Goal: Answer question/provide support: Share knowledge or assist other users

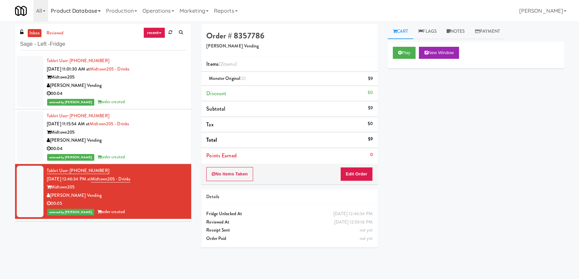
type input "Sage - Left -Fridge"
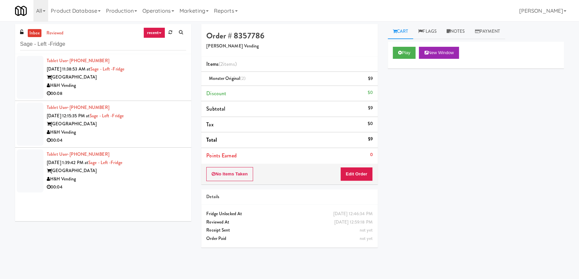
click at [145, 84] on div "H&H Vending" at bounding box center [116, 86] width 139 height 8
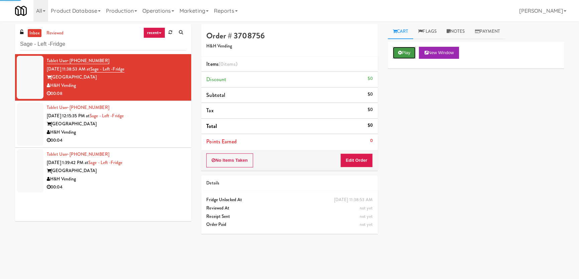
click at [398, 53] on icon at bounding box center [400, 52] width 4 height 4
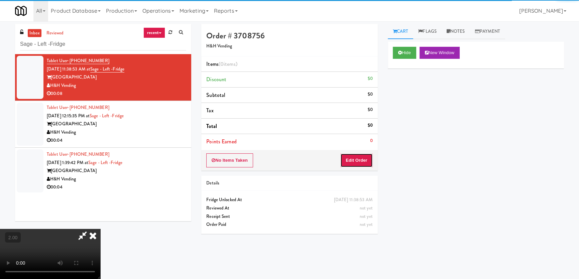
click at [358, 158] on button "Edit Order" at bounding box center [356, 160] width 32 height 14
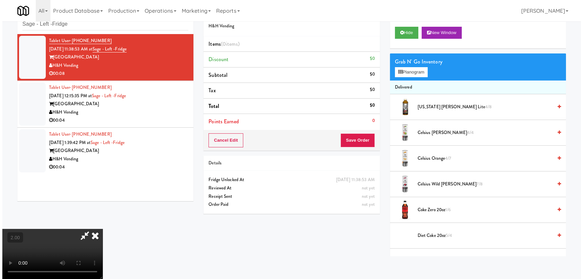
scroll to position [21, 0]
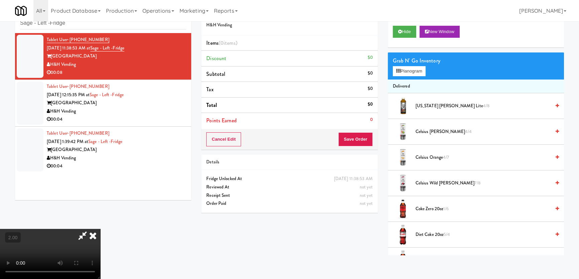
click at [94, 229] on video at bounding box center [50, 254] width 100 height 50
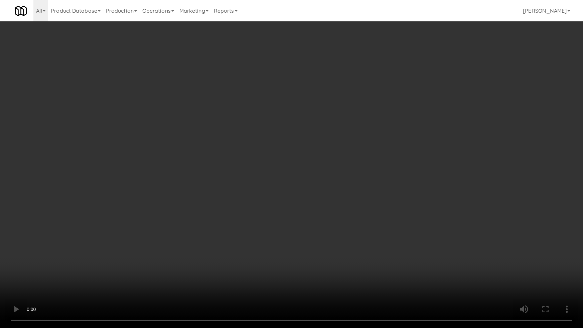
click at [184, 242] on video at bounding box center [291, 164] width 583 height 328
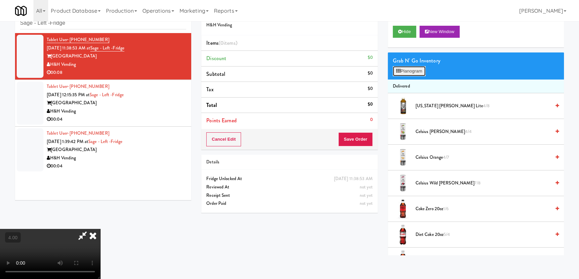
click at [397, 72] on icon at bounding box center [398, 71] width 4 height 4
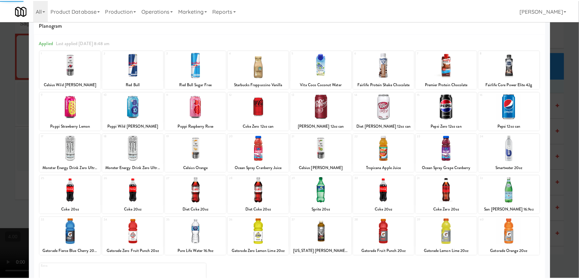
scroll to position [49, 0]
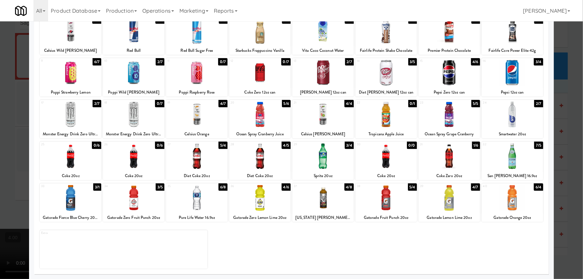
click at [86, 119] on div at bounding box center [70, 115] width 61 height 26
click at [0, 99] on div at bounding box center [291, 139] width 583 height 279
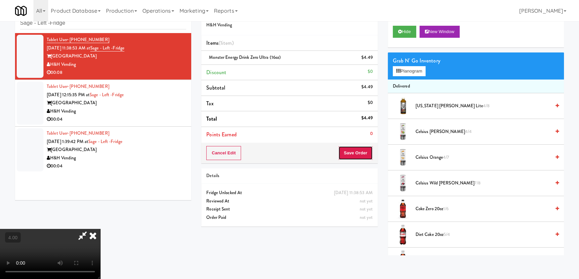
click at [363, 153] on button "Save Order" at bounding box center [355, 153] width 34 height 14
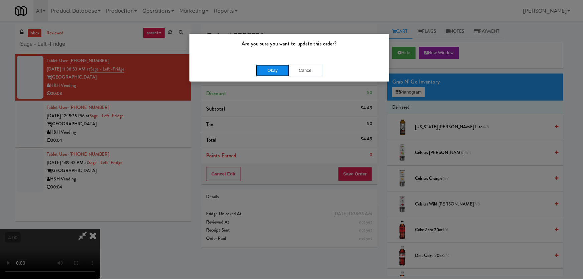
click at [268, 67] on button "Okay" at bounding box center [272, 71] width 33 height 12
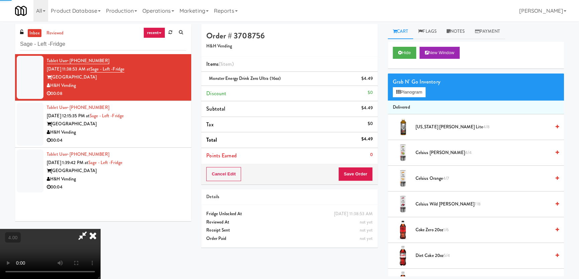
click at [100, 229] on icon at bounding box center [93, 235] width 15 height 13
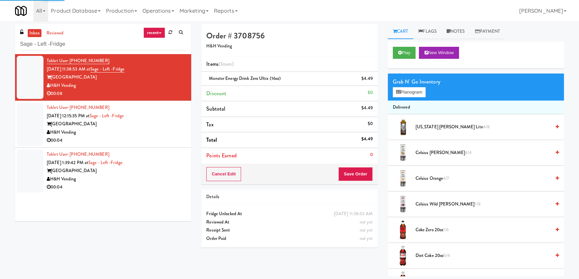
click at [182, 121] on li "Tablet User · (708) 845-1398 [DATE] 12:15:35 PM at Sage - Left -[GEOGRAPHIC_DAT…" at bounding box center [103, 124] width 176 height 47
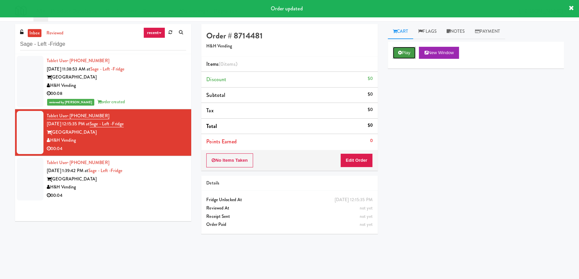
click at [401, 48] on button "Play" at bounding box center [404, 53] width 23 height 12
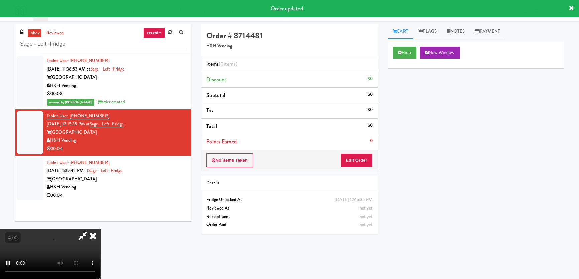
click at [354, 168] on div "No Items Taken Edit Order" at bounding box center [289, 160] width 176 height 21
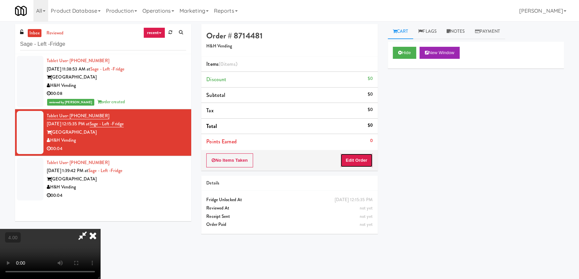
click at [353, 166] on button "Edit Order" at bounding box center [356, 160] width 32 height 14
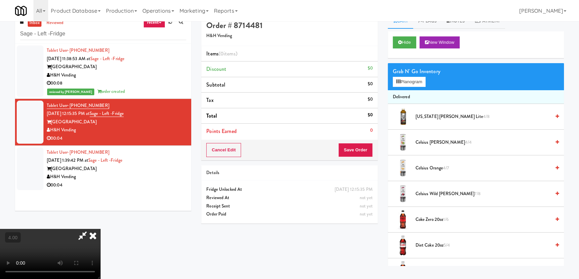
scroll to position [21, 0]
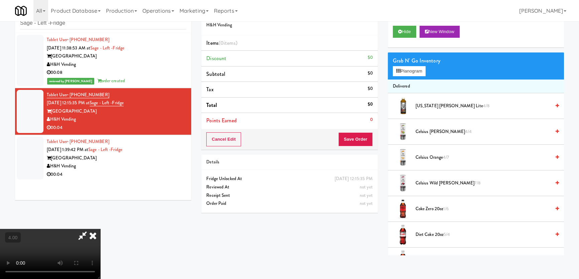
click at [100, 229] on video at bounding box center [50, 254] width 100 height 50
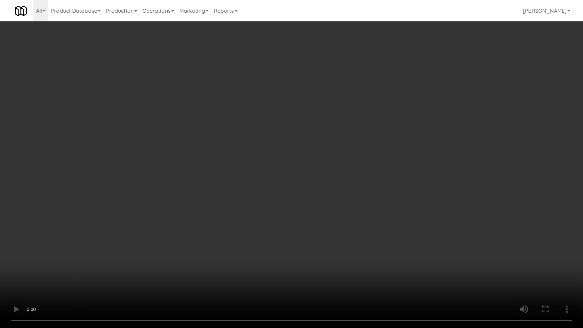
click at [200, 279] on video at bounding box center [291, 164] width 583 height 328
drag, startPoint x: 209, startPoint y: 261, endPoint x: 213, endPoint y: 261, distance: 3.4
click at [213, 261] on video at bounding box center [291, 164] width 583 height 328
click at [215, 259] on video at bounding box center [291, 164] width 583 height 328
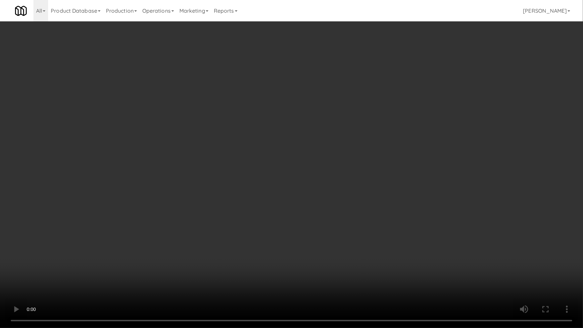
click at [297, 241] on video at bounding box center [291, 164] width 583 height 328
drag, startPoint x: 297, startPoint y: 241, endPoint x: 300, endPoint y: 191, distance: 50.2
click at [297, 241] on video at bounding box center [291, 164] width 583 height 328
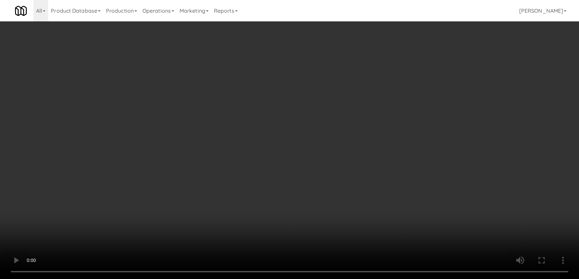
click at [405, 78] on div "Grab N' Go Inventory Planogram" at bounding box center [476, 65] width 176 height 27
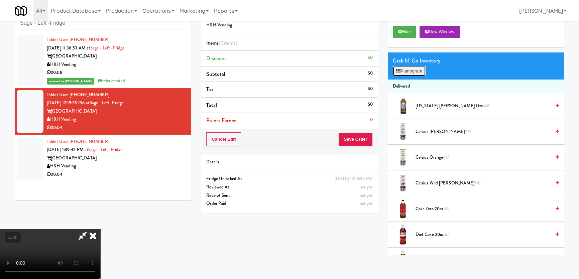
click at [405, 75] on button "Planogram" at bounding box center [409, 71] width 33 height 10
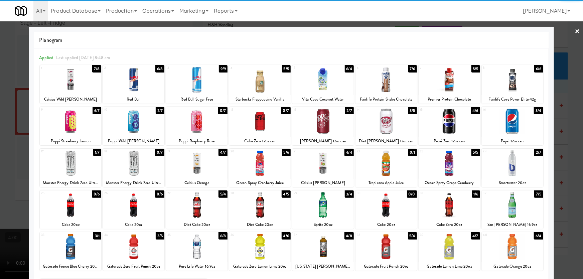
click at [460, 124] on div at bounding box center [449, 122] width 61 height 26
click at [571, 49] on div at bounding box center [291, 139] width 583 height 279
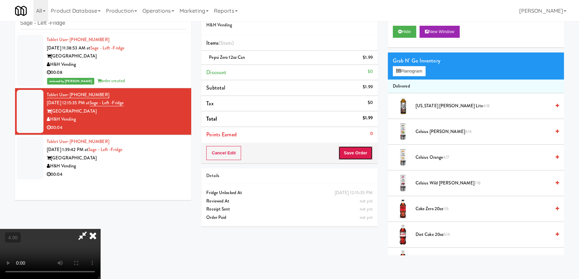
click at [360, 158] on button "Save Order" at bounding box center [355, 153] width 34 height 14
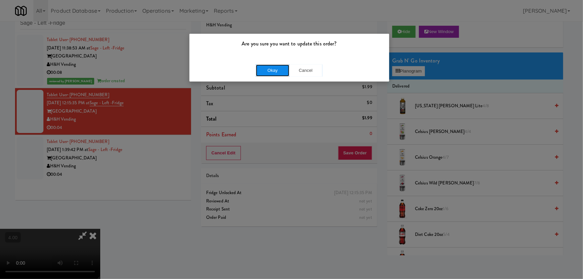
click at [271, 76] on button "Okay" at bounding box center [272, 71] width 33 height 12
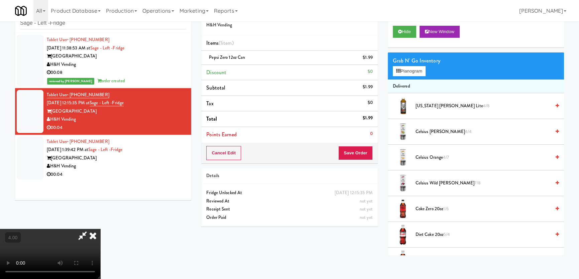
click at [100, 229] on icon at bounding box center [93, 235] width 15 height 13
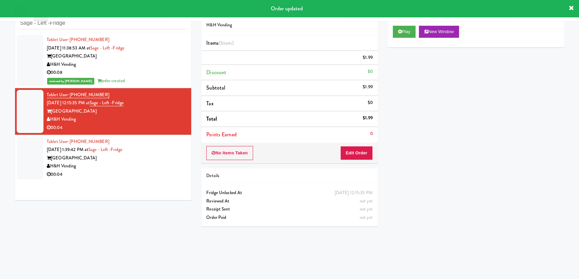
click at [157, 154] on div "[GEOGRAPHIC_DATA]" at bounding box center [116, 158] width 139 height 8
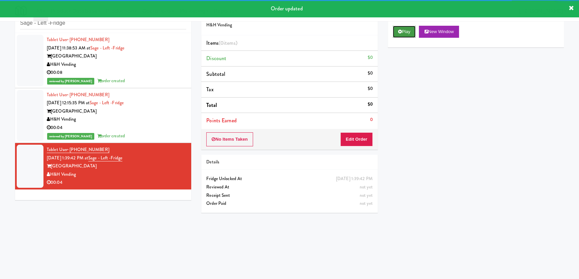
click at [413, 31] on button "Play" at bounding box center [404, 32] width 23 height 12
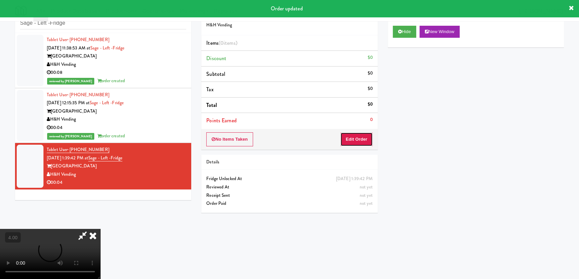
click at [359, 134] on button "Edit Order" at bounding box center [356, 139] width 32 height 14
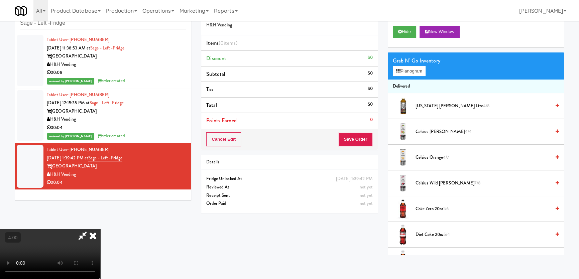
click at [100, 229] on video at bounding box center [50, 254] width 100 height 50
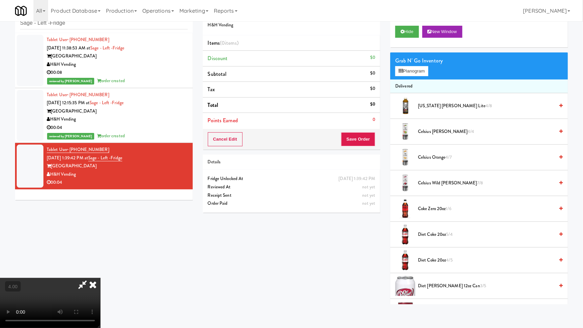
click at [100, 278] on video at bounding box center [50, 303] width 100 height 50
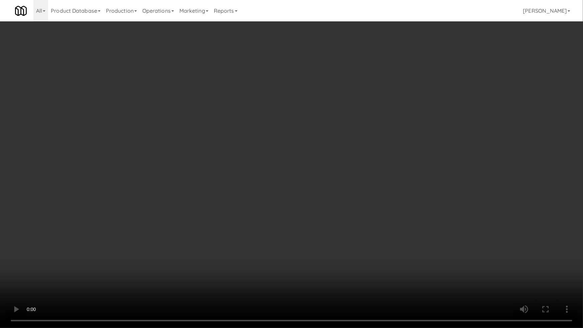
click at [247, 236] on video at bounding box center [291, 164] width 583 height 328
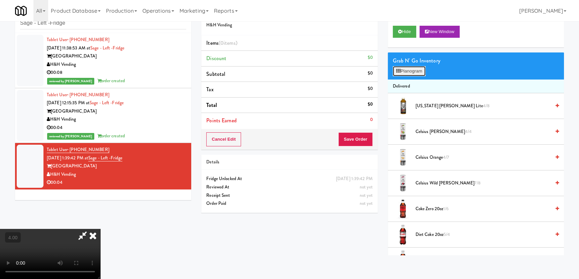
click at [406, 72] on button "Planogram" at bounding box center [409, 71] width 33 height 10
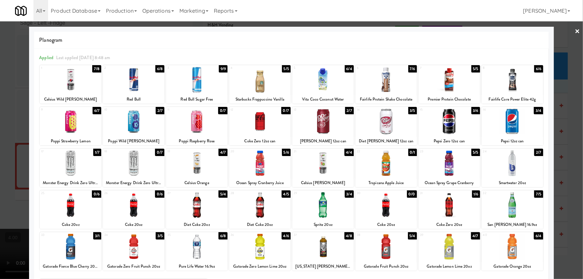
click at [318, 160] on div at bounding box center [322, 163] width 61 height 26
click at [0, 123] on div at bounding box center [291, 139] width 583 height 279
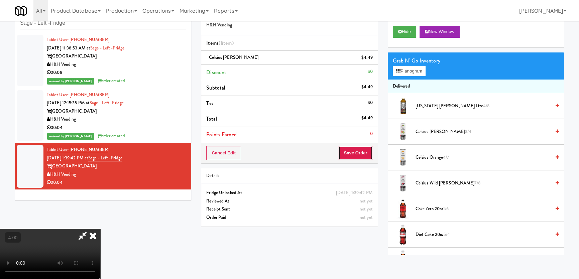
click at [363, 152] on button "Save Order" at bounding box center [355, 153] width 34 height 14
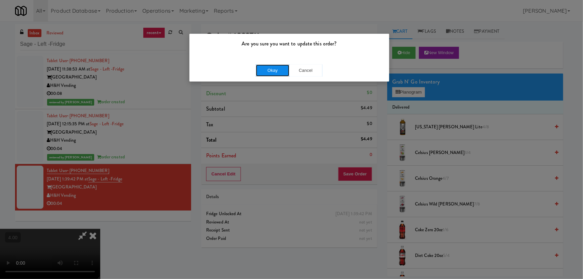
click at [286, 67] on button "Okay" at bounding box center [272, 71] width 33 height 12
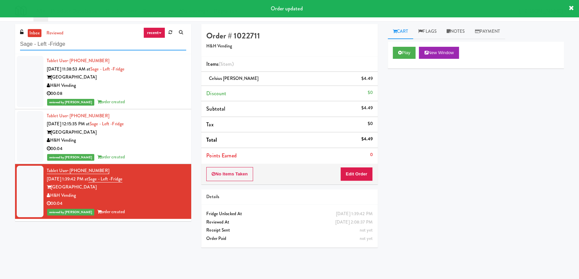
click at [0, 44] on div "inbox reviewed recent all unclear take inventory issue suspicious failed recent…" at bounding box center [289, 150] width 579 height 252
paste input "[PERSON_NAME] -"
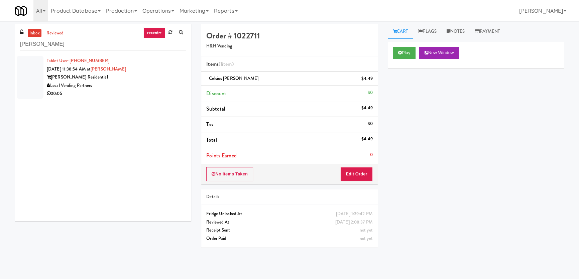
click at [164, 58] on div "Tablet User · (801) 809-8975 [DATE] 11:38:54 AM at [PERSON_NAME] - Fridge [PERS…" at bounding box center [116, 77] width 139 height 41
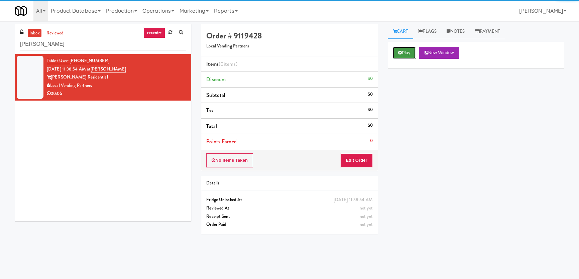
click at [400, 52] on icon at bounding box center [400, 52] width 4 height 4
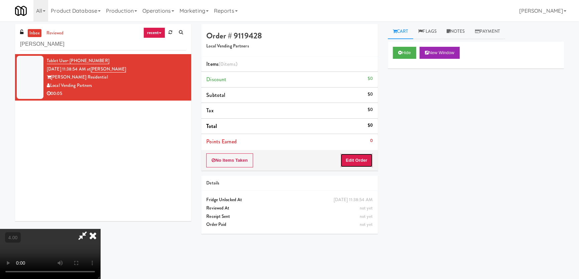
click at [359, 159] on button "Edit Order" at bounding box center [356, 160] width 32 height 14
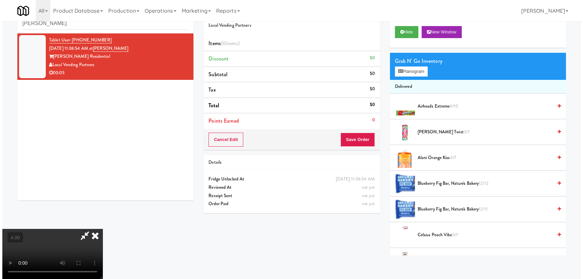
scroll to position [21, 0]
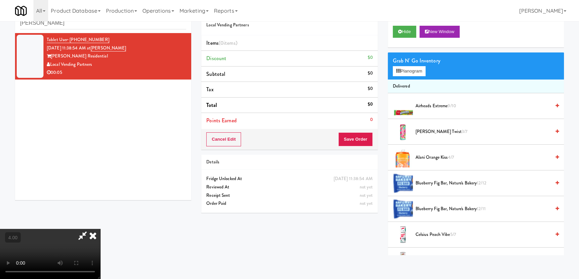
click at [99, 244] on video at bounding box center [50, 254] width 100 height 50
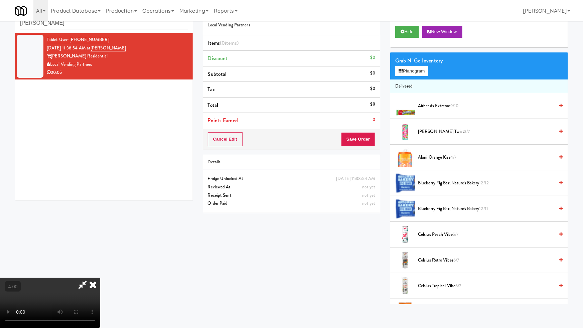
click at [100, 278] on video at bounding box center [50, 303] width 100 height 50
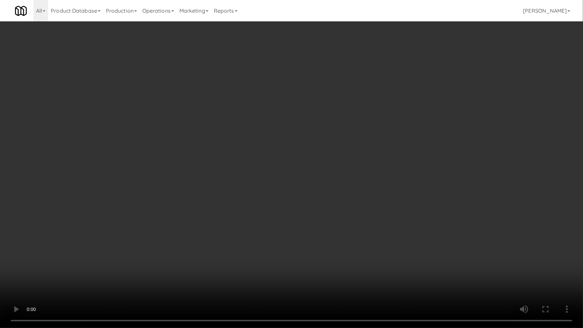
drag, startPoint x: 212, startPoint y: 257, endPoint x: 218, endPoint y: 213, distance: 44.3
click at [213, 255] on video at bounding box center [291, 164] width 583 height 328
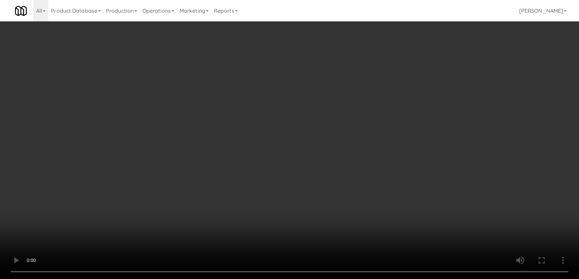
click at [413, 70] on button "Planogram" at bounding box center [409, 71] width 33 height 10
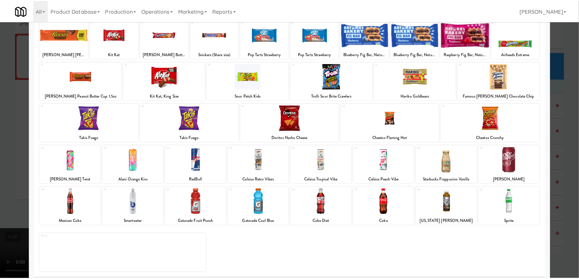
scroll to position [49, 0]
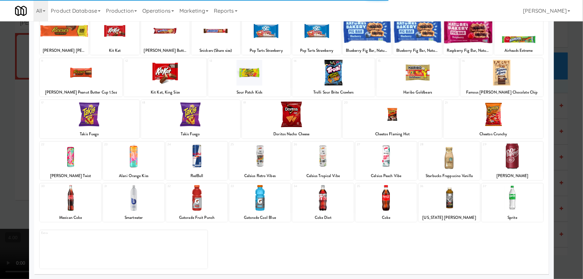
click at [126, 206] on div at bounding box center [133, 198] width 61 height 26
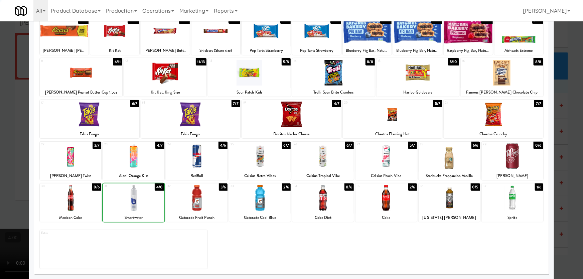
click at [1, 152] on div at bounding box center [291, 139] width 583 height 279
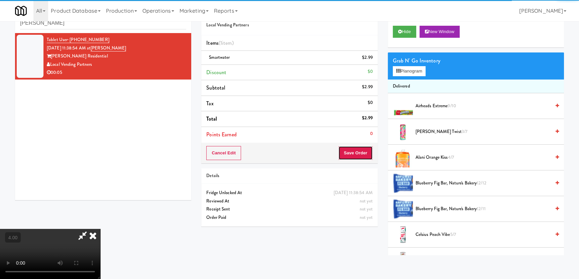
drag, startPoint x: 361, startPoint y: 155, endPoint x: 350, endPoint y: 143, distance: 15.6
click at [361, 154] on button "Save Order" at bounding box center [355, 153] width 34 height 14
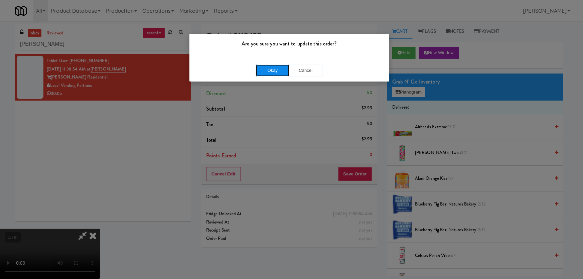
drag, startPoint x: 271, startPoint y: 71, endPoint x: 261, endPoint y: 70, distance: 9.7
click at [266, 70] on button "Okay" at bounding box center [272, 71] width 33 height 12
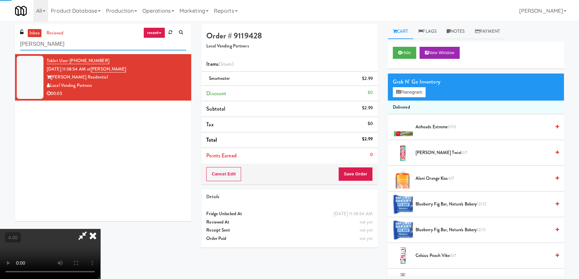
paste input "Overland - Cooler - Solo"
drag, startPoint x: 56, startPoint y: 43, endPoint x: 0, endPoint y: 40, distance: 55.9
click at [0, 40] on div "inbox reviewed recent all unclear take inventory issue suspicious failed recent…" at bounding box center [289, 150] width 579 height 252
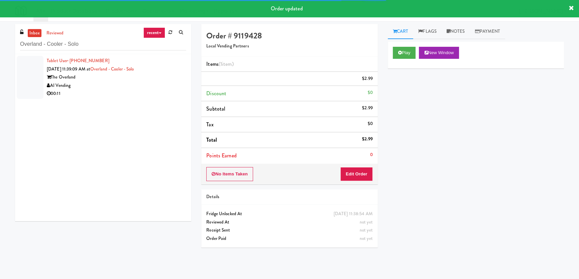
click at [159, 77] on div "The Overland" at bounding box center [116, 77] width 139 height 8
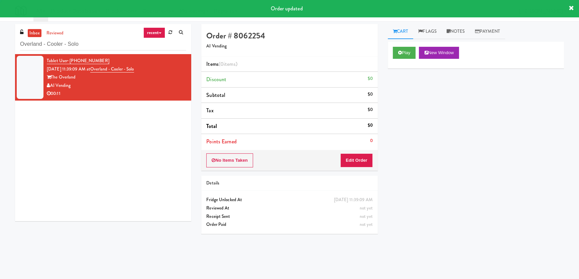
click at [388, 47] on div "Play New Window" at bounding box center [476, 55] width 176 height 27
click at [397, 52] on button "Play" at bounding box center [404, 53] width 23 height 12
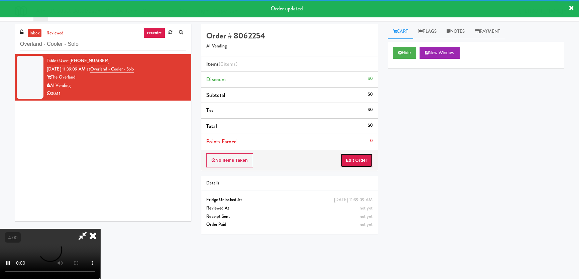
click at [359, 157] on button "Edit Order" at bounding box center [356, 160] width 32 height 14
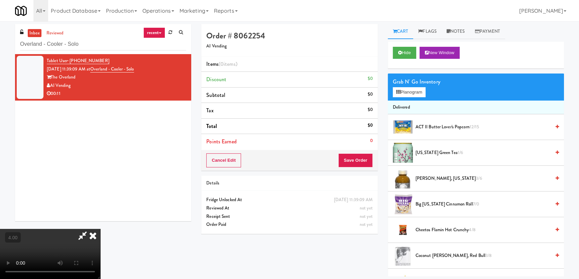
click at [100, 229] on video at bounding box center [50, 254] width 100 height 50
drag, startPoint x: 221, startPoint y: 133, endPoint x: 224, endPoint y: 171, distance: 37.5
click at [100, 229] on video at bounding box center [50, 254] width 100 height 50
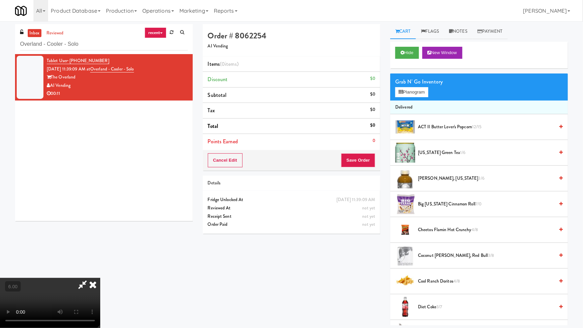
click at [100, 278] on video at bounding box center [50, 303] width 100 height 50
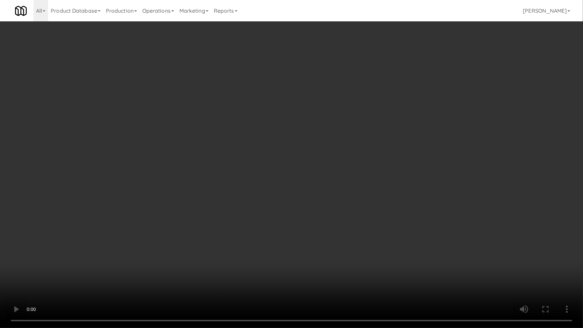
click at [327, 185] on video at bounding box center [291, 164] width 583 height 328
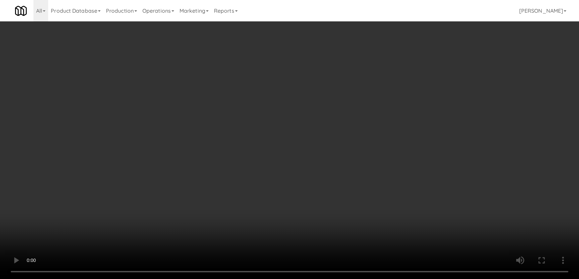
click at [410, 92] on button "Planogram" at bounding box center [409, 92] width 33 height 10
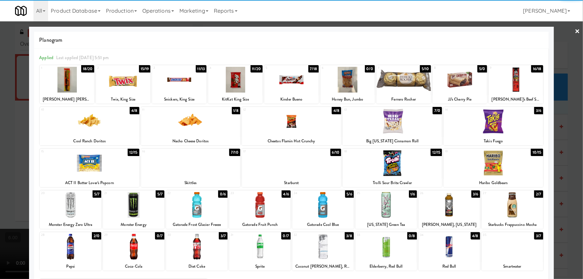
click at [292, 81] on div at bounding box center [291, 80] width 54 height 26
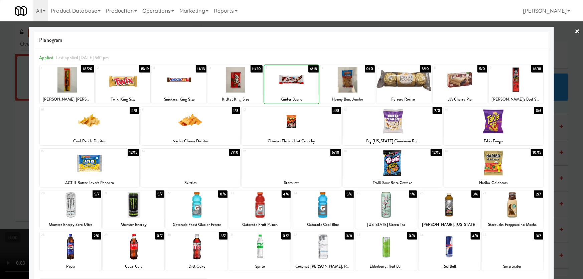
drag, startPoint x: 292, startPoint y: 81, endPoint x: 256, endPoint y: 77, distance: 36.4
click at [292, 81] on div at bounding box center [291, 80] width 54 height 26
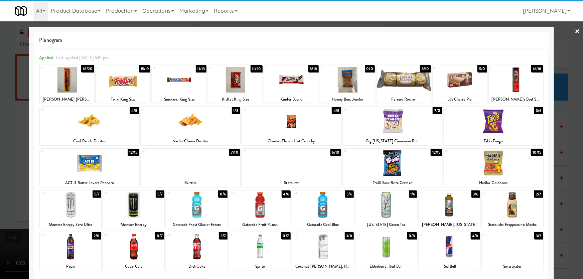
click at [0, 77] on div at bounding box center [291, 139] width 583 height 279
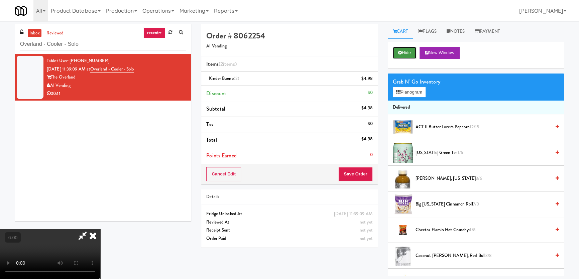
click at [400, 51] on icon at bounding box center [400, 52] width 4 height 4
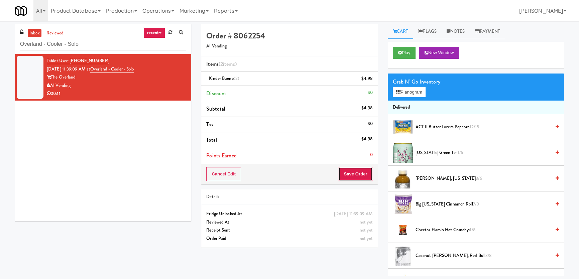
click at [354, 167] on button "Save Order" at bounding box center [355, 174] width 34 height 14
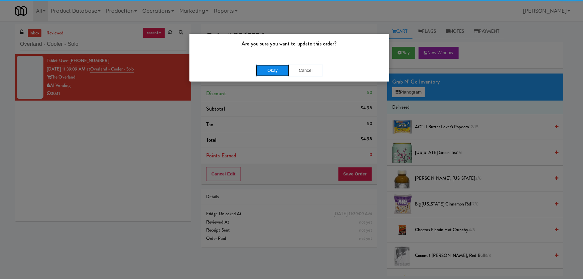
click at [271, 71] on button "Okay" at bounding box center [272, 71] width 33 height 12
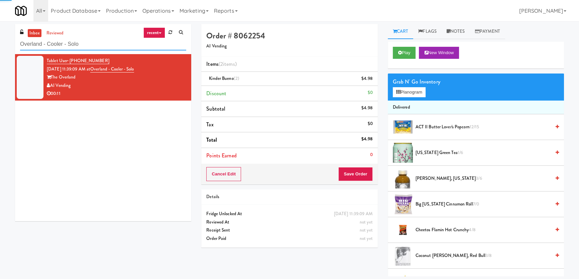
paste input "Delmarva CHS - Cooler"
drag, startPoint x: 82, startPoint y: 44, endPoint x: 6, endPoint y: 26, distance: 78.1
click at [0, 32] on div "inbox reviewed recent all unclear take inventory issue suspicious failed recent…" at bounding box center [289, 150] width 579 height 252
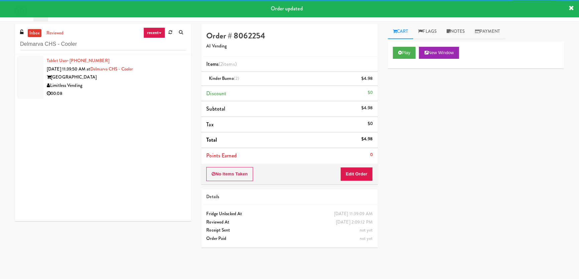
click at [155, 83] on div "Limitless Vending" at bounding box center [116, 86] width 139 height 8
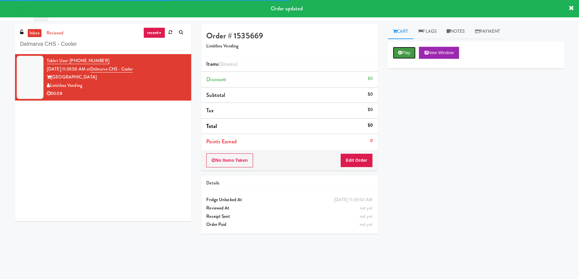
click at [401, 50] on icon at bounding box center [400, 52] width 4 height 4
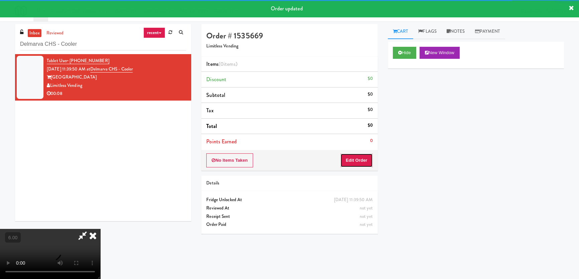
click at [356, 165] on button "Edit Order" at bounding box center [356, 160] width 32 height 14
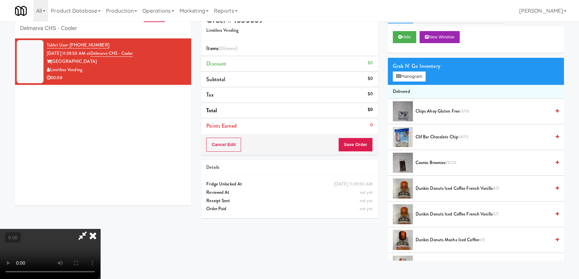
scroll to position [21, 0]
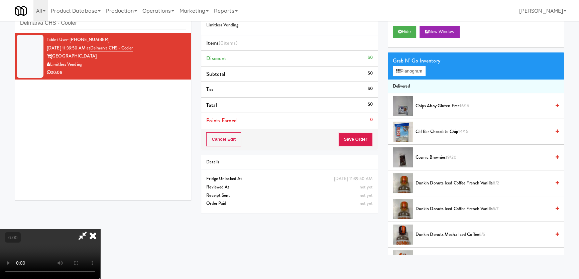
click at [100, 229] on video at bounding box center [50, 254] width 100 height 50
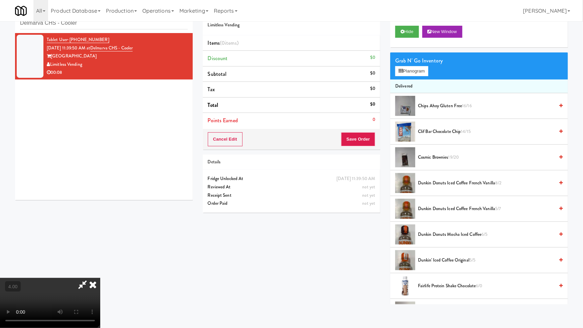
click at [100, 278] on video at bounding box center [50, 303] width 100 height 50
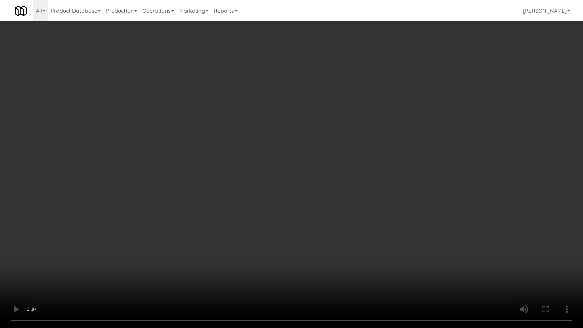
click at [275, 218] on video at bounding box center [291, 164] width 583 height 328
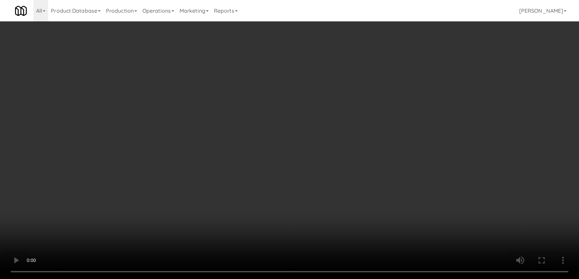
click at [404, 70] on button "Planogram" at bounding box center [409, 71] width 33 height 10
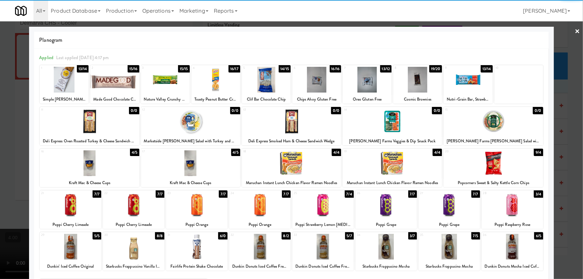
click at [413, 86] on div at bounding box center [417, 80] width 49 height 26
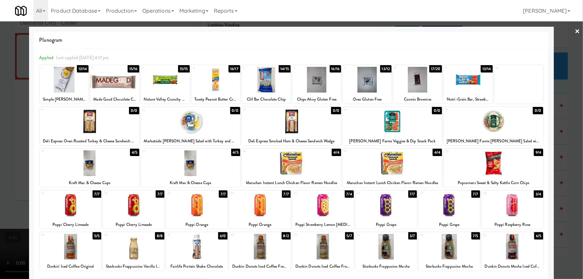
click at [0, 87] on div at bounding box center [291, 139] width 583 height 279
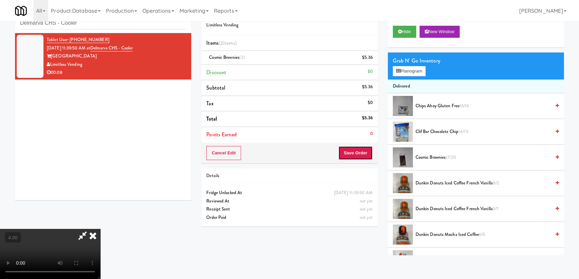
drag, startPoint x: 371, startPoint y: 155, endPoint x: 364, endPoint y: 152, distance: 7.4
click at [371, 155] on button "Save Order" at bounding box center [355, 153] width 34 height 14
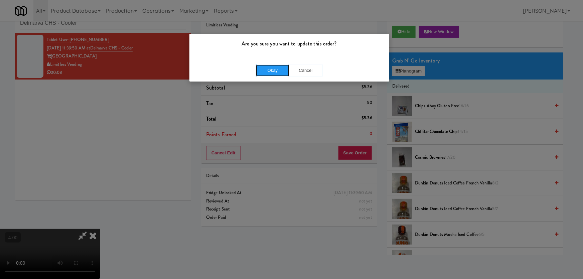
drag, startPoint x: 281, startPoint y: 73, endPoint x: 272, endPoint y: 73, distance: 9.0
click at [280, 72] on button "Okay" at bounding box center [272, 71] width 33 height 12
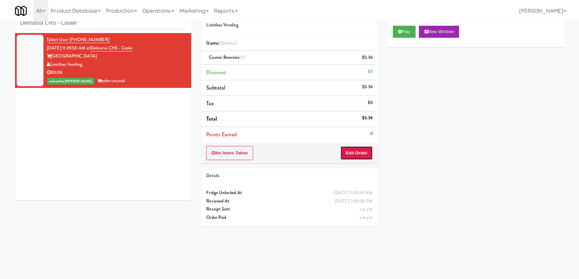
click at [368, 153] on button "Edit Order" at bounding box center [356, 153] width 32 height 14
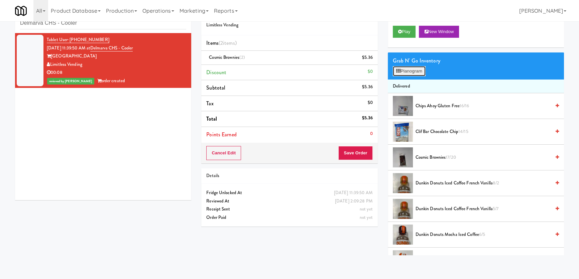
click at [416, 71] on button "Planogram" at bounding box center [409, 71] width 33 height 10
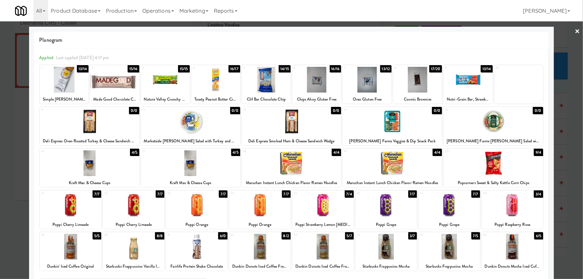
click at [0, 122] on div at bounding box center [291, 139] width 583 height 279
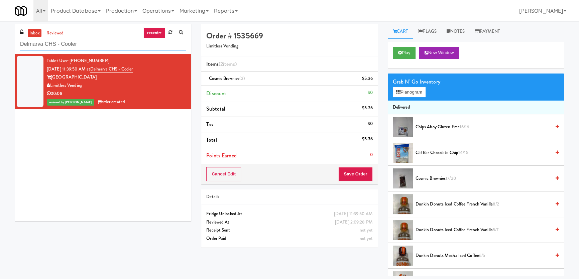
drag, startPoint x: 61, startPoint y: 46, endPoint x: 0, endPoint y: 36, distance: 62.3
click at [0, 40] on div "inbox reviewed recent all unclear take inventory issue suspicious failed recent…" at bounding box center [289, 150] width 579 height 252
paste input "Fridge Right-2 Columbus"
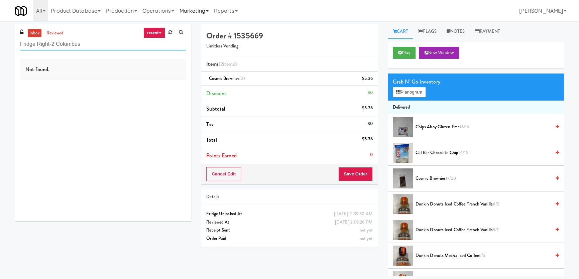
type input "Fridge Right-2 Columbus"
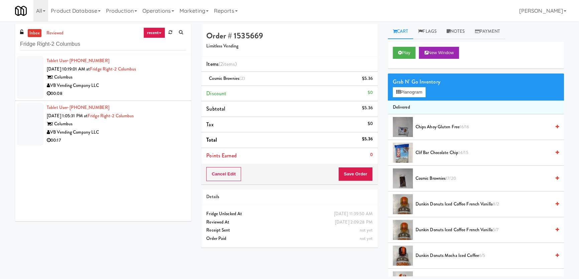
click at [157, 89] on div "VB Vending Company LLC" at bounding box center [116, 86] width 139 height 8
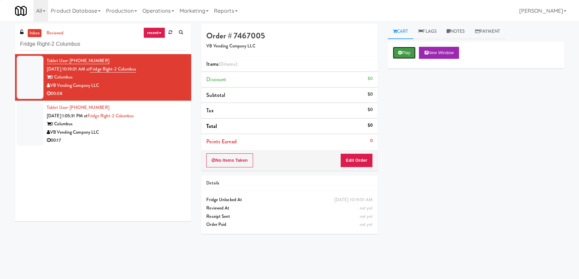
click at [401, 54] on icon at bounding box center [400, 52] width 4 height 4
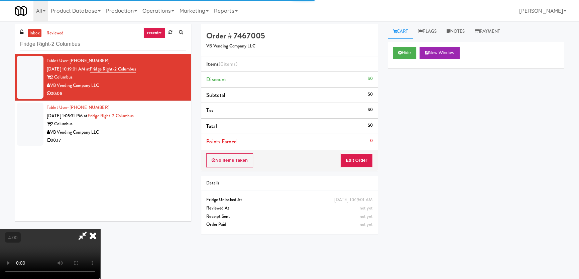
click at [366, 152] on div "No Items Taken Edit Order" at bounding box center [289, 160] width 176 height 21
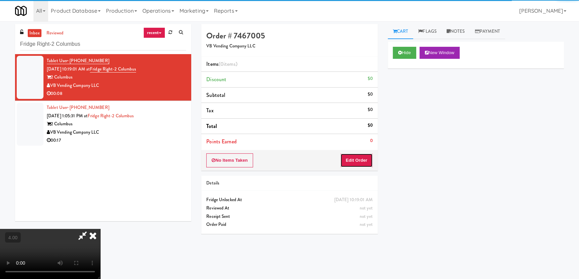
click at [354, 157] on button "Edit Order" at bounding box center [356, 160] width 32 height 14
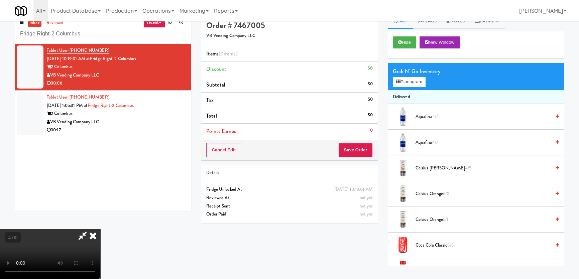
scroll to position [21, 0]
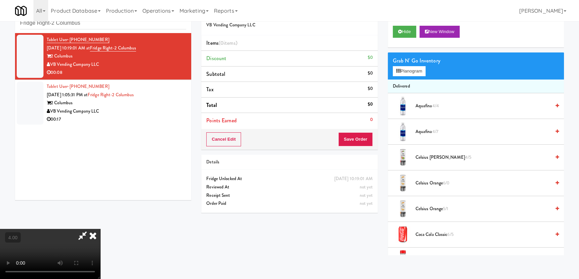
click at [92, 229] on video at bounding box center [50, 254] width 100 height 50
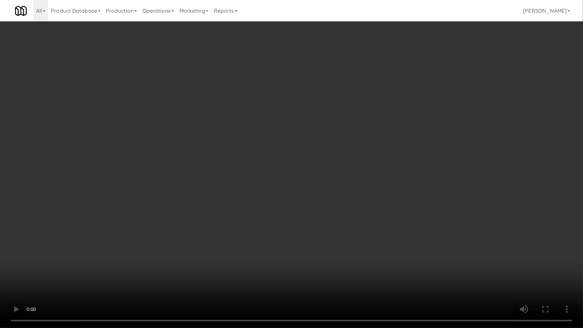
click at [234, 214] on video at bounding box center [291, 164] width 583 height 328
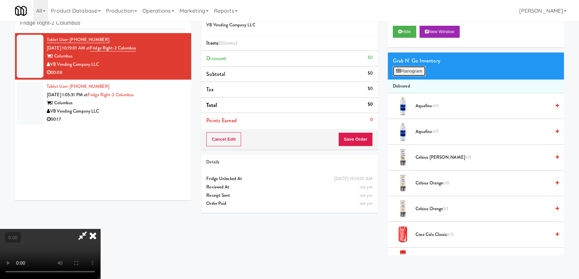
click at [406, 73] on button "Planogram" at bounding box center [409, 71] width 33 height 10
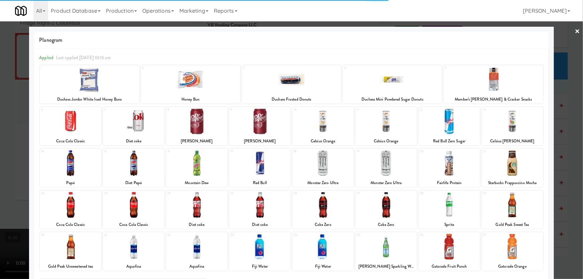
drag, startPoint x: 332, startPoint y: 126, endPoint x: 116, endPoint y: 109, distance: 216.6
click at [332, 125] on div at bounding box center [322, 122] width 61 height 26
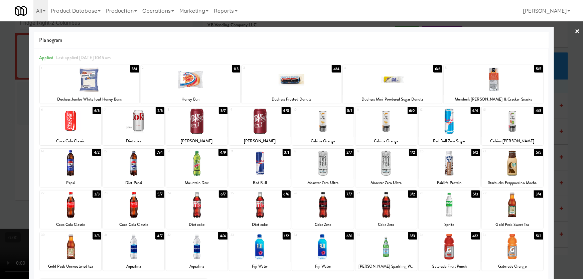
click at [313, 122] on div at bounding box center [322, 122] width 61 height 26
drag, startPoint x: 0, startPoint y: 76, endPoint x: 290, endPoint y: 130, distance: 295.5
click at [5, 78] on div at bounding box center [291, 139] width 583 height 279
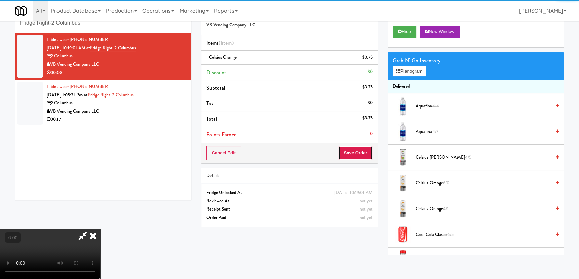
click at [356, 157] on button "Save Order" at bounding box center [355, 153] width 34 height 14
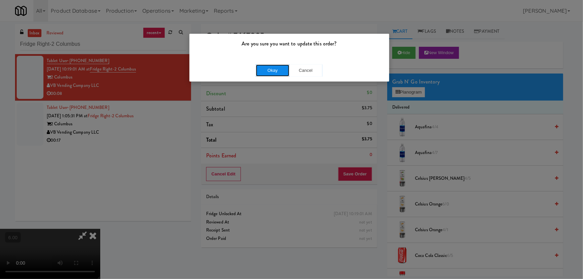
click at [276, 69] on button "Okay" at bounding box center [272, 71] width 33 height 12
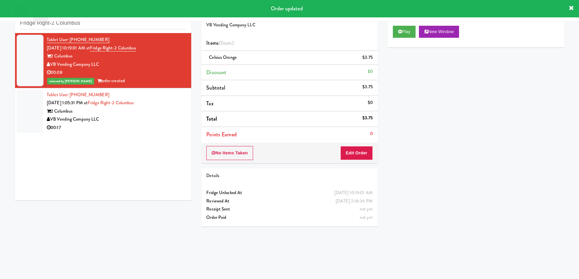
click at [178, 122] on div "VB Vending Company LLC" at bounding box center [116, 119] width 139 height 8
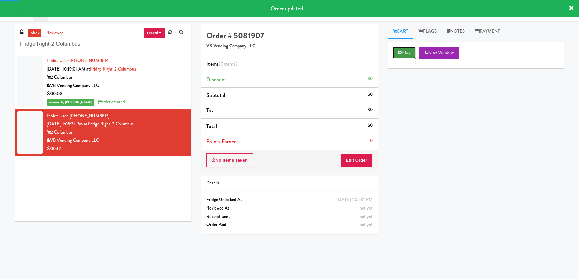
click at [404, 51] on button "Play" at bounding box center [404, 53] width 23 height 12
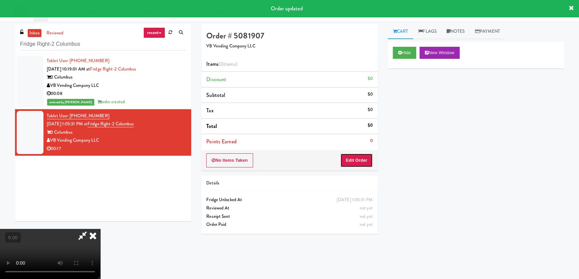
click at [343, 161] on button "Edit Order" at bounding box center [356, 160] width 32 height 14
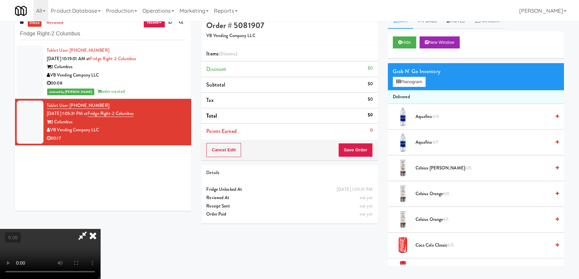
scroll to position [21, 0]
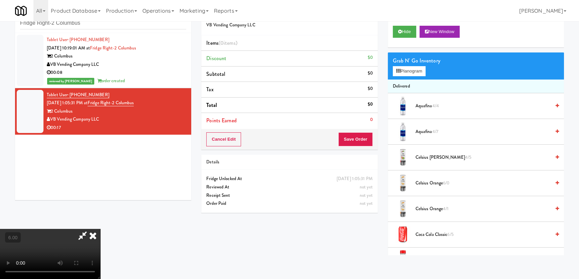
click at [100, 229] on video at bounding box center [50, 254] width 100 height 50
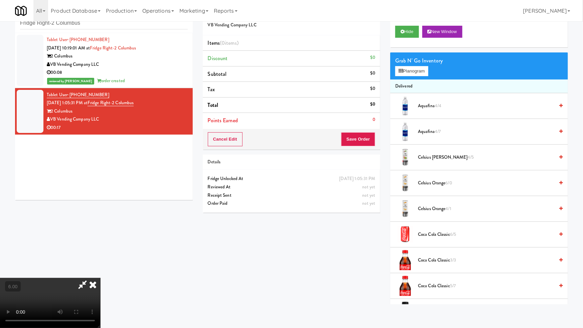
click at [100, 278] on video at bounding box center [50, 303] width 100 height 50
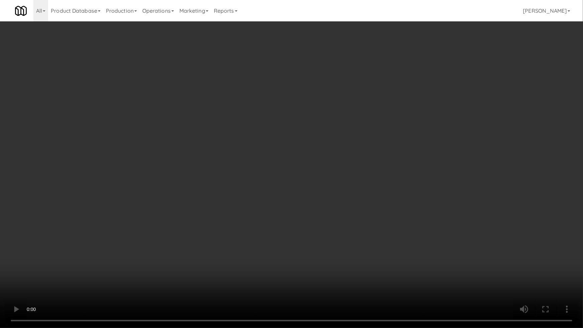
click at [401, 139] on video at bounding box center [291, 164] width 583 height 328
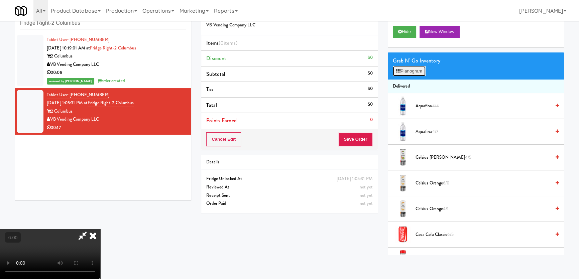
click at [413, 67] on button "Planogram" at bounding box center [409, 71] width 33 height 10
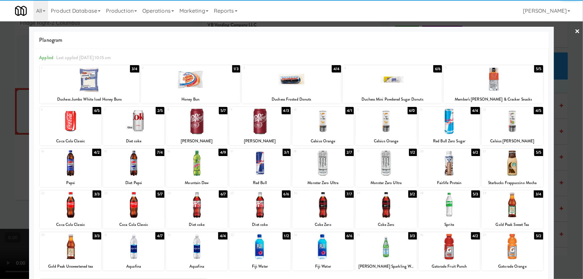
click at [323, 161] on div at bounding box center [322, 163] width 61 height 26
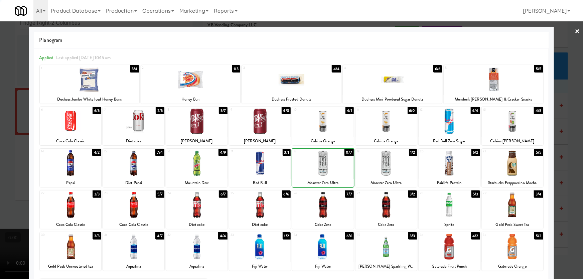
drag, startPoint x: 0, startPoint y: 149, endPoint x: 2, endPoint y: 145, distance: 4.3
click at [1, 149] on div at bounding box center [291, 139] width 583 height 279
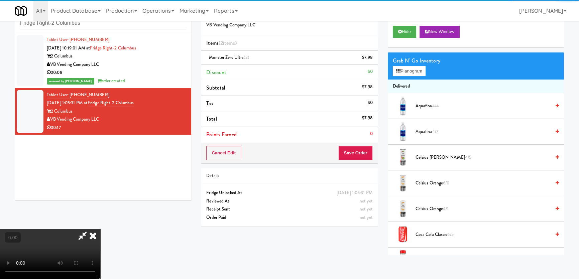
drag, startPoint x: 51, startPoint y: 165, endPoint x: 66, endPoint y: 167, distance: 14.6
click at [60, 229] on video at bounding box center [50, 254] width 100 height 50
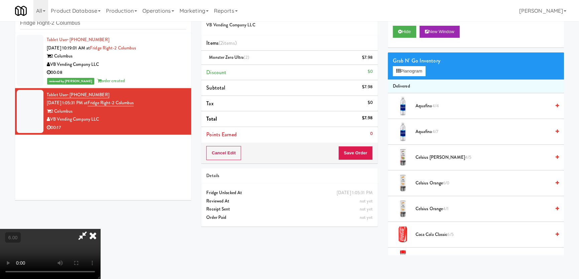
click at [100, 229] on video at bounding box center [50, 254] width 100 height 50
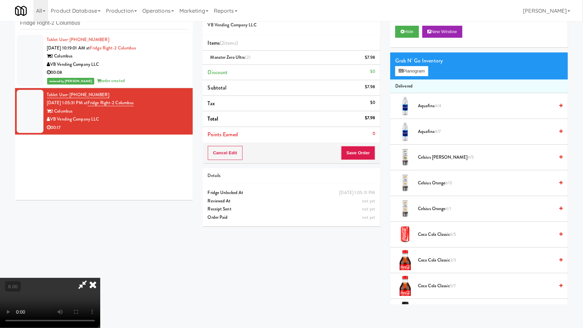
click at [100, 278] on video at bounding box center [50, 303] width 100 height 50
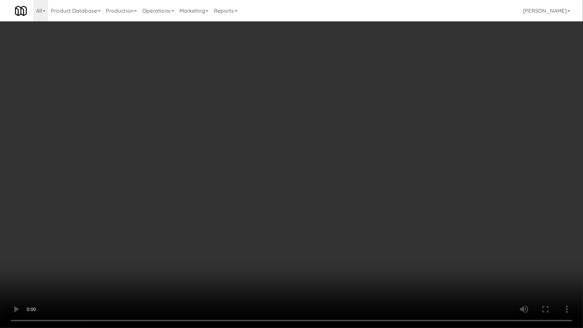
click at [181, 197] on video at bounding box center [291, 164] width 583 height 328
click at [274, 190] on video at bounding box center [291, 164] width 583 height 328
drag, startPoint x: 276, startPoint y: 184, endPoint x: 290, endPoint y: 137, distance: 48.3
click at [276, 184] on video at bounding box center [291, 164] width 583 height 328
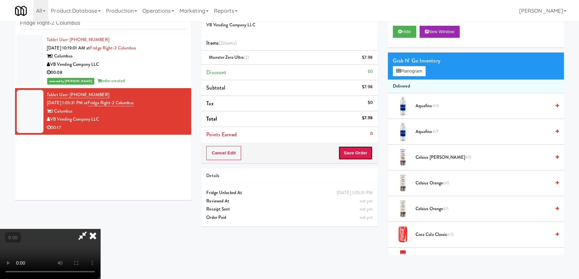
drag, startPoint x: 361, startPoint y: 151, endPoint x: 307, endPoint y: 137, distance: 55.3
click at [360, 151] on button "Save Order" at bounding box center [355, 153] width 34 height 14
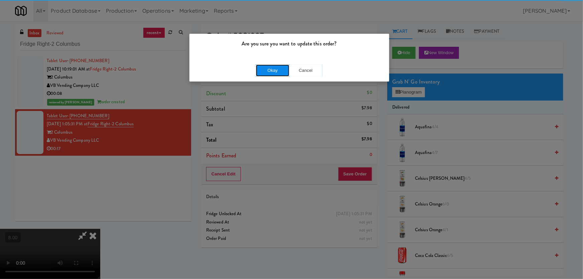
click at [270, 68] on button "Okay" at bounding box center [272, 71] width 33 height 12
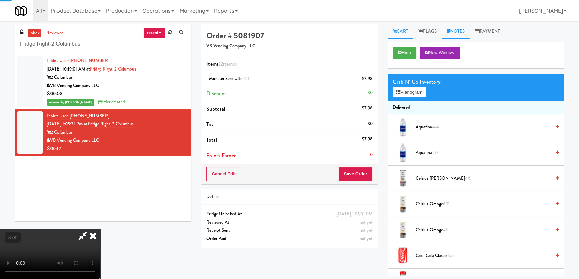
click at [460, 33] on link "Notes" at bounding box center [456, 31] width 28 height 15
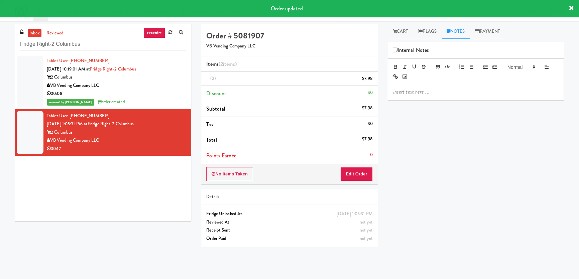
click at [452, 82] on div at bounding box center [476, 71] width 176 height 26
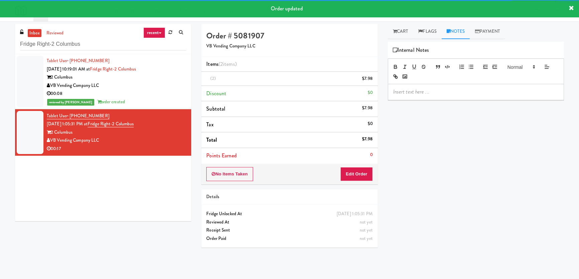
click at [455, 87] on div at bounding box center [475, 91] width 175 height 15
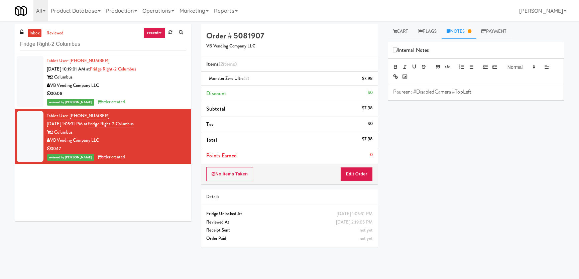
drag, startPoint x: 486, startPoint y: 89, endPoint x: 374, endPoint y: 89, distance: 112.6
click at [374, 89] on div "Order # 5081907 VB Vending Company LLC Items (2 items ) Monster Zero Ultra (2) …" at bounding box center [382, 150] width 373 height 252
copy p "Paureen: #DisabledCamera #TopLeft"
click at [170, 80] on div "2 Columbus" at bounding box center [116, 77] width 139 height 8
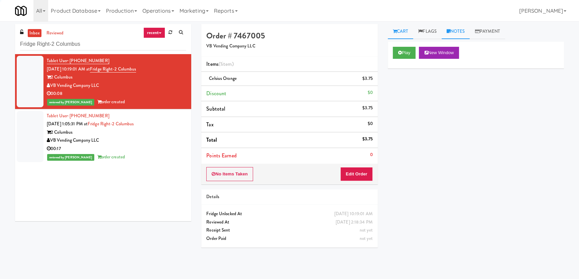
click at [461, 36] on link "Notes" at bounding box center [456, 31] width 28 height 15
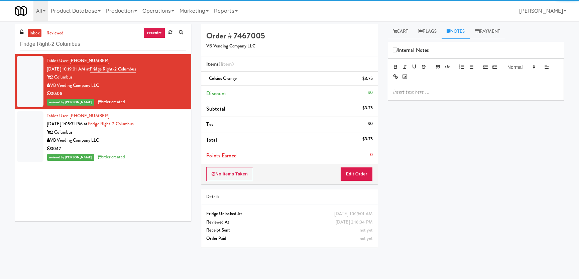
click at [441, 87] on div at bounding box center [475, 91] width 175 height 15
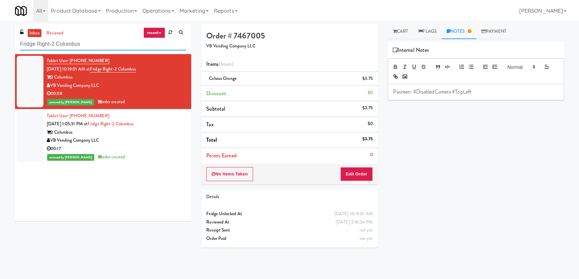
paste input "The Legacy at [GEOGRAPHIC_DATA] Refrigerated Right"
drag, startPoint x: 113, startPoint y: 40, endPoint x: 0, endPoint y: 43, distance: 113.0
click at [3, 47] on div "inbox reviewed recent all unclear take inventory issue suspicious failed recent…" at bounding box center [289, 150] width 579 height 252
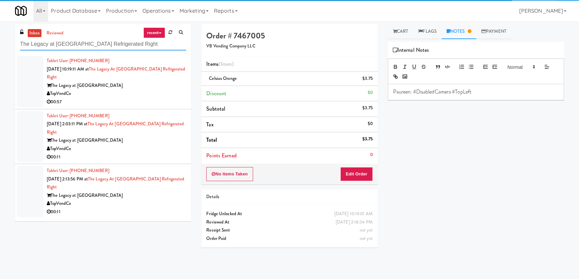
type input "The Legacy at [GEOGRAPHIC_DATA] Refrigerated Right"
click at [138, 100] on div "00:57" at bounding box center [116, 102] width 139 height 8
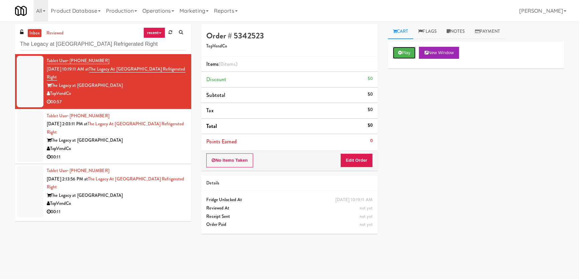
drag, startPoint x: 407, startPoint y: 47, endPoint x: 400, endPoint y: 77, distance: 30.6
click at [406, 47] on button "Play" at bounding box center [404, 53] width 23 height 12
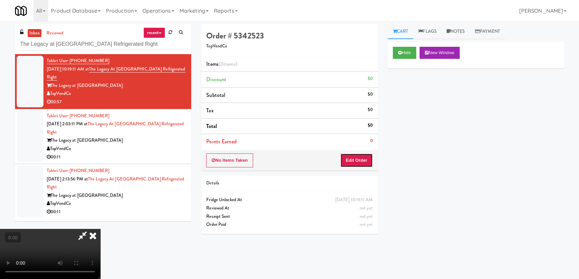
click at [356, 159] on button "Edit Order" at bounding box center [356, 160] width 32 height 14
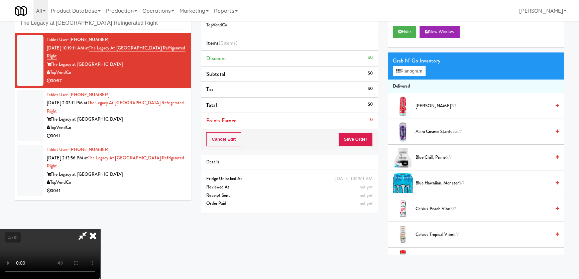
click at [100, 229] on video at bounding box center [50, 254] width 100 height 50
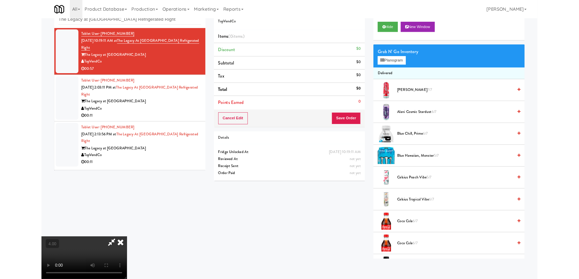
scroll to position [14, 0]
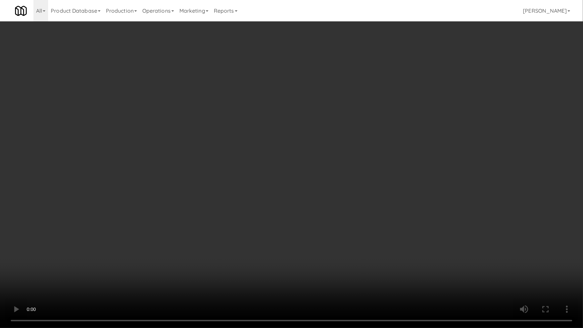
click at [267, 178] on video at bounding box center [291, 164] width 583 height 328
click at [267, 177] on video at bounding box center [291, 164] width 583 height 328
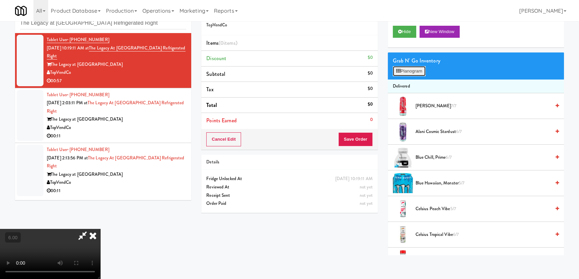
click at [409, 68] on button "Planogram" at bounding box center [409, 71] width 33 height 10
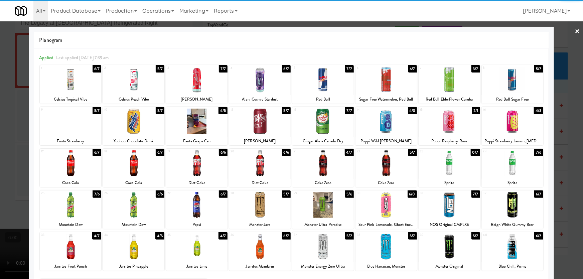
click at [383, 83] on div at bounding box center [386, 80] width 61 height 26
click at [1, 80] on div at bounding box center [291, 139] width 583 height 279
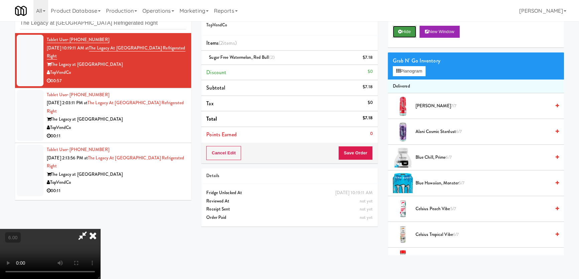
click at [401, 30] on icon at bounding box center [400, 31] width 4 height 4
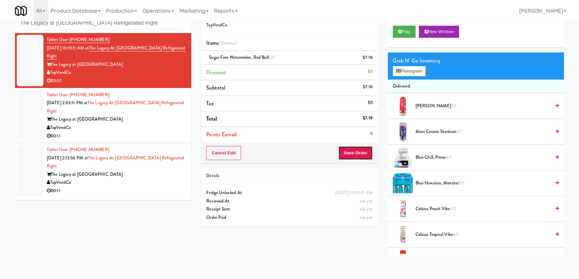
click at [352, 155] on button "Save Order" at bounding box center [355, 153] width 34 height 14
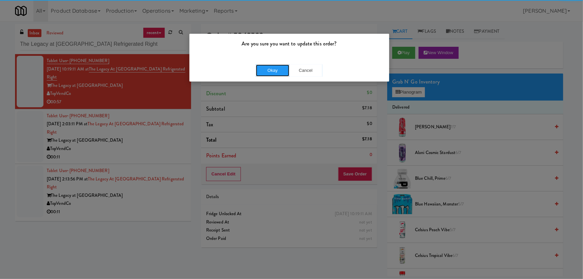
click at [274, 70] on button "Okay" at bounding box center [272, 71] width 33 height 12
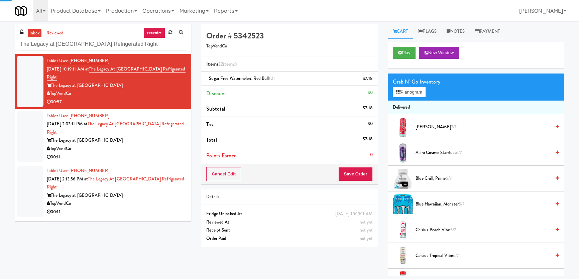
click at [179, 138] on div "The Legacy at [GEOGRAPHIC_DATA]" at bounding box center [116, 140] width 139 height 8
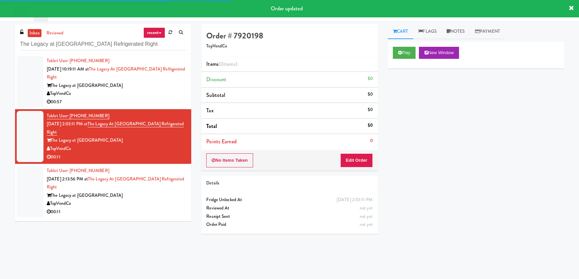
click at [401, 45] on div "Play New Window" at bounding box center [476, 55] width 176 height 27
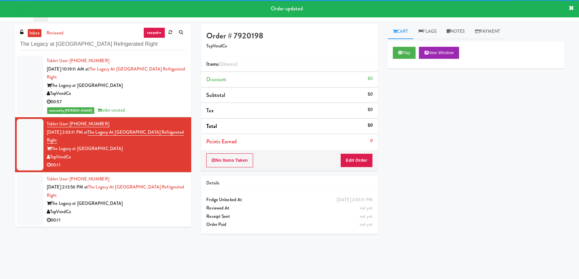
click at [404, 60] on div "Play New Window" at bounding box center [476, 55] width 176 height 27
click at [404, 51] on button "Play" at bounding box center [404, 53] width 23 height 12
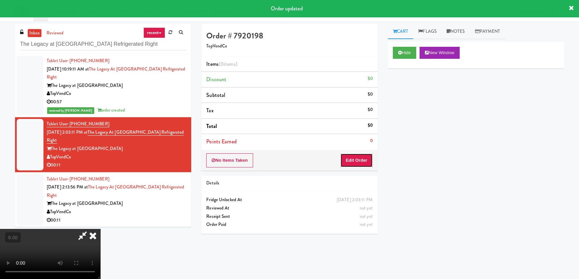
click at [367, 157] on button "Edit Order" at bounding box center [356, 160] width 32 height 14
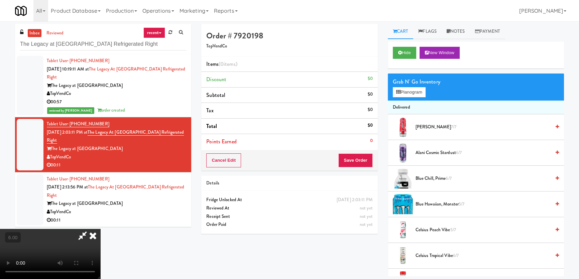
click at [100, 229] on video at bounding box center [50, 254] width 100 height 50
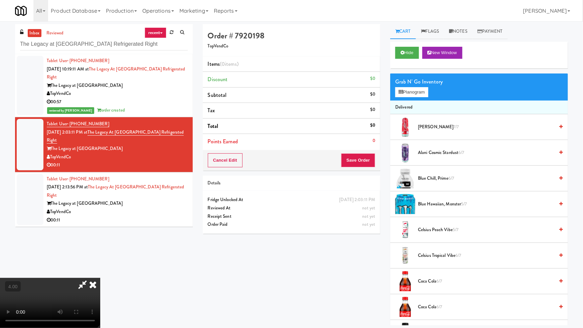
click at [100, 278] on video at bounding box center [50, 303] width 100 height 50
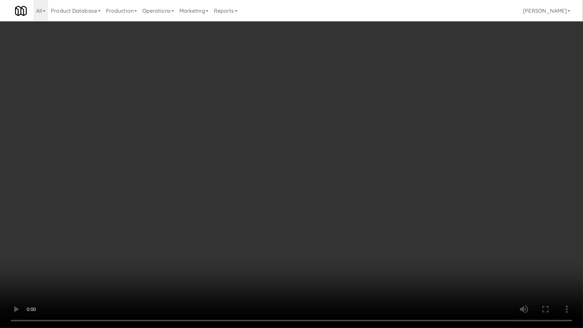
drag, startPoint x: 205, startPoint y: 197, endPoint x: 289, endPoint y: 96, distance: 131.7
click at [206, 197] on video at bounding box center [291, 164] width 583 height 328
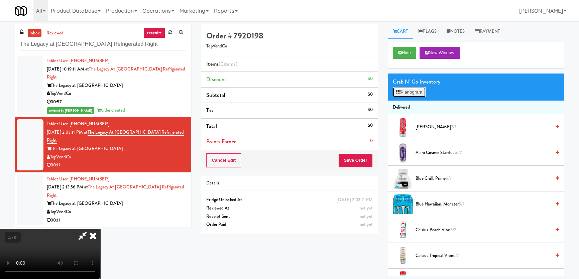
click at [405, 93] on button "Planogram" at bounding box center [409, 92] width 33 height 10
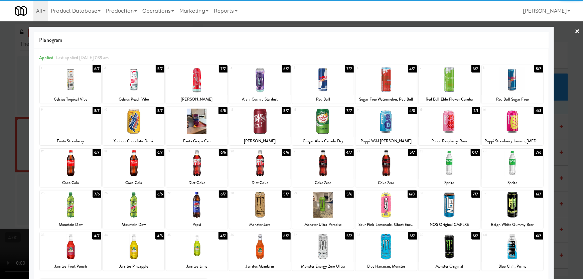
click at [93, 88] on div at bounding box center [70, 80] width 61 height 26
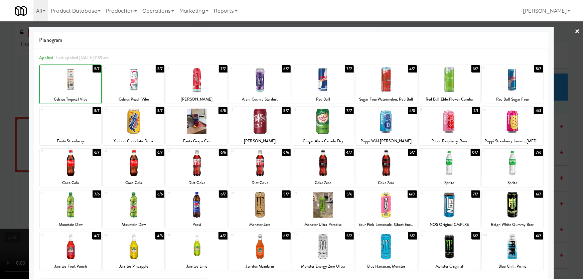
click at [0, 55] on div at bounding box center [291, 139] width 583 height 279
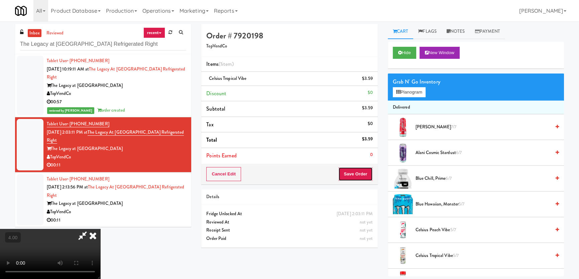
click at [364, 170] on button "Save Order" at bounding box center [355, 174] width 34 height 14
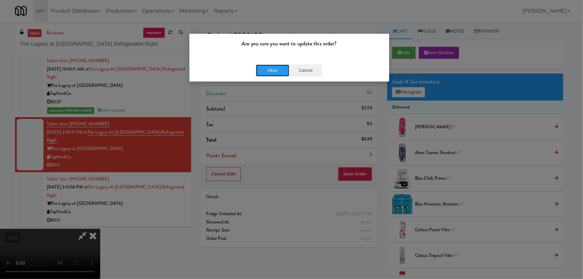
click at [281, 71] on button "Okay" at bounding box center [272, 71] width 33 height 12
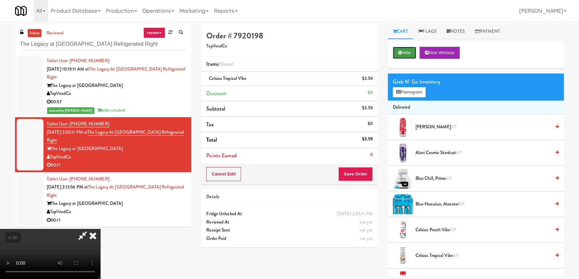
click at [411, 50] on button "Hide" at bounding box center [404, 53] width 23 height 12
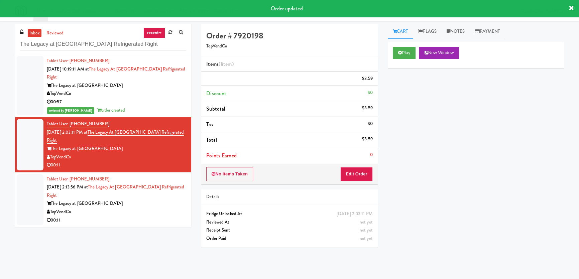
click at [158, 201] on div "The Legacy at [GEOGRAPHIC_DATA]" at bounding box center [116, 204] width 139 height 8
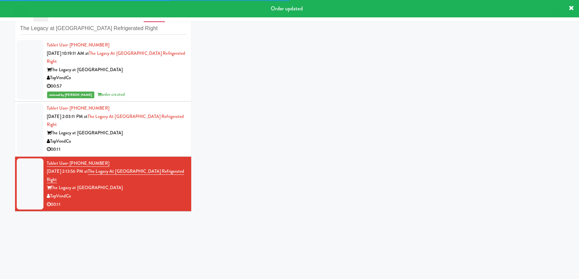
scroll to position [21, 0]
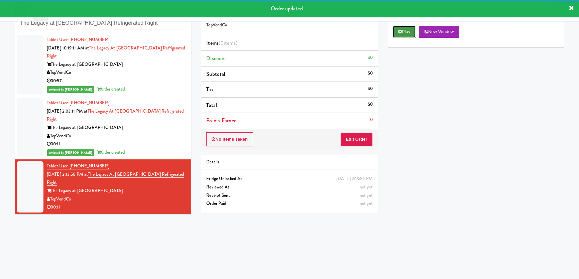
click at [403, 31] on button "Play" at bounding box center [404, 32] width 23 height 12
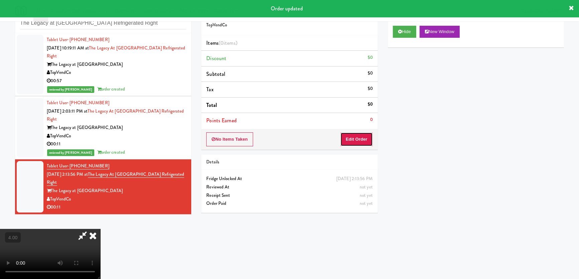
click at [355, 136] on button "Edit Order" at bounding box center [356, 139] width 32 height 14
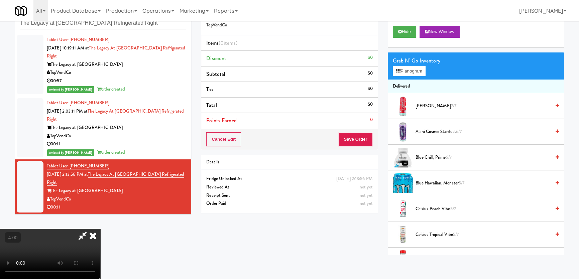
click at [77, 229] on video at bounding box center [50, 254] width 100 height 50
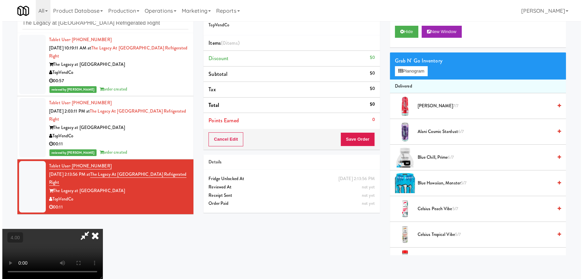
scroll to position [14, 0]
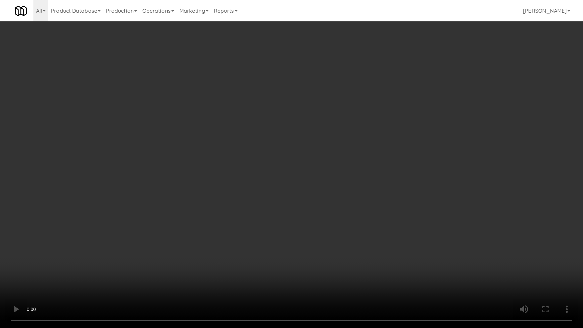
click at [152, 248] on video at bounding box center [291, 164] width 583 height 328
click at [155, 247] on video at bounding box center [291, 164] width 583 height 328
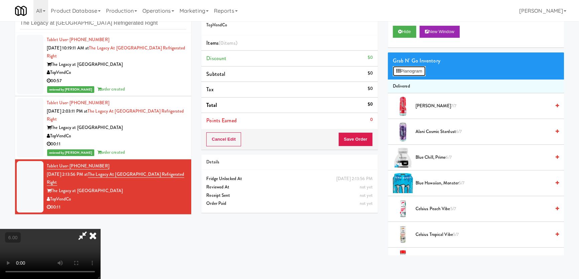
drag, startPoint x: 407, startPoint y: 71, endPoint x: 400, endPoint y: 75, distance: 8.2
click at [407, 71] on button "Planogram" at bounding box center [409, 71] width 33 height 10
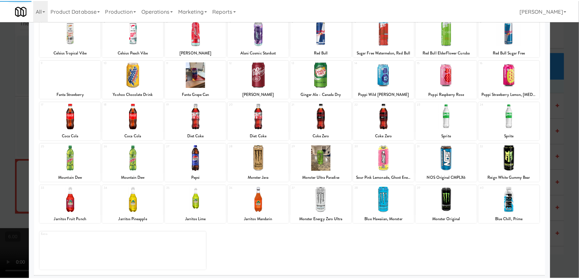
scroll to position [49, 0]
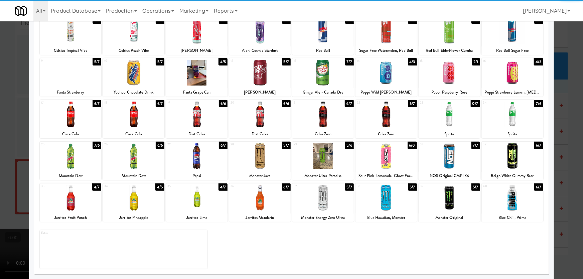
click at [383, 160] on div at bounding box center [386, 156] width 61 height 26
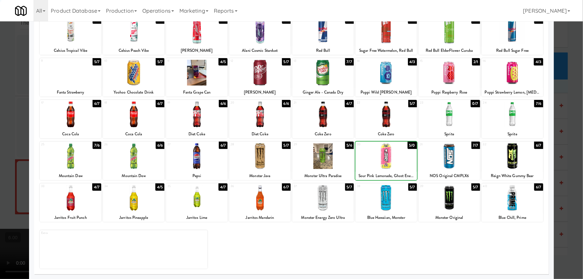
click at [2, 129] on div at bounding box center [291, 139] width 583 height 279
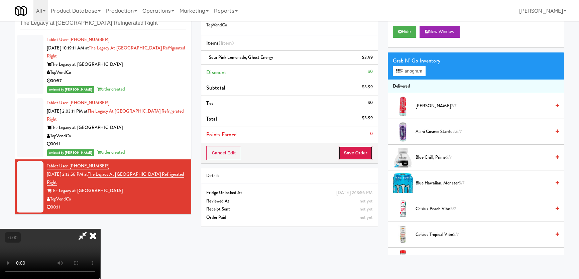
click at [364, 150] on button "Save Order" at bounding box center [355, 153] width 34 height 14
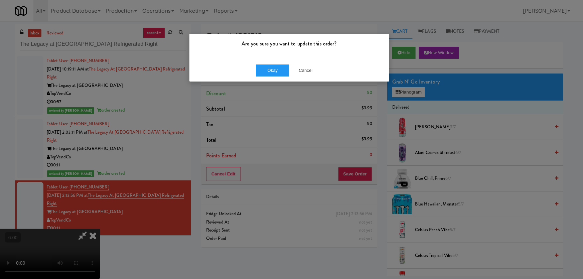
click at [288, 64] on div "Okay Cancel" at bounding box center [290, 70] width 200 height 22
click at [279, 68] on button "Okay" at bounding box center [272, 71] width 33 height 12
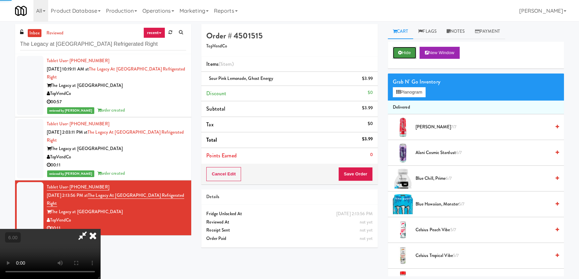
click at [399, 49] on button "Hide" at bounding box center [404, 53] width 23 height 12
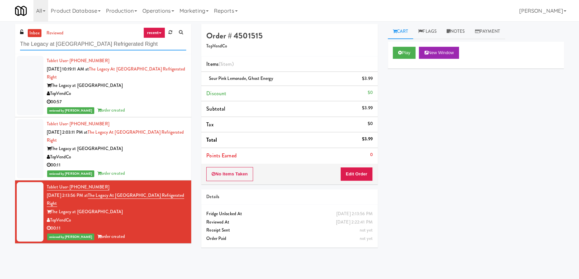
click at [141, 40] on input "The Legacy at [GEOGRAPHIC_DATA] Refrigerated Right" at bounding box center [103, 44] width 166 height 12
paste input "[STREET_ADDRESS]"
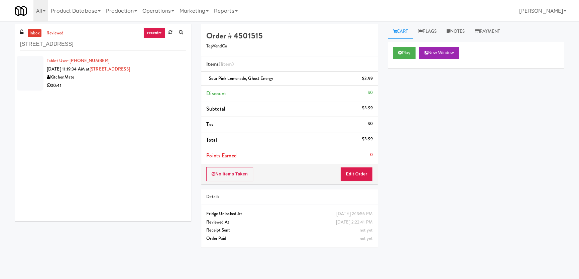
click at [153, 88] on div "00:41" at bounding box center [116, 86] width 139 height 8
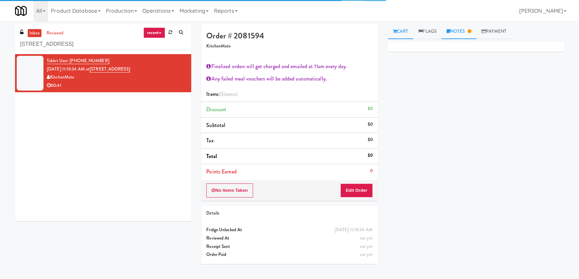
click at [465, 29] on link "Notes" at bounding box center [459, 31] width 35 height 15
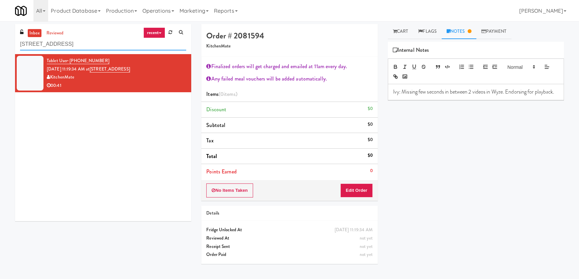
paste input "Pantry 101 @ [GEOGRAPHIC_DATA]"
drag, startPoint x: 114, startPoint y: 43, endPoint x: 0, endPoint y: 33, distance: 114.4
click at [0, 33] on div "inbox reviewed recent all unclear take inventory issue suspicious failed recent…" at bounding box center [289, 150] width 579 height 252
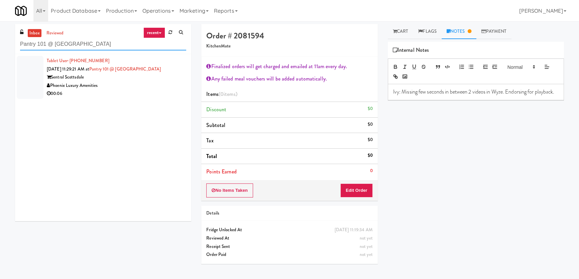
type input "Pantry 101 @ [GEOGRAPHIC_DATA]"
click at [150, 78] on div "Sentral Scottsdale" at bounding box center [116, 77] width 139 height 8
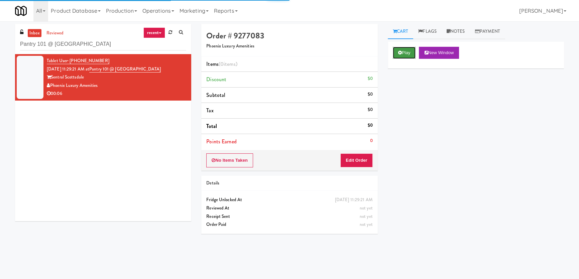
click at [409, 54] on button "Play" at bounding box center [404, 53] width 23 height 12
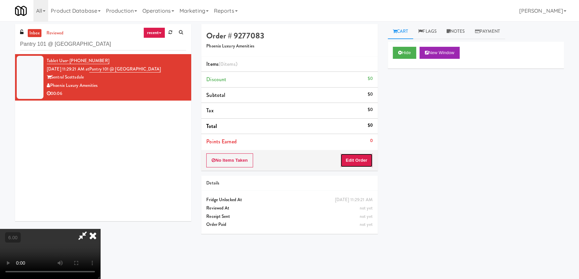
drag, startPoint x: 365, startPoint y: 159, endPoint x: 257, endPoint y: 48, distance: 154.6
click at [364, 159] on button "Edit Order" at bounding box center [356, 160] width 32 height 14
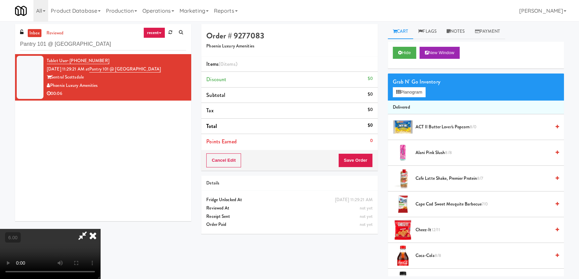
drag, startPoint x: 141, startPoint y: 107, endPoint x: 141, endPoint y: 144, distance: 37.1
click at [100, 229] on video at bounding box center [50, 254] width 100 height 50
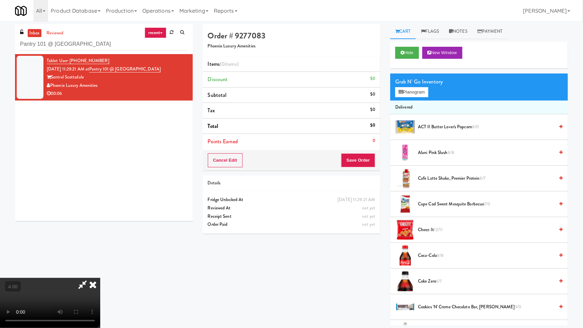
click at [100, 278] on video at bounding box center [50, 303] width 100 height 50
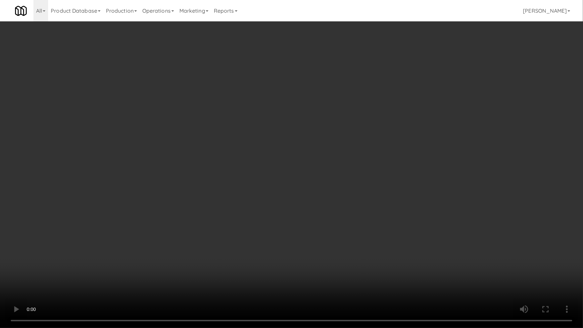
click at [321, 168] on video at bounding box center [291, 164] width 583 height 328
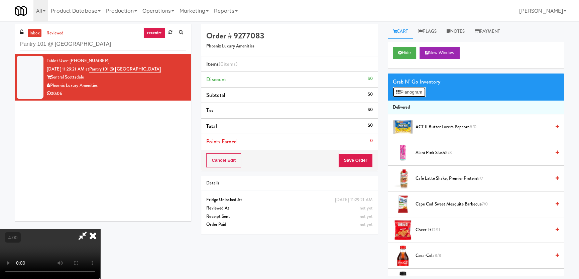
drag, startPoint x: 408, startPoint y: 88, endPoint x: 408, endPoint y: 92, distance: 4.0
click at [408, 88] on button "Planogram" at bounding box center [409, 92] width 33 height 10
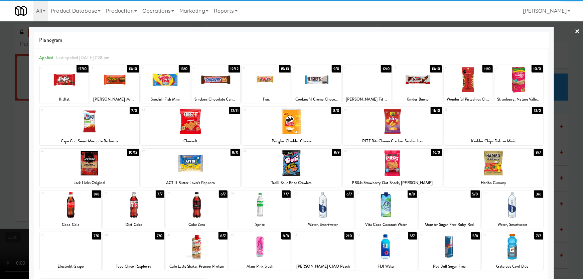
click at [454, 249] on div at bounding box center [449, 247] width 61 height 26
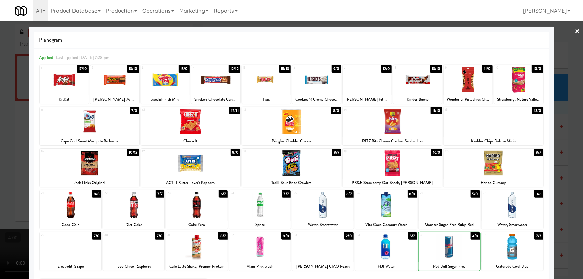
click at [454, 249] on div at bounding box center [449, 247] width 61 height 26
click at [560, 98] on div at bounding box center [291, 139] width 583 height 279
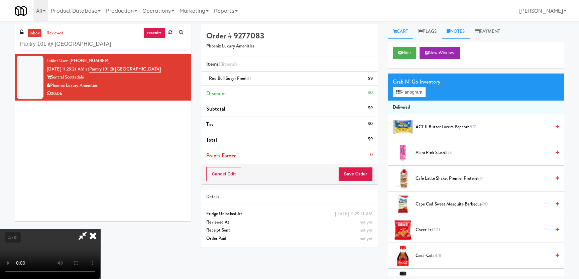
click at [462, 29] on link "Notes" at bounding box center [456, 31] width 28 height 15
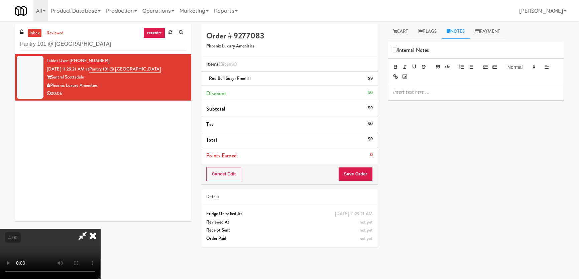
click at [439, 93] on p at bounding box center [475, 91] width 165 height 7
click at [100, 229] on icon at bounding box center [93, 235] width 15 height 13
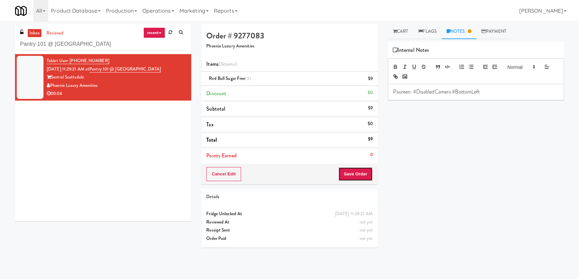
click at [352, 174] on button "Save Order" at bounding box center [355, 174] width 34 height 14
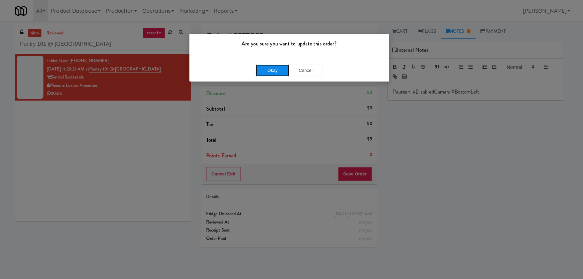
click at [266, 68] on button "Okay" at bounding box center [272, 71] width 33 height 12
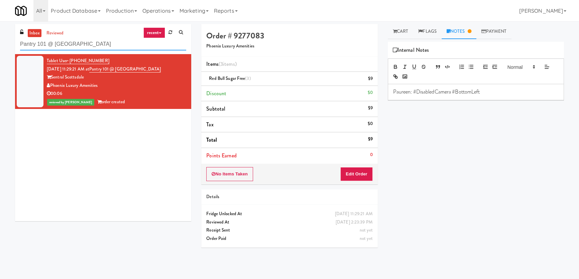
drag, startPoint x: 121, startPoint y: 42, endPoint x: 0, endPoint y: 31, distance: 121.5
click at [0, 40] on div "inbox reviewed recent all unclear take inventory issue suspicious failed recent…" at bounding box center [289, 150] width 579 height 252
paste input "Essex Luxe - Cooler - Left"
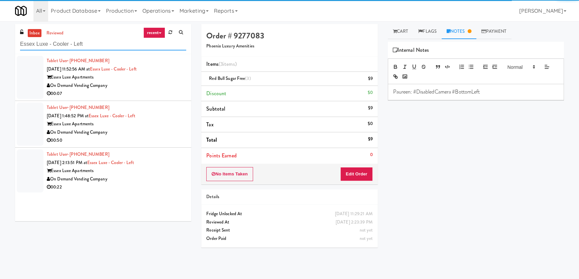
type input "Essex Luxe - Cooler - Left"
drag, startPoint x: 136, startPoint y: 100, endPoint x: 153, endPoint y: 95, distance: 17.8
click at [136, 100] on li "Tablet User · (719) 502-7932 [DATE] 11:52:56 AM at [GEOGRAPHIC_DATA] - Cooler -…" at bounding box center [103, 77] width 176 height 47
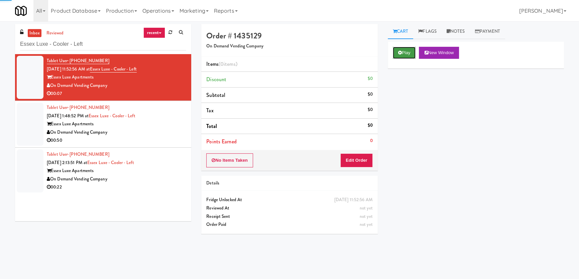
click at [409, 51] on button "Play" at bounding box center [404, 53] width 23 height 12
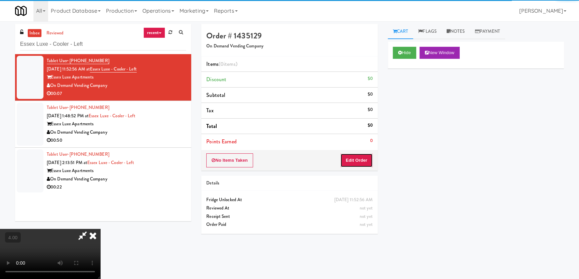
click at [362, 162] on button "Edit Order" at bounding box center [356, 160] width 32 height 14
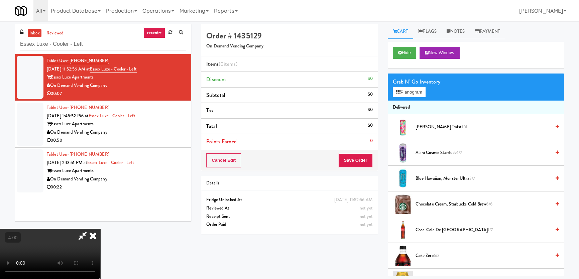
click at [100, 229] on video at bounding box center [50, 254] width 100 height 50
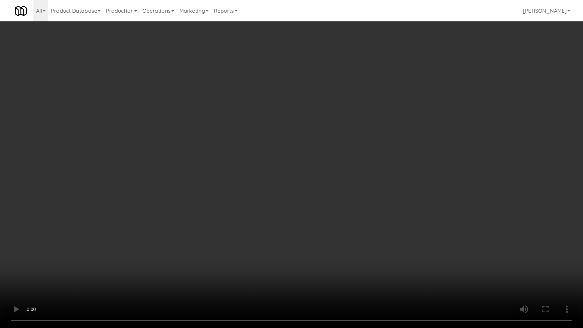
click at [327, 187] on video at bounding box center [291, 164] width 583 height 328
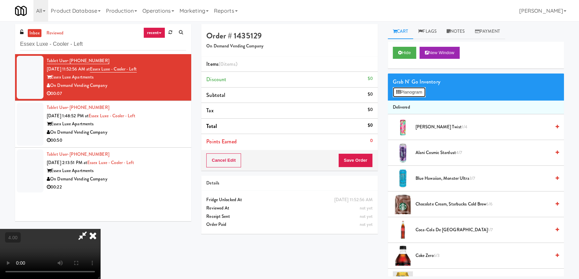
click at [412, 92] on button "Planogram" at bounding box center [409, 92] width 33 height 10
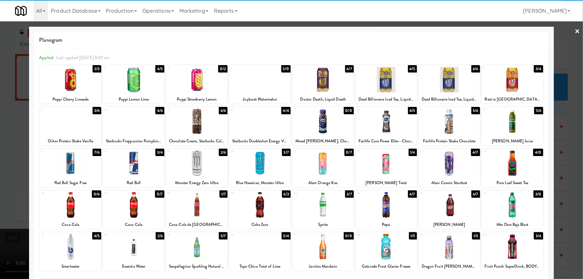
click at [248, 165] on div at bounding box center [259, 163] width 61 height 26
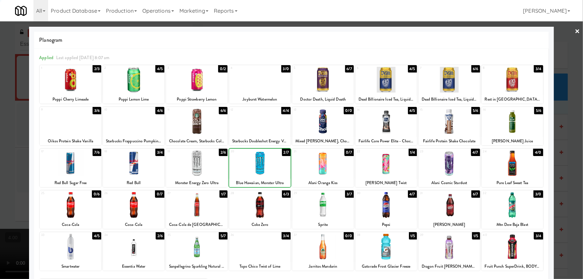
click at [248, 165] on div at bounding box center [259, 163] width 61 height 26
drag, startPoint x: 0, startPoint y: 98, endPoint x: 171, endPoint y: 124, distance: 173.1
click at [26, 110] on div at bounding box center [291, 139] width 583 height 279
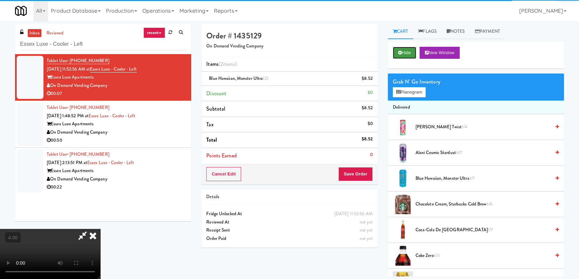
click at [411, 49] on button "Hide" at bounding box center [404, 53] width 23 height 12
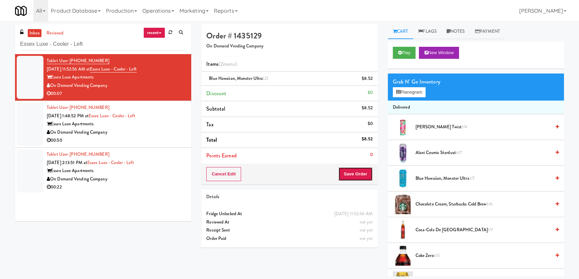
click at [355, 180] on button "Save Order" at bounding box center [355, 174] width 34 height 14
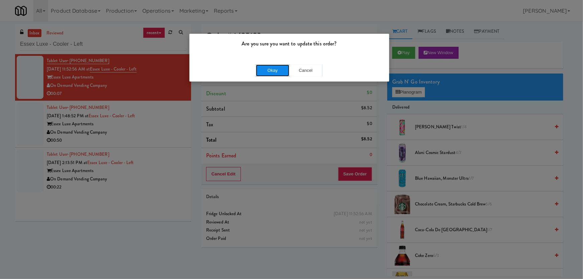
click at [269, 75] on button "Okay" at bounding box center [272, 71] width 33 height 12
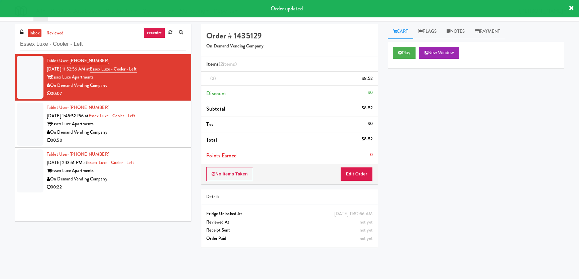
click at [178, 121] on div "Essex Luxe Apartments" at bounding box center [116, 124] width 139 height 8
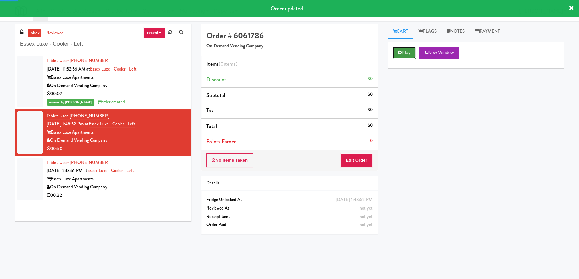
click at [395, 50] on button "Play" at bounding box center [404, 53] width 23 height 12
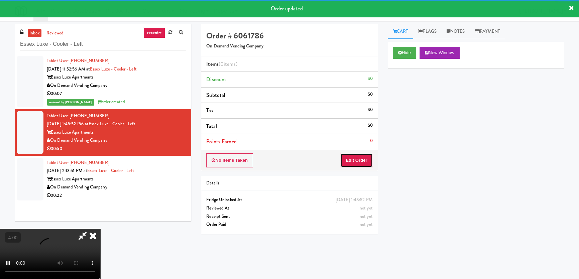
click at [361, 162] on button "Edit Order" at bounding box center [356, 160] width 32 height 14
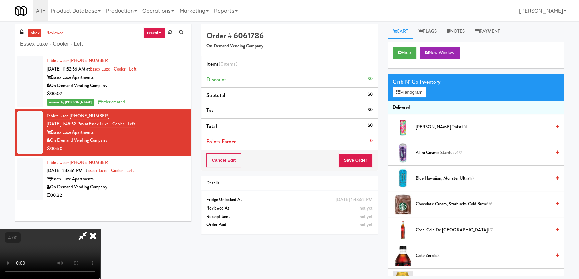
click at [100, 229] on video at bounding box center [50, 254] width 100 height 50
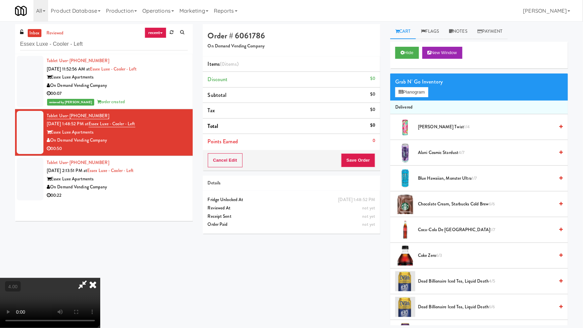
click at [100, 278] on video at bounding box center [50, 303] width 100 height 50
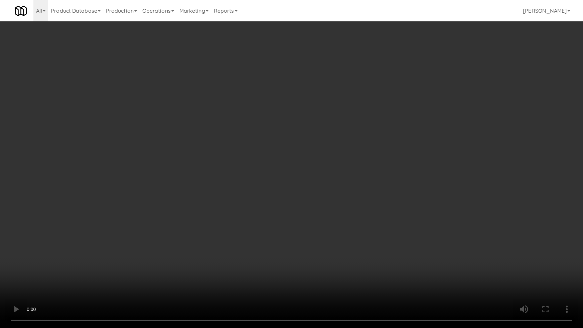
click at [369, 109] on video at bounding box center [291, 164] width 583 height 328
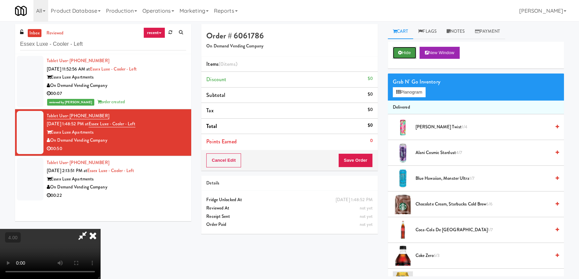
click at [403, 57] on button "Hide" at bounding box center [404, 53] width 23 height 12
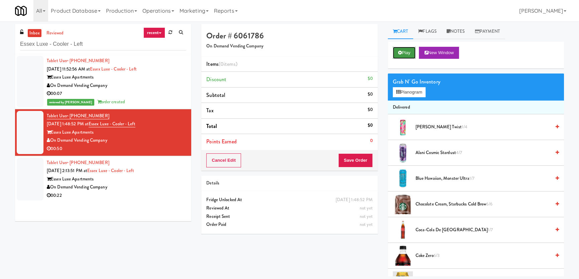
click at [403, 55] on button "Play" at bounding box center [404, 53] width 23 height 12
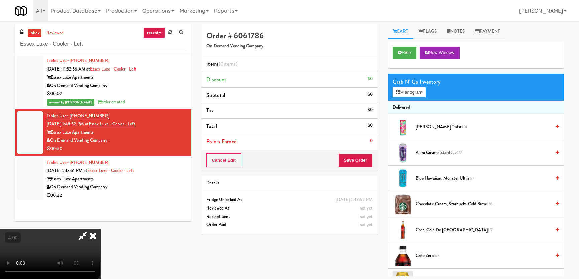
click at [100, 229] on video at bounding box center [50, 254] width 100 height 50
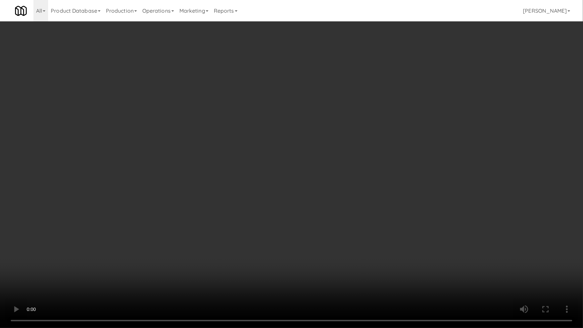
click at [352, 194] on video at bounding box center [291, 164] width 583 height 328
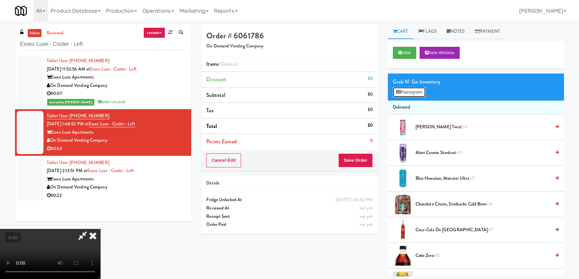
click at [410, 91] on button "Planogram" at bounding box center [409, 92] width 33 height 10
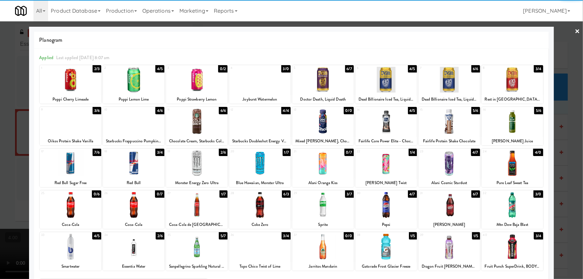
click at [135, 83] on div at bounding box center [133, 80] width 61 height 26
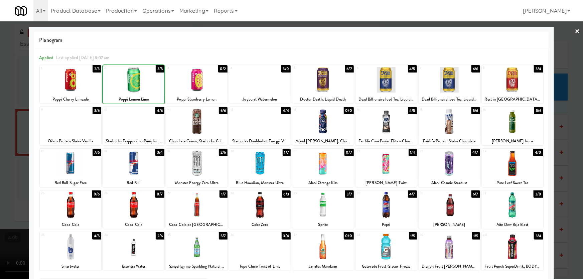
drag, startPoint x: 0, startPoint y: 78, endPoint x: 36, endPoint y: 83, distance: 36.1
click at [4, 78] on div at bounding box center [291, 139] width 583 height 279
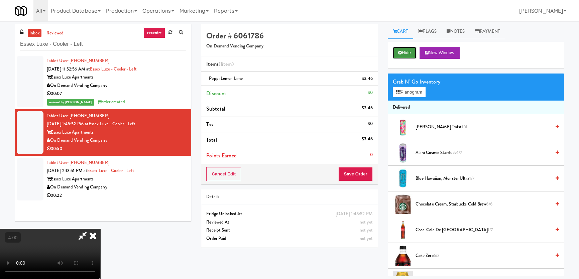
click at [395, 52] on button "Hide" at bounding box center [404, 53] width 23 height 12
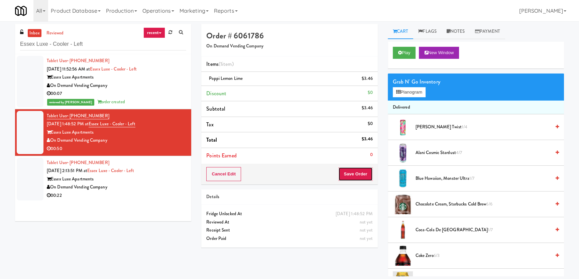
click at [340, 180] on button "Save Order" at bounding box center [355, 174] width 34 height 14
click at [347, 174] on button "Save Order" at bounding box center [355, 174] width 34 height 14
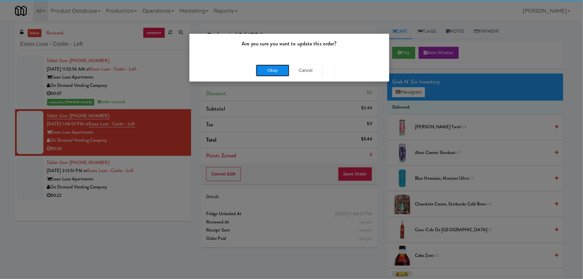
click at [270, 72] on button "Okay" at bounding box center [272, 71] width 33 height 12
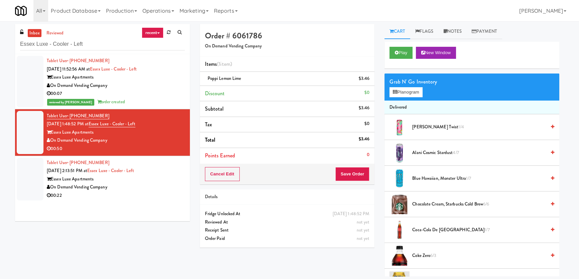
drag, startPoint x: 159, startPoint y: 189, endPoint x: 164, endPoint y: 188, distance: 5.1
click at [159, 189] on div "On Demand Vending Company" at bounding box center [116, 187] width 138 height 8
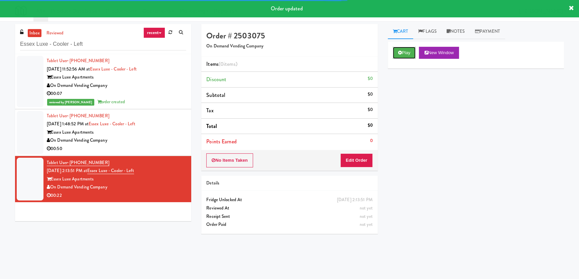
drag, startPoint x: 407, startPoint y: 49, endPoint x: 353, endPoint y: 132, distance: 99.4
click at [407, 51] on button "Play" at bounding box center [404, 53] width 23 height 12
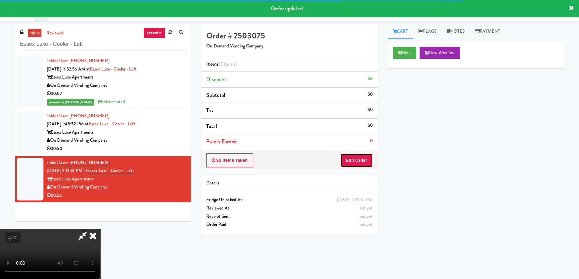
click at [355, 158] on button "Edit Order" at bounding box center [356, 160] width 32 height 14
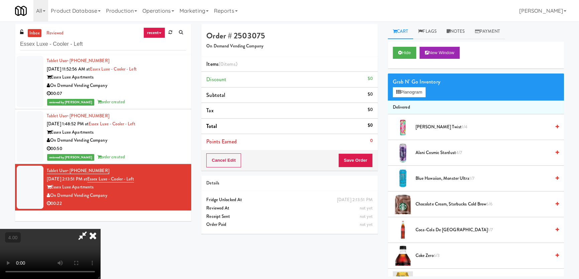
click at [100, 229] on video at bounding box center [50, 254] width 100 height 50
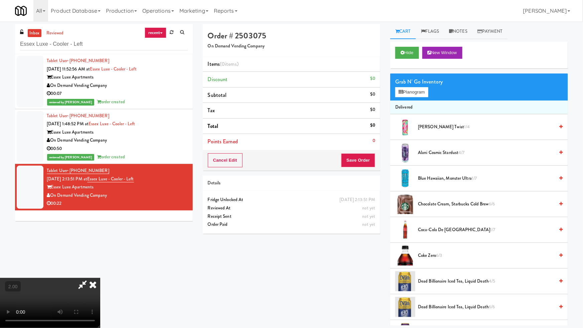
click at [100, 278] on video at bounding box center [50, 303] width 100 height 50
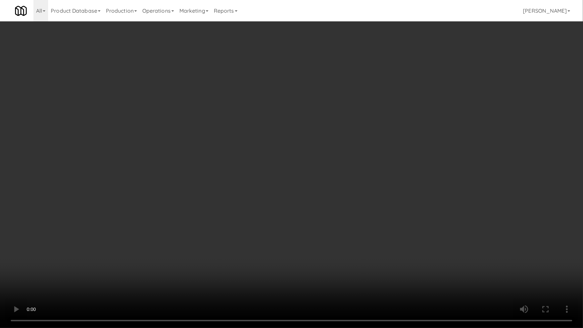
click at [255, 232] on video at bounding box center [291, 164] width 583 height 328
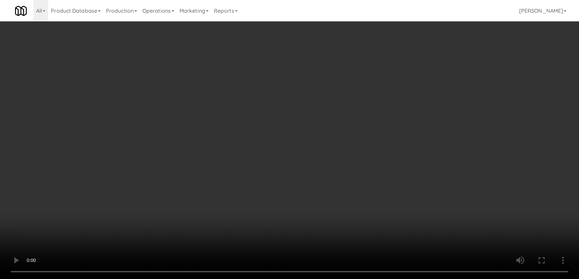
click at [255, 195] on video at bounding box center [289, 139] width 579 height 279
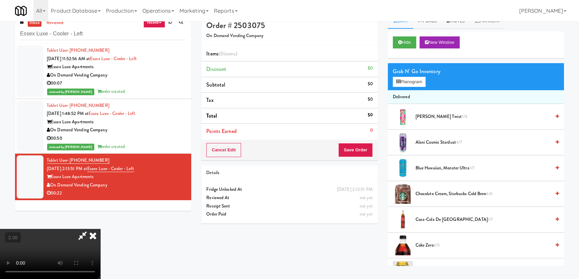
scroll to position [21, 0]
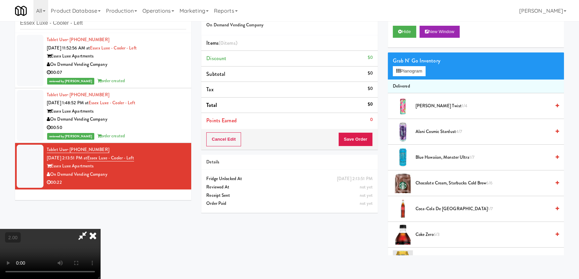
click at [100, 232] on video at bounding box center [50, 254] width 100 height 50
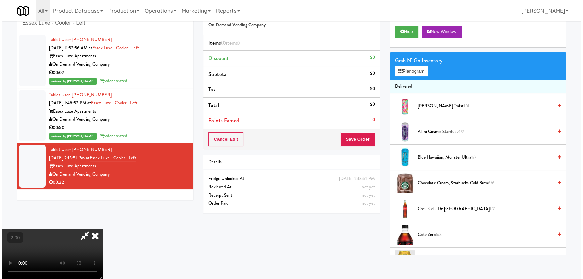
scroll to position [0, 0]
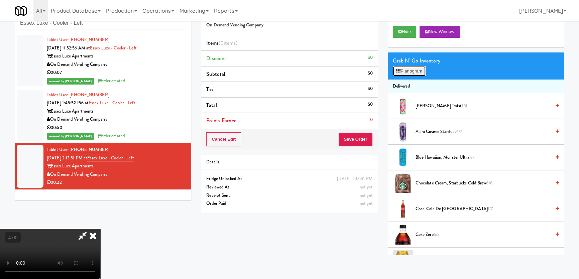
click at [411, 69] on button "Planogram" at bounding box center [409, 71] width 33 height 10
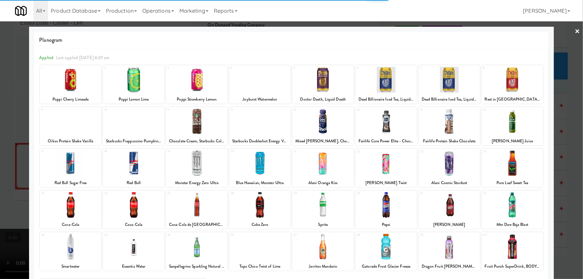
click at [381, 247] on div at bounding box center [386, 247] width 61 height 26
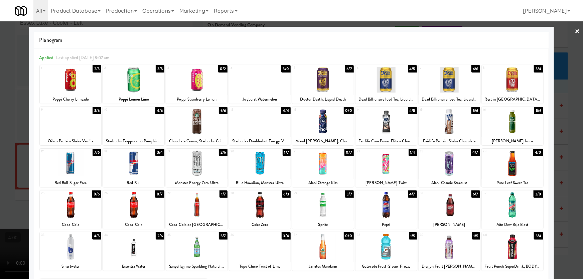
click at [326, 85] on div at bounding box center [322, 80] width 61 height 26
click at [0, 142] on div at bounding box center [291, 139] width 583 height 279
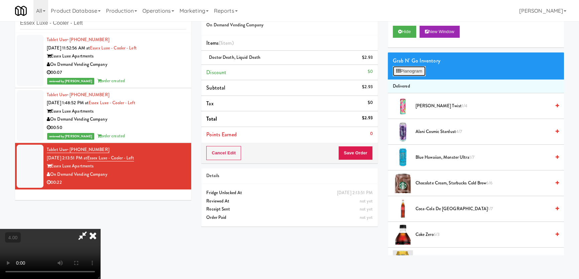
click at [404, 71] on button "Planogram" at bounding box center [409, 71] width 33 height 10
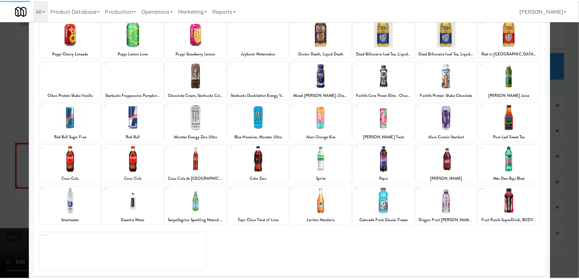
scroll to position [49, 0]
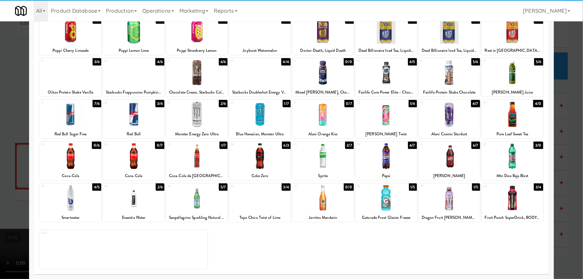
click at [379, 196] on div at bounding box center [386, 198] width 61 height 26
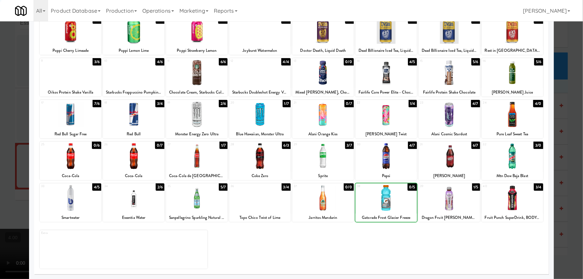
click at [1, 144] on div at bounding box center [291, 139] width 583 height 279
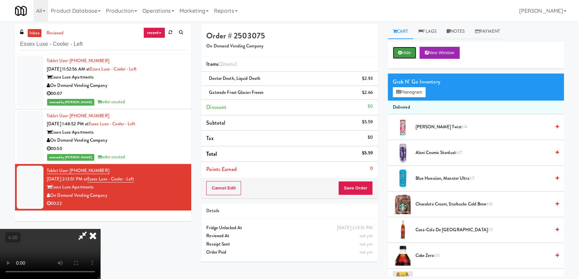
click at [397, 47] on button "Hide" at bounding box center [404, 53] width 23 height 12
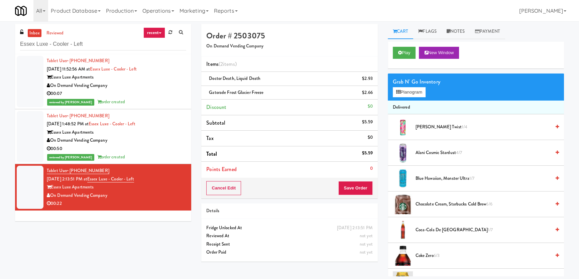
click at [360, 178] on div "Cancel Edit Save Order" at bounding box center [289, 188] width 176 height 21
click at [354, 187] on button "Save Order" at bounding box center [355, 188] width 34 height 14
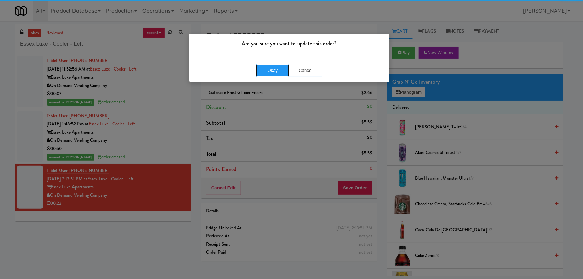
click at [278, 72] on button "Okay" at bounding box center [272, 71] width 33 height 12
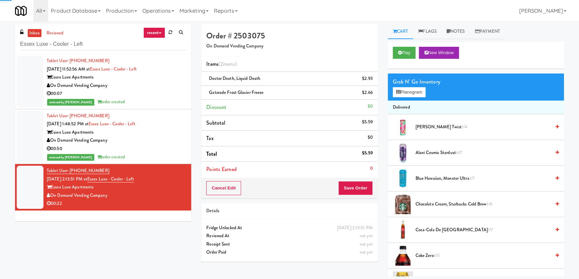
drag, startPoint x: 108, startPoint y: 37, endPoint x: 3, endPoint y: 42, distance: 105.0
click at [0, 42] on div "inbox reviewed recent all unclear take inventory issue suspicious failed recent…" at bounding box center [289, 150] width 579 height 252
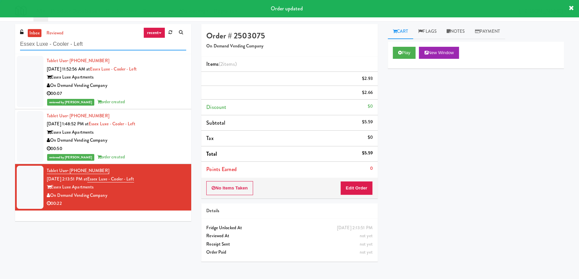
click at [106, 45] on input "Essex Luxe - Cooler - Left" at bounding box center [103, 44] width 166 height 12
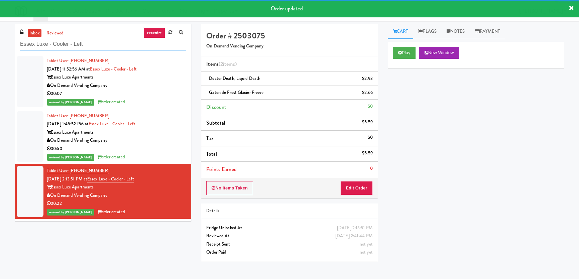
paste input "2660 - [PERSON_NAME] Med Tech"
drag, startPoint x: 106, startPoint y: 44, endPoint x: 7, endPoint y: 44, distance: 98.9
click at [7, 44] on div "inbox reviewed recent all unclear take inventory issue suspicious failed recent…" at bounding box center [289, 150] width 579 height 252
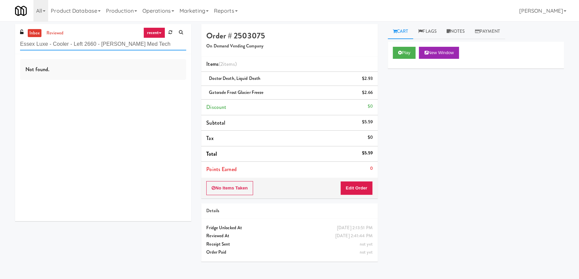
drag, startPoint x: 85, startPoint y: 44, endPoint x: 0, endPoint y: 51, distance: 85.5
click at [5, 49] on div "inbox reviewed recent all unclear take inventory issue suspicious failed recent…" at bounding box center [289, 150] width 579 height 252
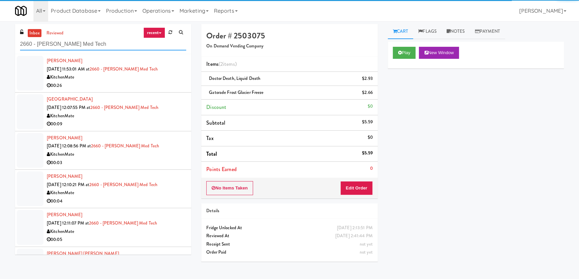
drag, startPoint x: 95, startPoint y: 43, endPoint x: 78, endPoint y: 46, distance: 17.9
click at [76, 45] on input "2660 - [PERSON_NAME] Med Tech" at bounding box center [103, 44] width 166 height 12
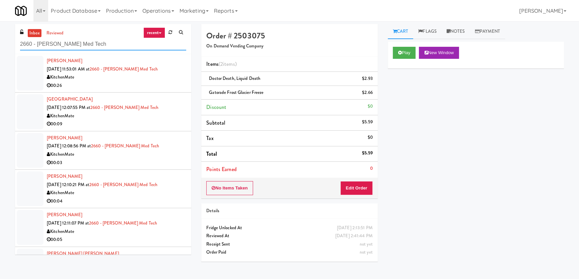
type input "2660 - [PERSON_NAME] Med Tech"
click at [129, 78] on div "KitchenMate" at bounding box center [116, 77] width 139 height 8
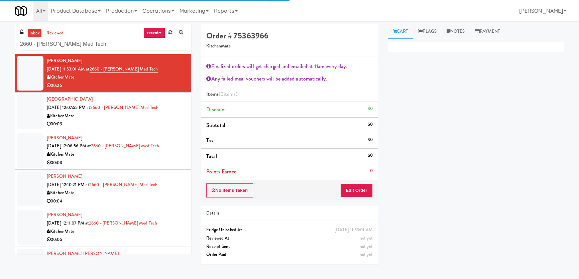
click at [164, 104] on div "[GEOGRAPHIC_DATA] [DATE] 12:07:55 PM at 2660 - [PERSON_NAME] Med Tech KitchenMa…" at bounding box center [116, 111] width 139 height 33
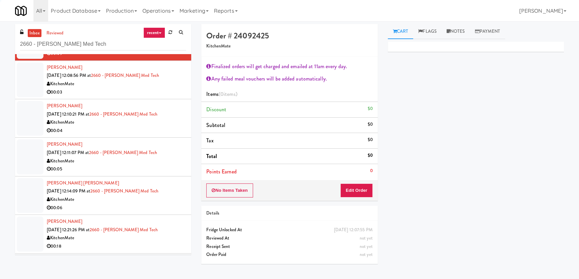
scroll to position [91, 0]
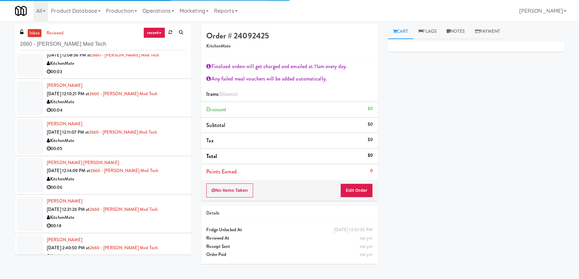
click at [168, 71] on div "00:03" at bounding box center [116, 72] width 139 height 8
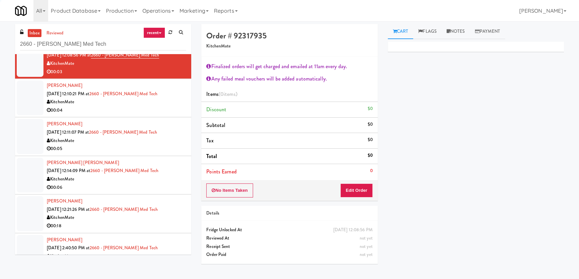
click at [170, 97] on div "[PERSON_NAME] [DATE] 12:10:21 PM at 2660 - [PERSON_NAME] Med Tech KitchenMate 0…" at bounding box center [116, 98] width 139 height 33
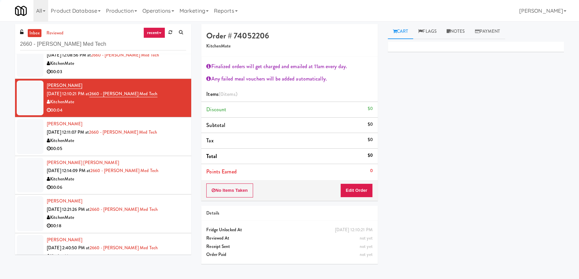
click at [173, 139] on div "KitchenMate" at bounding box center [116, 141] width 139 height 8
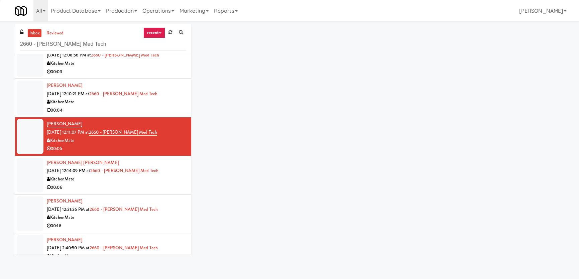
scroll to position [107, 0]
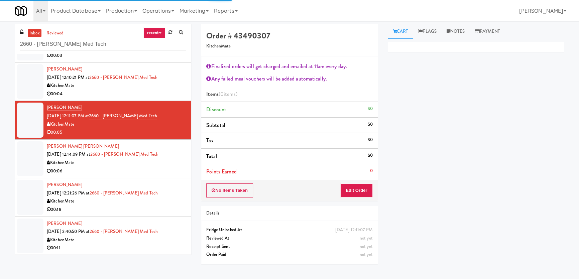
click at [173, 143] on div "[PERSON_NAME] [PERSON_NAME] [DATE] 12:14:09 PM at 2660 - [PERSON_NAME] Med Tech…" at bounding box center [116, 158] width 139 height 33
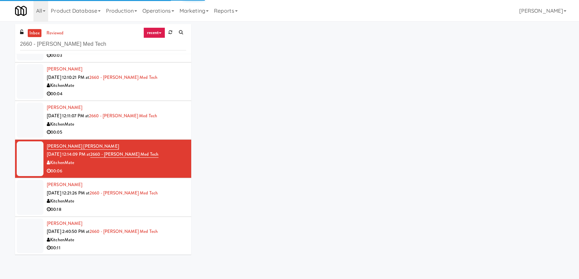
click at [169, 191] on div "[PERSON_NAME] [DATE] 12:21:26 PM at 2660 - [PERSON_NAME] Med Tech KitchenMate 0…" at bounding box center [116, 197] width 139 height 33
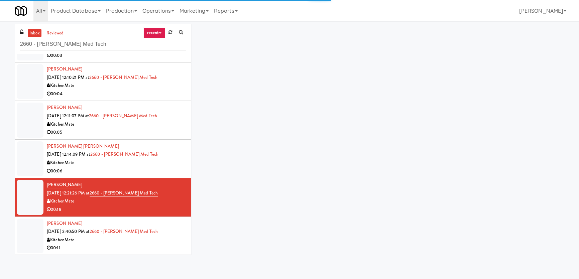
click at [171, 227] on div "[PERSON_NAME] [DATE] 2:40:50 PM at 2660 - [PERSON_NAME] Med Tech KitchenMate 00…" at bounding box center [116, 236] width 139 height 33
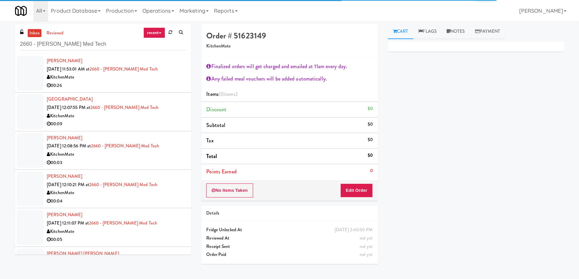
click at [160, 80] on div "KitchenMate" at bounding box center [116, 77] width 139 height 8
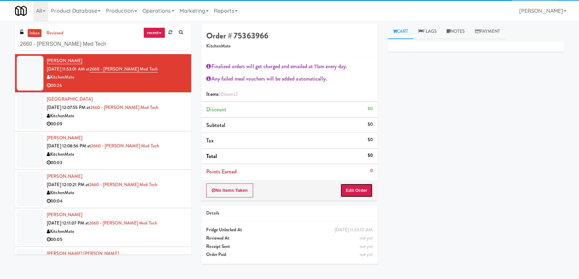
click at [346, 186] on button "Edit Order" at bounding box center [356, 190] width 32 height 14
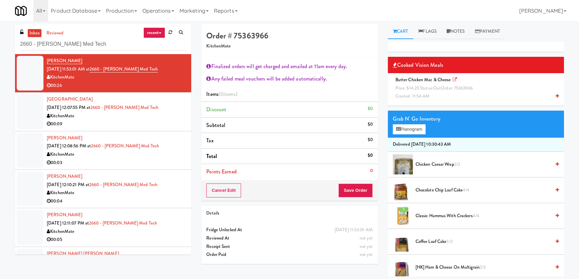
click at [157, 120] on div "00:09" at bounding box center [116, 124] width 139 height 8
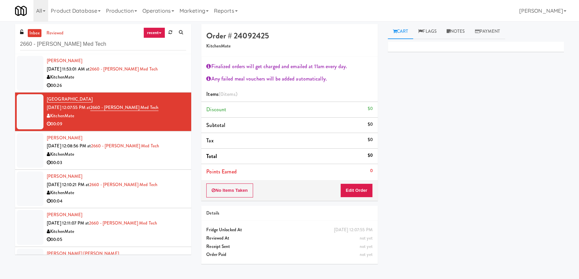
click at [169, 82] on div "00:26" at bounding box center [116, 86] width 139 height 8
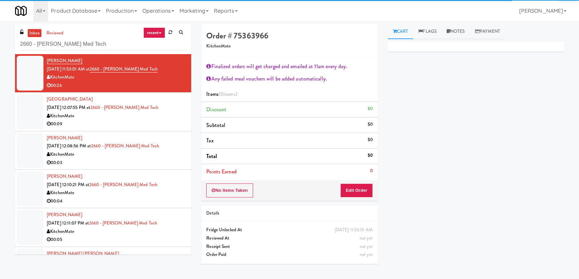
click at [463, 23] on div "inbox reviewed recent all unclear take inventory issue suspicious failed recent…" at bounding box center [289, 148] width 579 height 255
click at [460, 29] on link "Notes" at bounding box center [456, 31] width 28 height 15
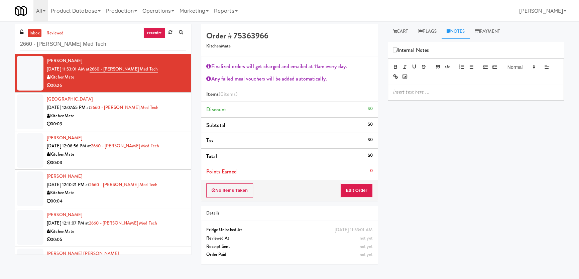
click at [440, 95] on p at bounding box center [475, 91] width 165 height 7
drag, startPoint x: 468, startPoint y: 90, endPoint x: 464, endPoint y: 89, distance: 3.4
click at [464, 89] on p "Paureen: Endorsing for playback. Unable to play continuation video in wyze" at bounding box center [475, 91] width 165 height 7
click at [459, 100] on p "Paureen: Endorsing for playback. The video was cut and unable to play continuat…" at bounding box center [475, 95] width 165 height 15
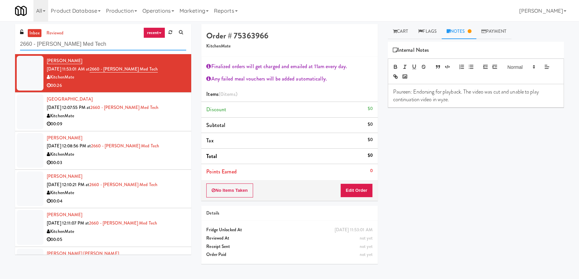
drag, startPoint x: 97, startPoint y: 40, endPoint x: 0, endPoint y: 39, distance: 97.3
click at [0, 40] on div "inbox reviewed recent all unclear take inventory issue suspicious failed recent…" at bounding box center [289, 150] width 579 height 252
paste input "[PERSON_NAME] Store"
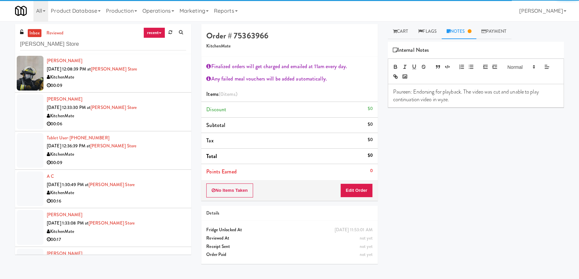
click at [130, 89] on div "00:09" at bounding box center [116, 86] width 139 height 8
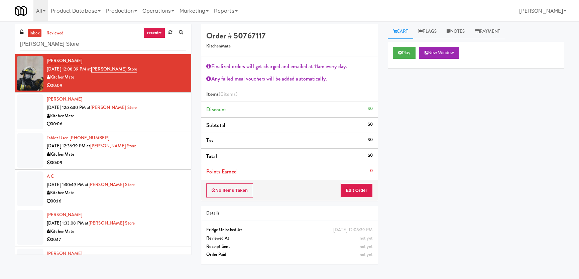
copy div "12:08:39 PM"
drag, startPoint x: 372, startPoint y: 230, endPoint x: 348, endPoint y: 227, distance: 23.5
click at [348, 227] on div "[DATE] 12:08:39 PM" at bounding box center [352, 230] width 39 height 8
click at [180, 107] on div "[PERSON_NAME] [DATE] 12:33:30 PM at [PERSON_NAME][GEOGRAPHIC_DATA] 00:06" at bounding box center [116, 111] width 139 height 33
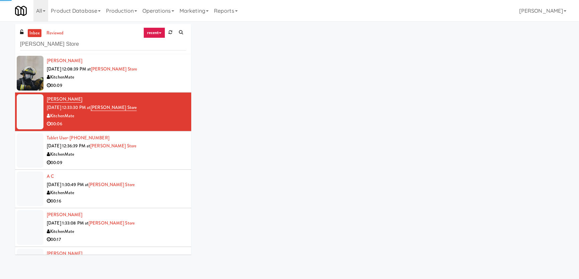
click at [177, 149] on div "Tablet User · (416) 509-9974 [DATE] 12:36:39 PM at [GEOGRAPHIC_DATA][PERSON_NAM…" at bounding box center [116, 150] width 139 height 33
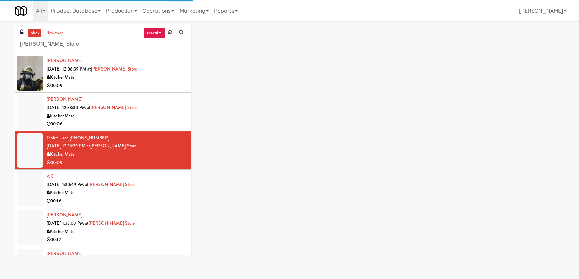
click at [169, 185] on div "A C [DATE] 1:30:49 PM at [GEOGRAPHIC_DATA][PERSON_NAME] 00:16" at bounding box center [116, 188] width 139 height 33
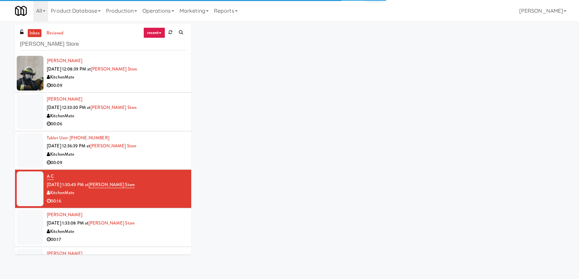
click at [163, 216] on div "[PERSON_NAME] [DATE] 1:33:08 PM at [PERSON_NAME][GEOGRAPHIC_DATA] 00:17" at bounding box center [116, 227] width 139 height 33
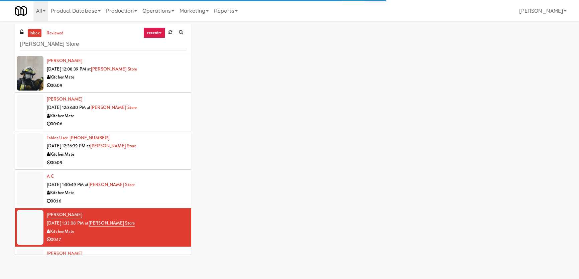
scroll to position [121, 0]
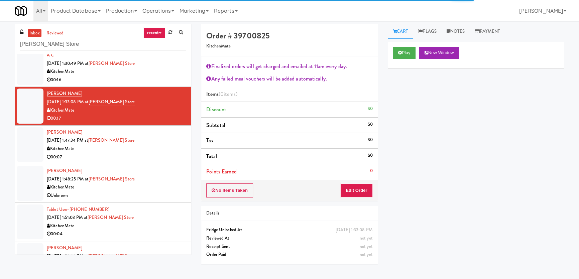
click at [154, 138] on div "[PERSON_NAME] [DATE] 1:47:34 PM at [PERSON_NAME][GEOGRAPHIC_DATA] 00:07" at bounding box center [116, 144] width 139 height 33
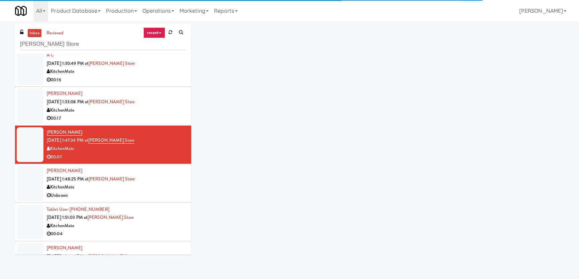
click at [154, 178] on div "[PERSON_NAME] [DATE] 1:48:25 PM at [PERSON_NAME][GEOGRAPHIC_DATA] Unknown" at bounding box center [116, 183] width 139 height 33
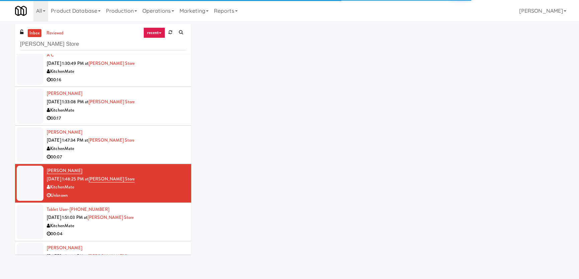
click at [152, 215] on div "Tablet User · (416) 720-0503 [DATE] 1:51:03 PM at [GEOGRAPHIC_DATA][PERSON_NAME…" at bounding box center [116, 222] width 139 height 33
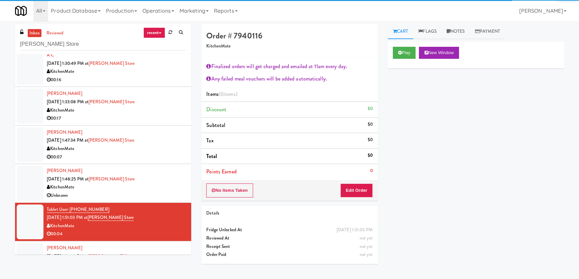
drag, startPoint x: 352, startPoint y: 229, endPoint x: 375, endPoint y: 230, distance: 22.8
click at [375, 230] on div "[DATE] 1:51:03 PM Fridge Unlocked At" at bounding box center [289, 230] width 176 height 8
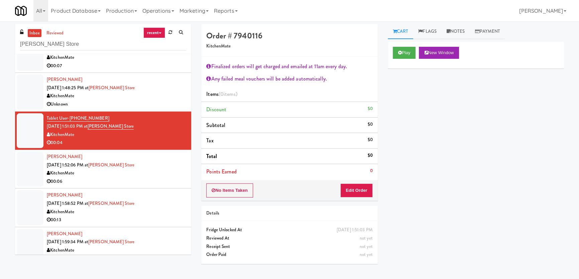
click at [165, 177] on div "00:06" at bounding box center [116, 181] width 139 height 8
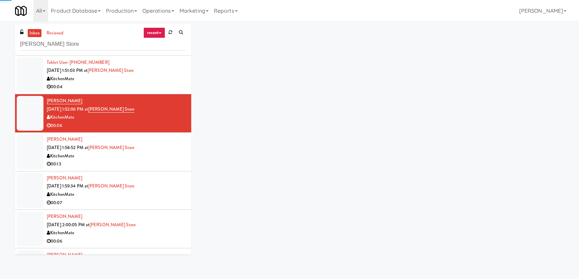
scroll to position [273, 0]
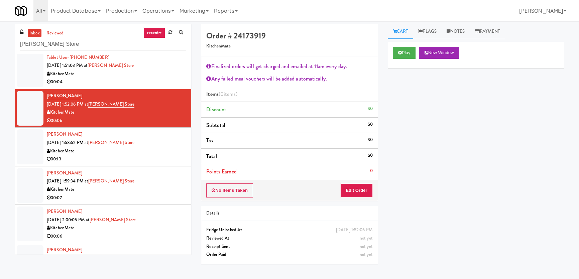
drag, startPoint x: 373, startPoint y: 228, endPoint x: 354, endPoint y: 230, distance: 19.5
click at [354, 230] on div "[DATE] 1:52:06 PM Fridge Unlocked At" at bounding box center [289, 230] width 176 height 8
click at [352, 229] on div "[DATE] 1:52:06 PM" at bounding box center [354, 230] width 37 height 8
copy div "1:52:06 PM"
drag, startPoint x: 352, startPoint y: 229, endPoint x: 368, endPoint y: 231, distance: 16.4
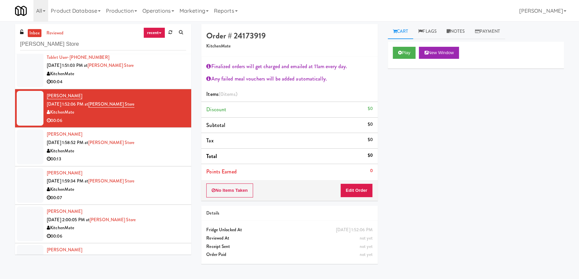
click at [368, 231] on div "[DATE] 1:52:06 PM" at bounding box center [354, 230] width 37 height 8
click at [165, 155] on div "00:13" at bounding box center [116, 159] width 139 height 8
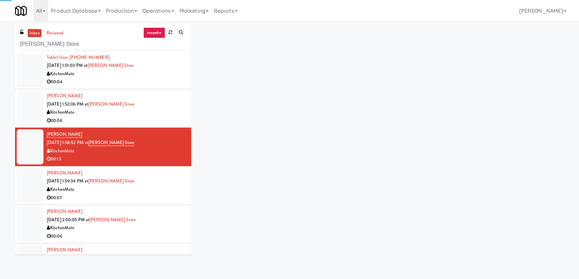
click at [175, 184] on div "Pious [PERSON_NAME] [DATE] 1:59:34 PM at [PERSON_NAME][GEOGRAPHIC_DATA] 00:07" at bounding box center [116, 185] width 139 height 33
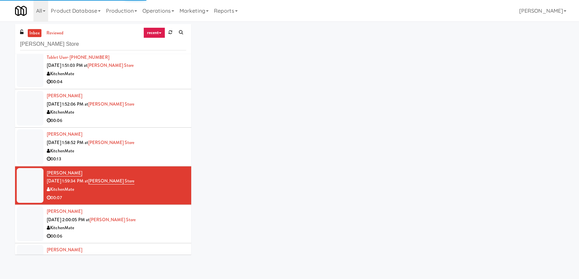
click at [175, 223] on div "[PERSON_NAME] [DATE] 2:00:05 PM at [PERSON_NAME][GEOGRAPHIC_DATA] 00:06" at bounding box center [116, 224] width 139 height 33
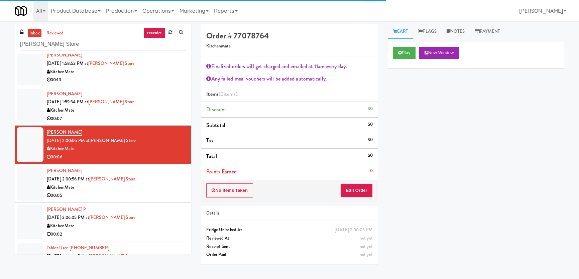
scroll to position [364, 0]
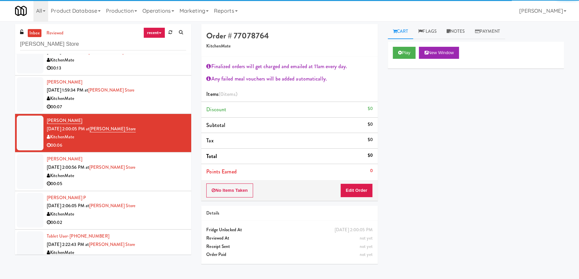
click at [168, 178] on div "KitchenMate" at bounding box center [116, 176] width 139 height 8
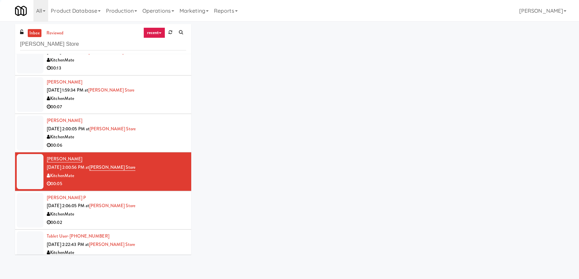
click at [164, 219] on div "00:02" at bounding box center [116, 223] width 139 height 8
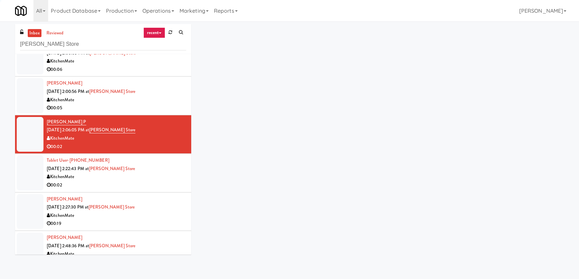
scroll to position [455, 0]
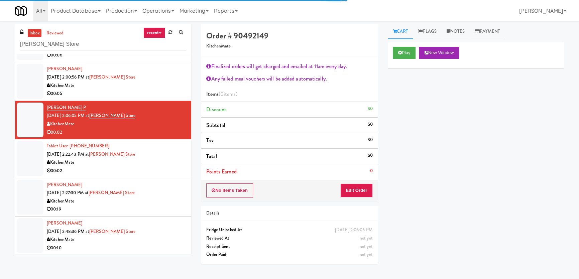
click at [159, 162] on div "KitchenMate" at bounding box center [116, 162] width 139 height 8
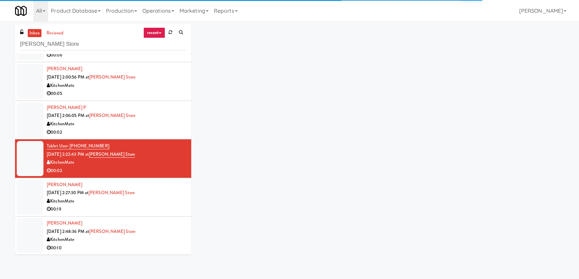
click at [151, 201] on div "KitchenMate" at bounding box center [116, 201] width 139 height 8
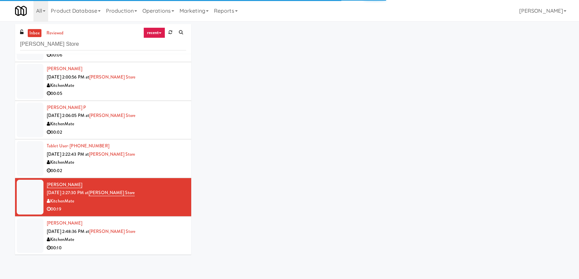
click at [161, 239] on div "KitchenMate" at bounding box center [116, 240] width 139 height 8
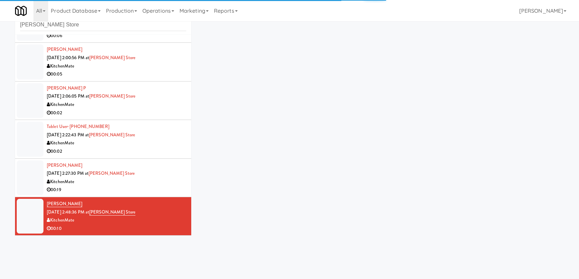
scroll to position [21, 0]
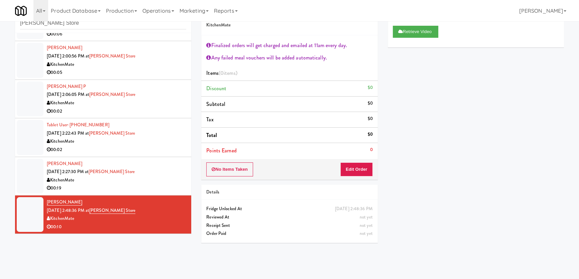
copy div "2:48:36 PM"
drag, startPoint x: 350, startPoint y: 210, endPoint x: 372, endPoint y: 205, distance: 22.5
click at [372, 205] on div "[DATE] 2:48:36 PM" at bounding box center [354, 209] width 38 height 8
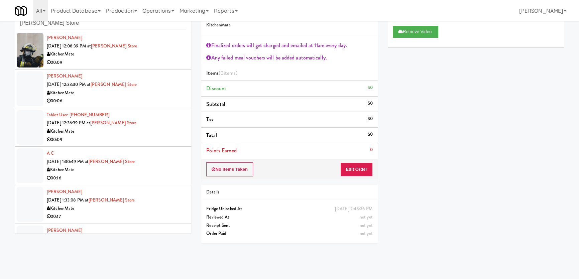
scroll to position [0, 0]
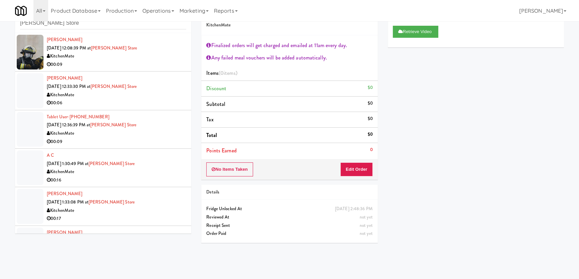
click at [158, 65] on div "00:09" at bounding box center [116, 64] width 139 height 8
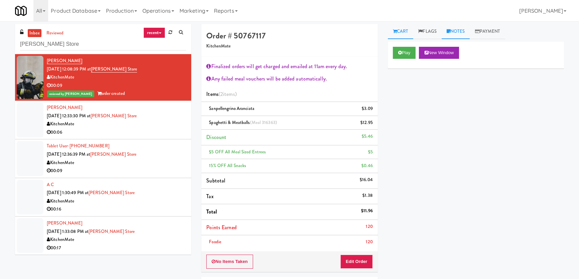
click at [459, 30] on link "Notes" at bounding box center [456, 31] width 28 height 15
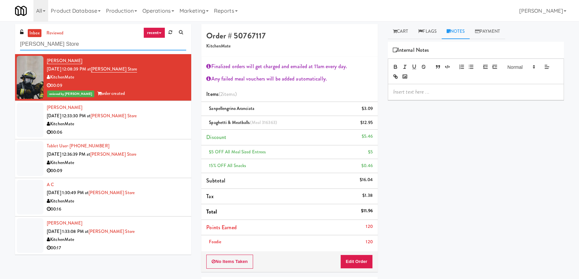
paste input "2660 - [PERSON_NAME] Med Tech"
drag, startPoint x: 103, startPoint y: 47, endPoint x: 0, endPoint y: 36, distance: 103.2
click at [0, 35] on div "inbox reviewed recent all unclear take inventory issue suspicious failed recent…" at bounding box center [289, 182] width 579 height 316
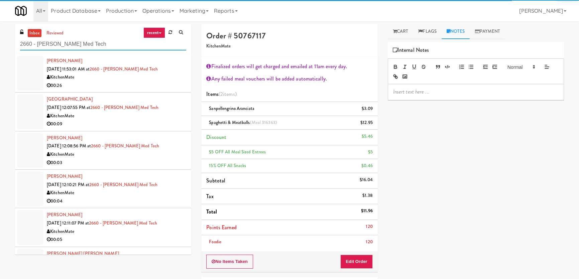
type input "2660 - [PERSON_NAME] Med Tech"
click at [147, 87] on div "00:26" at bounding box center [116, 86] width 139 height 8
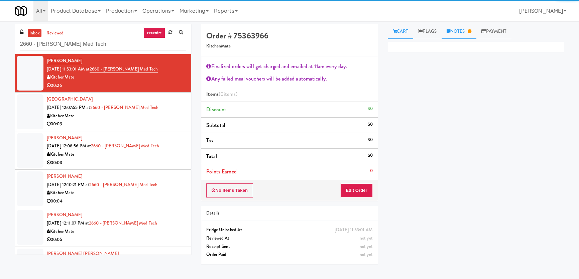
click at [451, 35] on link "Notes" at bounding box center [459, 31] width 35 height 15
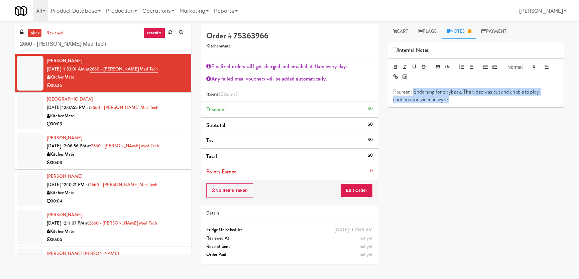
copy p "Endorsing for playback. The video was cut and unable to play continuation video…"
drag, startPoint x: 413, startPoint y: 90, endPoint x: 470, endPoint y: 101, distance: 57.9
click at [470, 101] on p "Paureen: Endorsing for playback. The video was cut and unable to play continuat…" at bounding box center [475, 95] width 165 height 15
click at [170, 115] on div "KitchenMate" at bounding box center [116, 116] width 139 height 8
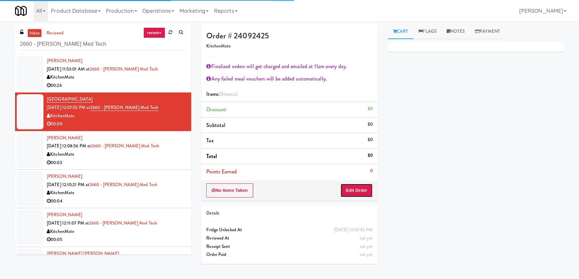
click at [362, 184] on button "Edit Order" at bounding box center [356, 190] width 32 height 14
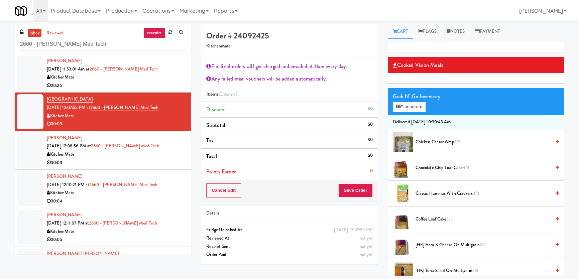
click at [168, 66] on div "[PERSON_NAME] [DATE] 11:53:01 AM at 2660 - [PERSON_NAME] Med Tech KitchenMate 0…" at bounding box center [116, 73] width 139 height 33
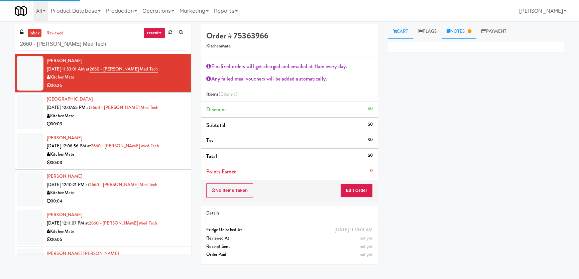
click at [460, 29] on link "Notes" at bounding box center [459, 31] width 35 height 15
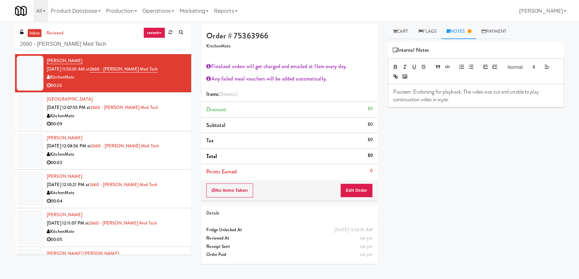
drag, startPoint x: 387, startPoint y: 88, endPoint x: 463, endPoint y: 97, distance: 76.4
click at [471, 95] on div "Cart Flags Notes Payment Primary Flag Clear Flag if unable to determine what wa…" at bounding box center [476, 150] width 186 height 252
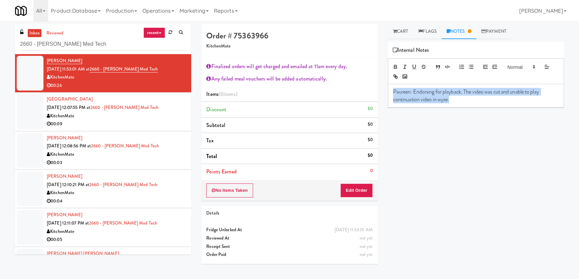
copy p "Paureen: Endorsing for playback. The video was cut and unable to play continuat…"
drag, startPoint x: 465, startPoint y: 97, endPoint x: 387, endPoint y: 83, distance: 78.5
click at [388, 83] on div "Paureen: Endorsing for playback. The video was cut and unable to play continuat…" at bounding box center [476, 82] width 176 height 49
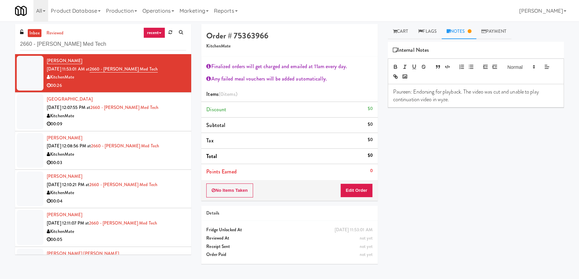
click at [151, 123] on div "00:09" at bounding box center [116, 124] width 139 height 8
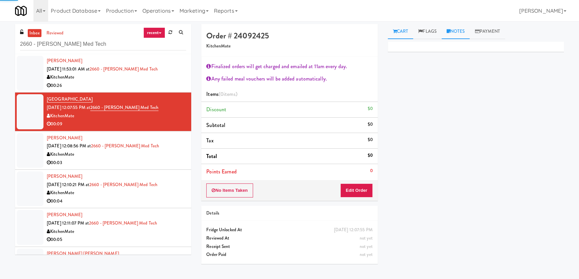
click at [445, 35] on link "Notes" at bounding box center [456, 31] width 28 height 15
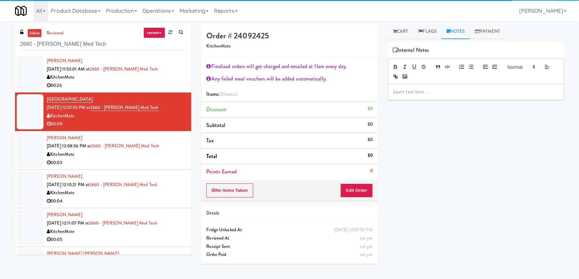
click at [445, 87] on div at bounding box center [475, 91] width 175 height 15
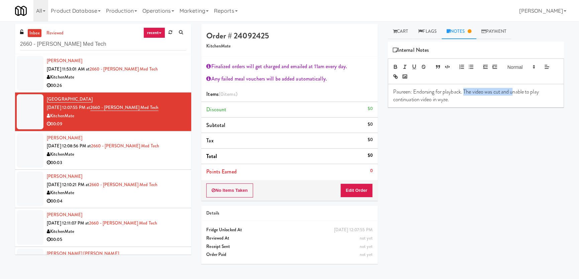
drag, startPoint x: 513, startPoint y: 91, endPoint x: 464, endPoint y: 92, distance: 49.1
click at [464, 92] on p "Paureen: Endorsing for playback. The video was cut and unable to play continuat…" at bounding box center [475, 95] width 165 height 15
click at [157, 159] on div "00:03" at bounding box center [116, 163] width 139 height 8
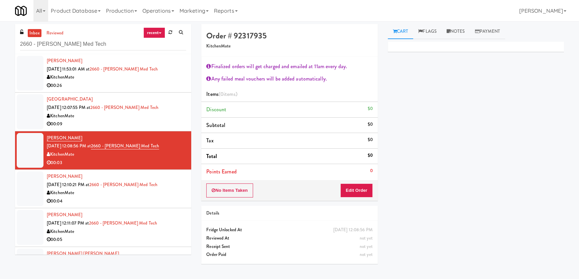
click at [153, 117] on div "KitchenMate" at bounding box center [116, 116] width 139 height 8
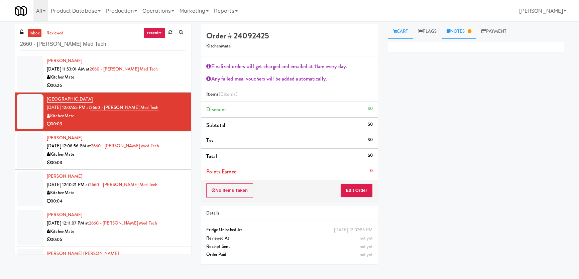
click at [469, 34] on link "Notes" at bounding box center [459, 31] width 35 height 15
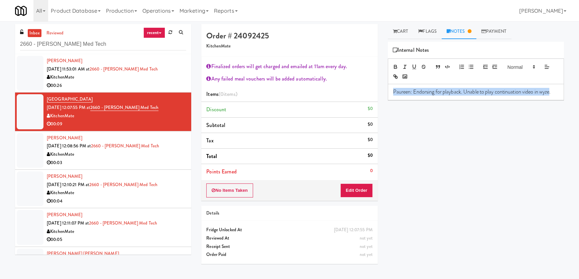
drag, startPoint x: 550, startPoint y: 91, endPoint x: 373, endPoint y: 92, distance: 177.8
click at [383, 90] on div "Cart Flags Notes Payment Primary Flag Clear Flag if unable to determine what wa…" at bounding box center [476, 150] width 186 height 252
copy p "Paureen: Endorsing for playback. Unable to play continuation video in wyze"
drag, startPoint x: 147, startPoint y: 152, endPoint x: 162, endPoint y: 148, distance: 15.8
click at [148, 152] on div "KitchenMate" at bounding box center [116, 154] width 139 height 8
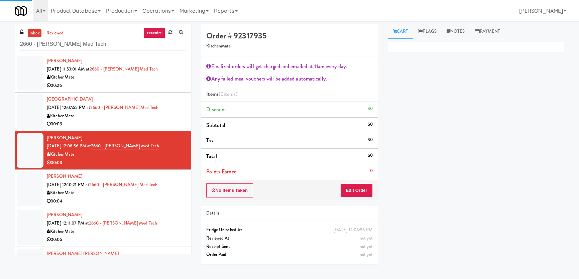
click at [444, 35] on link "Notes" at bounding box center [456, 31] width 28 height 15
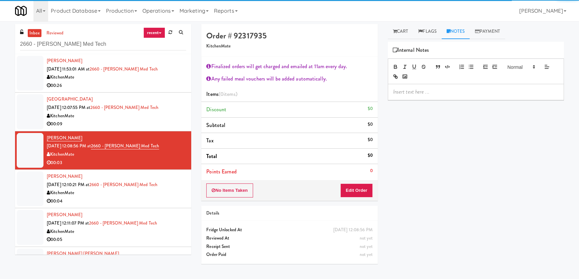
click at [430, 93] on p at bounding box center [475, 91] width 165 height 7
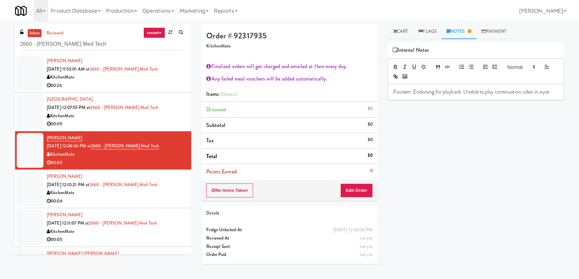
click at [170, 200] on div "00:04" at bounding box center [116, 201] width 139 height 8
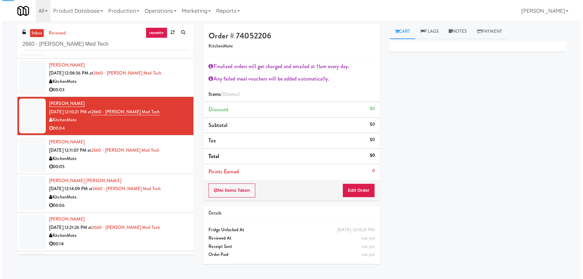
scroll to position [91, 0]
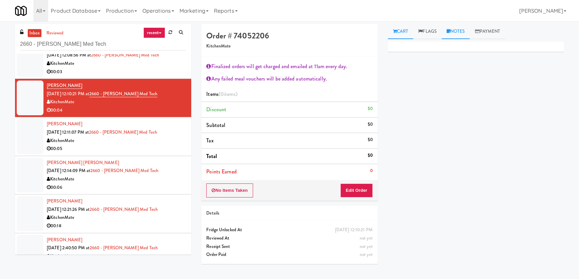
click at [457, 35] on link "Notes" at bounding box center [456, 31] width 28 height 15
click at [362, 188] on button "Edit Order" at bounding box center [356, 190] width 32 height 14
click at [401, 30] on link "Cart" at bounding box center [401, 31] width 26 height 15
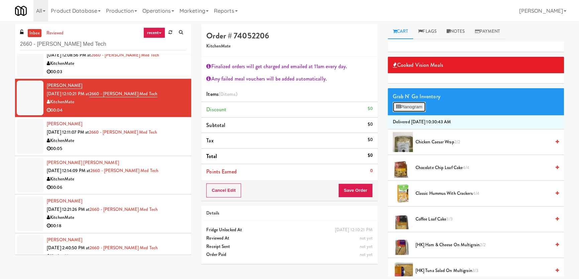
click at [403, 108] on button "Planogram" at bounding box center [409, 107] width 33 height 10
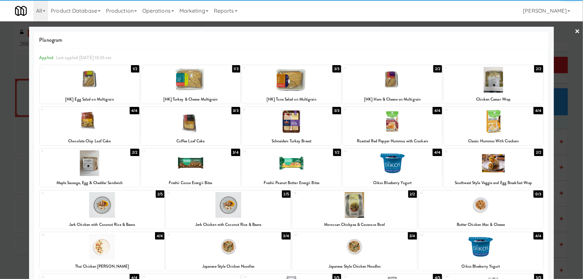
click at [300, 126] on div at bounding box center [291, 122] width 99 height 26
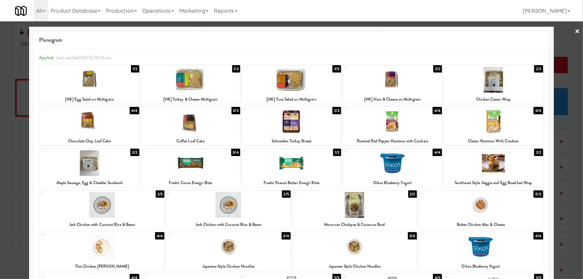
click at [0, 147] on div at bounding box center [291, 139] width 583 height 279
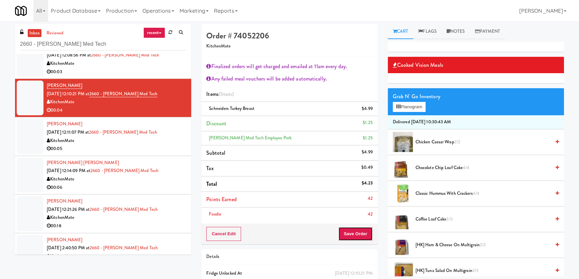
click at [349, 227] on button "Save Order" at bounding box center [355, 234] width 34 height 14
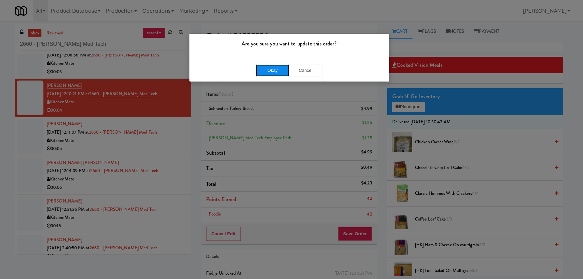
click at [274, 68] on button "Okay" at bounding box center [272, 71] width 33 height 12
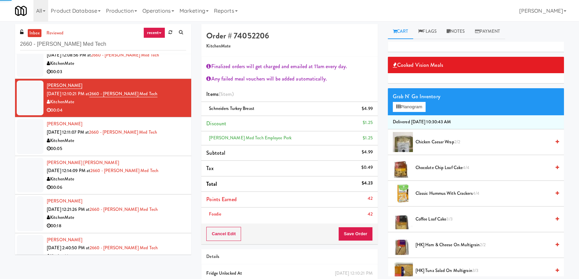
click at [167, 157] on li "[PERSON_NAME] [PERSON_NAME] [DATE] 12:14:09 PM at 2660 - [PERSON_NAME] Med Tech…" at bounding box center [103, 175] width 176 height 38
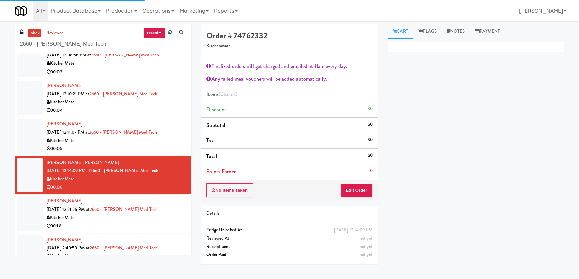
click at [167, 141] on div "KitchenMate" at bounding box center [116, 141] width 139 height 8
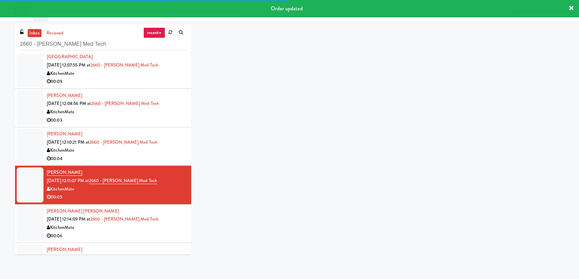
scroll to position [30, 0]
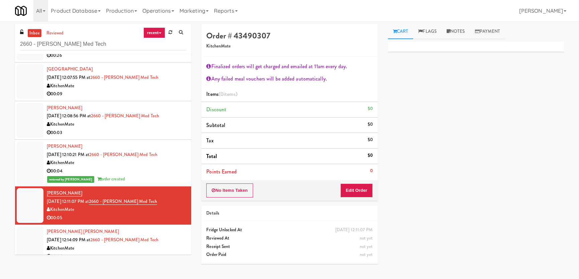
click at [157, 117] on div "[PERSON_NAME] [DATE] 12:08:56 PM at 2660 - [PERSON_NAME] Med Tech KitchenMate 0…" at bounding box center [116, 120] width 139 height 33
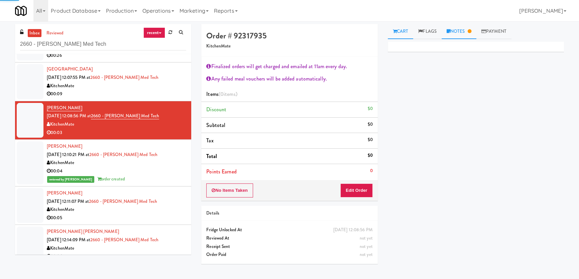
click at [466, 33] on link "Notes" at bounding box center [459, 31] width 35 height 15
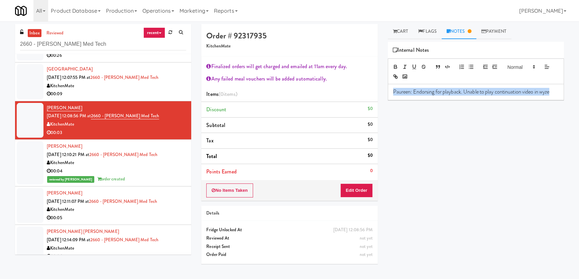
copy p "Paureen: Endorsing for playback. Unable to play continuation video in wyze"
drag, startPoint x: 553, startPoint y: 90, endPoint x: 379, endPoint y: 94, distance: 174.5
click at [379, 94] on div "Order # 92317935 KitchenMate Finalized orders will get charged and emailed at 1…" at bounding box center [382, 150] width 373 height 252
click at [152, 208] on div "KitchenMate" at bounding box center [116, 210] width 139 height 8
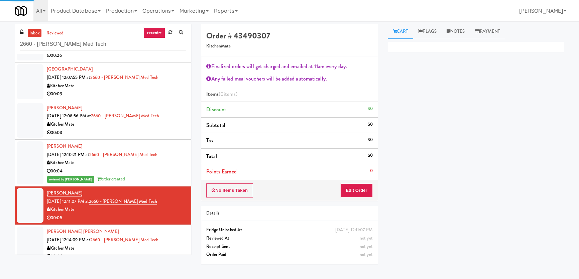
drag, startPoint x: 464, startPoint y: 34, endPoint x: 445, endPoint y: 62, distance: 34.0
click at [464, 34] on link "Notes" at bounding box center [456, 31] width 28 height 15
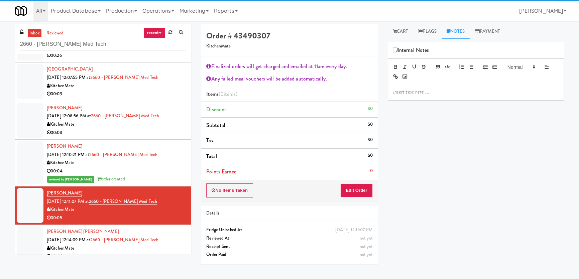
click at [434, 90] on p at bounding box center [475, 91] width 165 height 7
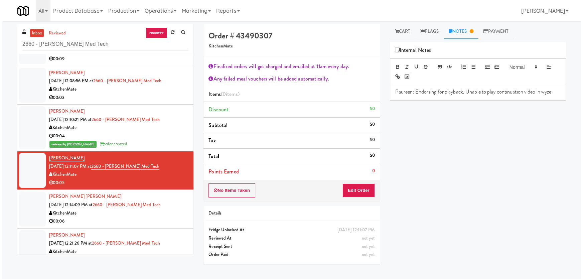
scroll to position [91, 0]
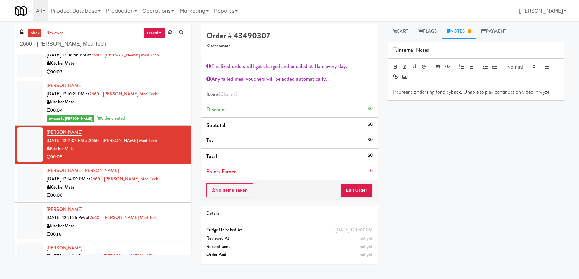
click at [161, 188] on div "KitchenMate" at bounding box center [116, 187] width 139 height 8
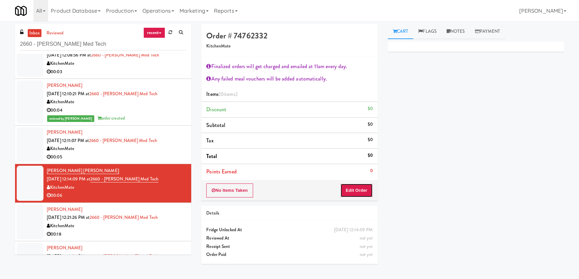
click at [361, 195] on button "Edit Order" at bounding box center [356, 190] width 32 height 14
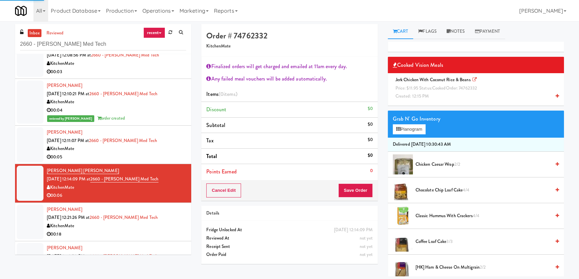
click at [443, 87] on span "cooked" at bounding box center [439, 88] width 14 height 6
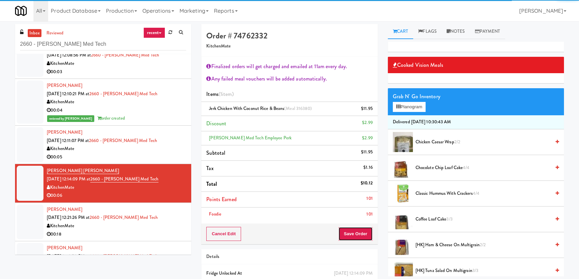
click at [359, 228] on button "Save Order" at bounding box center [355, 234] width 34 height 14
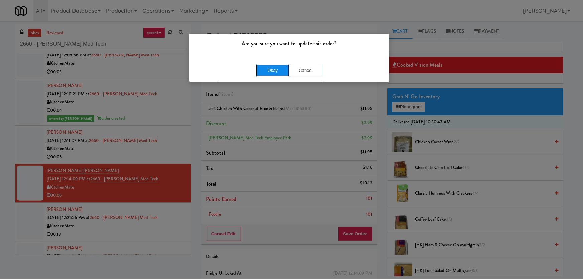
drag, startPoint x: 275, startPoint y: 68, endPoint x: 262, endPoint y: 77, distance: 15.2
click at [275, 69] on button "Okay" at bounding box center [272, 71] width 33 height 12
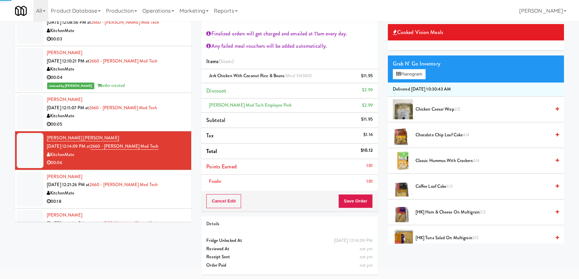
click at [163, 176] on div "[PERSON_NAME] [DATE] 12:21:26 PM at 2660 - [PERSON_NAME] Med Tech KitchenMate 0…" at bounding box center [116, 189] width 139 height 33
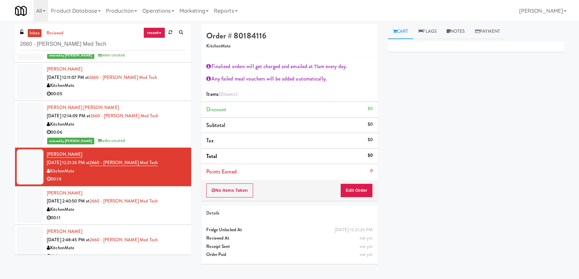
drag, startPoint x: 460, startPoint y: 33, endPoint x: 460, endPoint y: 53, distance: 19.4
click at [460, 33] on link "Notes" at bounding box center [456, 31] width 28 height 15
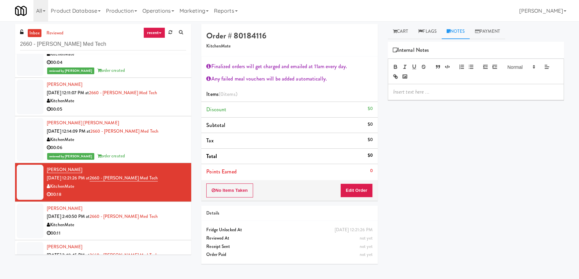
click at [152, 77] on ul "[PERSON_NAME] [DATE] 11:53:01 AM at 2660 - [PERSON_NAME] Med Tech KitchenMate 0…" at bounding box center [103, 96] width 176 height 363
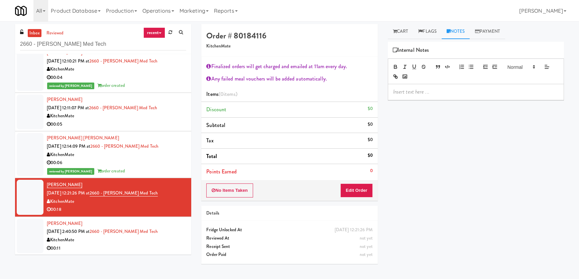
click at [167, 124] on div "00:05" at bounding box center [116, 124] width 139 height 8
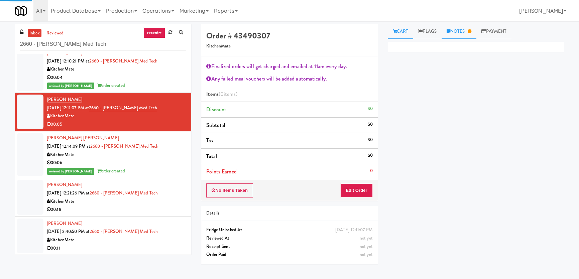
click at [460, 32] on link "Notes" at bounding box center [459, 31] width 35 height 15
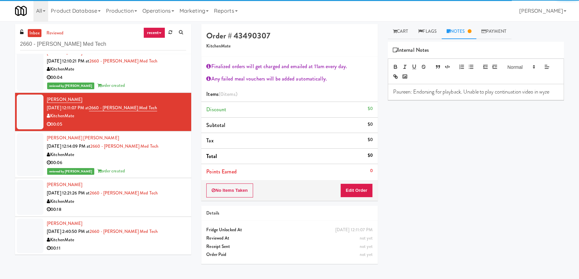
click at [515, 92] on p "Paureen: Endorsing for playback. Unable to play continuation video in wyze" at bounding box center [475, 91] width 165 height 7
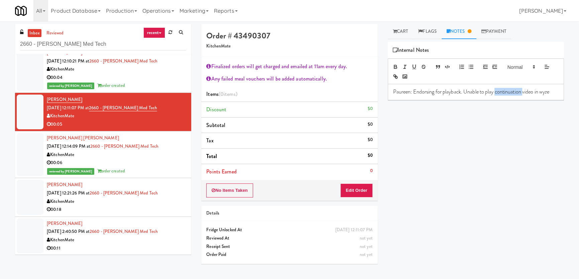
click at [515, 92] on p "Paureen: Endorsing for playback. Unable to play continuation video in wyze" at bounding box center [475, 91] width 165 height 7
copy p "Paureen: Endorsing for playback. Unable to play continuation video in wyze"
click at [161, 214] on ul "[PERSON_NAME] [DATE] 11:53:01 AM at 2660 - [PERSON_NAME] Med Tech KitchenMate 0…" at bounding box center [103, 111] width 176 height 363
click at [161, 206] on div "00:18" at bounding box center [116, 210] width 139 height 8
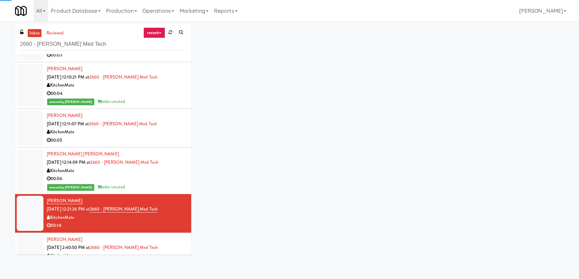
scroll to position [63, 0]
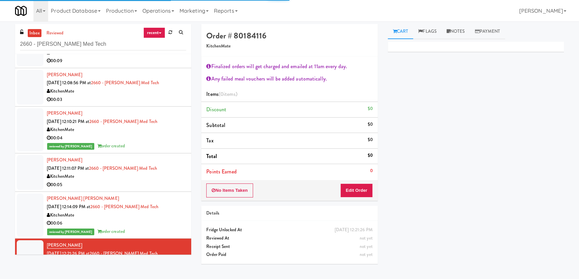
drag, startPoint x: 462, startPoint y: 29, endPoint x: 456, endPoint y: 53, distance: 25.3
click at [462, 29] on link "Notes" at bounding box center [456, 31] width 28 height 15
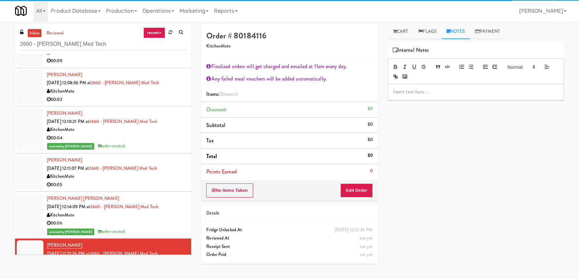
click at [465, 94] on p at bounding box center [475, 91] width 165 height 7
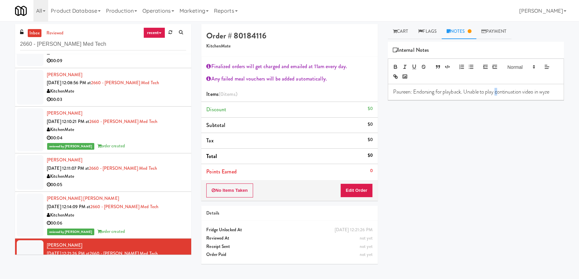
click at [497, 92] on p "Paureen: Endorsing for playback. Unable to play continuation video in wyze" at bounding box center [475, 91] width 165 height 7
click at [482, 208] on div "Primary Flag Clear Flag if unable to determine what was taken or order not proc…" at bounding box center [476, 167] width 176 height 251
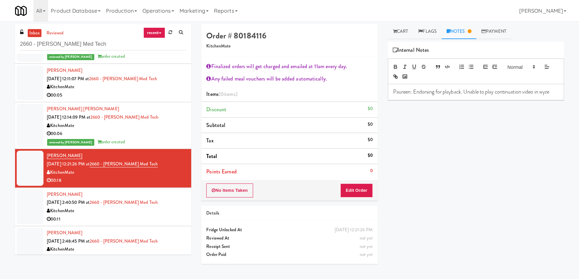
scroll to position [162, 0]
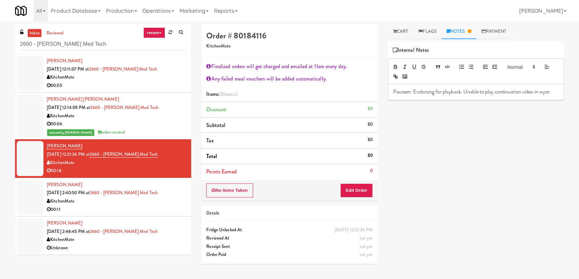
click at [159, 203] on div "KitchenMate" at bounding box center [116, 201] width 139 height 8
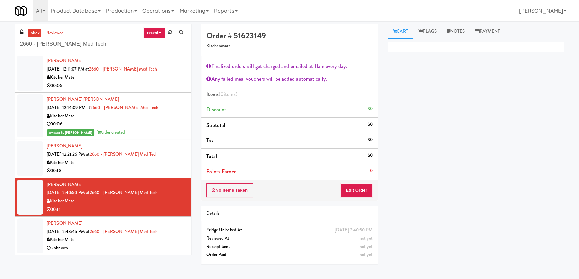
click at [483, 187] on div "Primary Flag Clear Flag if unable to determine what was taken or order not proc…" at bounding box center [476, 167] width 176 height 251
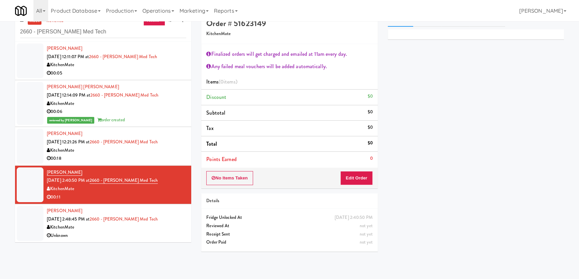
scroll to position [21, 0]
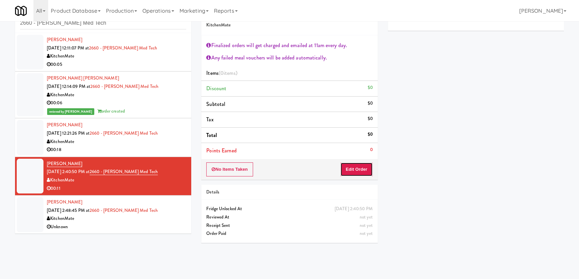
click at [357, 167] on button "Edit Order" at bounding box center [356, 169] width 32 height 14
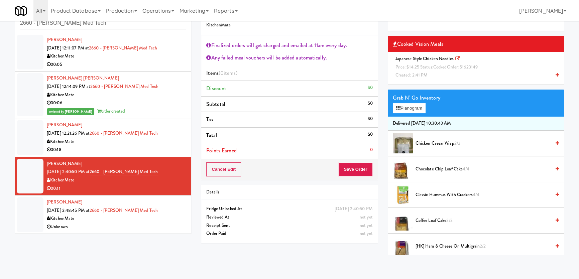
click at [435, 66] on span "cooked" at bounding box center [440, 67] width 14 height 6
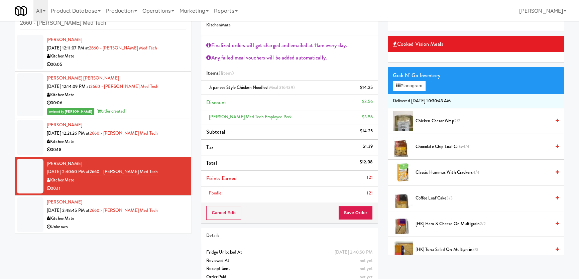
click at [461, 201] on span "Coffee Loaf Cake 3/3" at bounding box center [482, 198] width 135 height 8
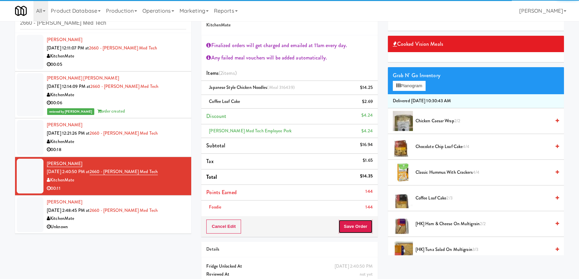
click at [360, 228] on button "Save Order" at bounding box center [355, 227] width 34 height 14
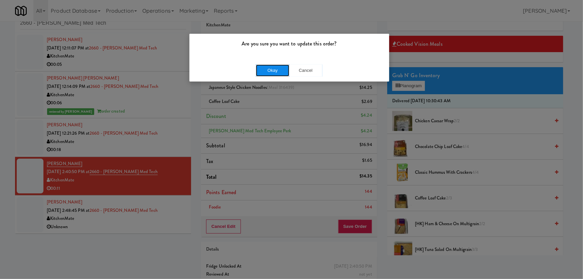
click at [263, 72] on button "Okay" at bounding box center [272, 71] width 33 height 12
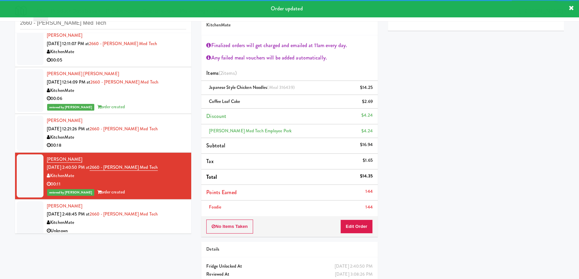
scroll to position [170, 0]
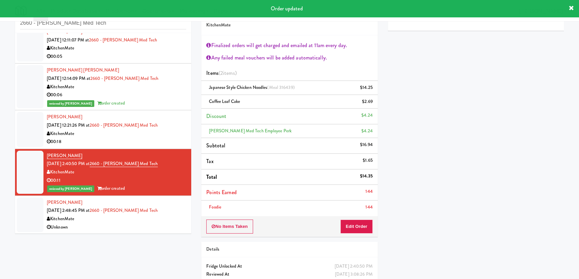
click at [174, 207] on div "[PERSON_NAME] [DATE] 2:48:45 PM at 2660 - [PERSON_NAME] Med Tech KitchenMate Un…" at bounding box center [116, 215] width 139 height 33
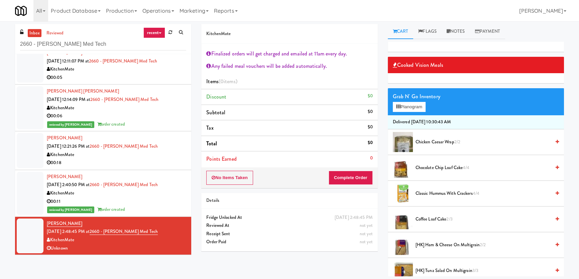
click at [172, 149] on div "[PERSON_NAME] [DATE] 12:21:26 PM at 2660 - [PERSON_NAME] Med Tech KitchenMate 0…" at bounding box center [116, 150] width 139 height 33
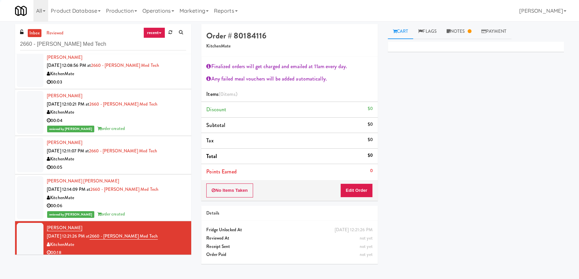
scroll to position [80, 0]
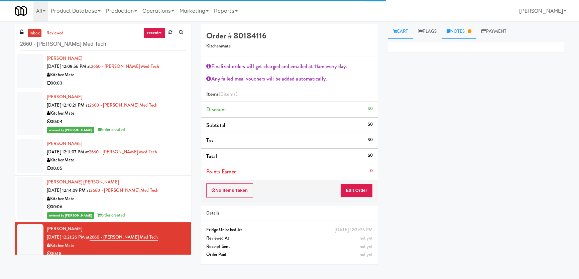
click at [455, 34] on link "Notes" at bounding box center [459, 31] width 35 height 15
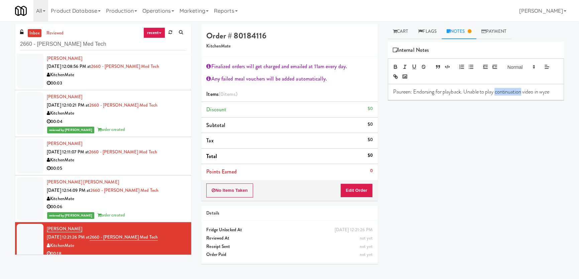
drag, startPoint x: 495, startPoint y: 93, endPoint x: 521, endPoint y: 93, distance: 25.7
click at [521, 93] on p "Paureen: Endorsing for playback. Unable to play continuation video in wyze" at bounding box center [475, 91] width 165 height 7
drag, startPoint x: 423, startPoint y: 97, endPoint x: 385, endPoint y: 96, distance: 37.8
click at [385, 96] on div "Cart Flags Notes Payment Primary Flag Clear Flag if unable to determine what wa…" at bounding box center [476, 150] width 186 height 252
copy p "Paureen: Endorsing for playback. Unable to play video in wyze"
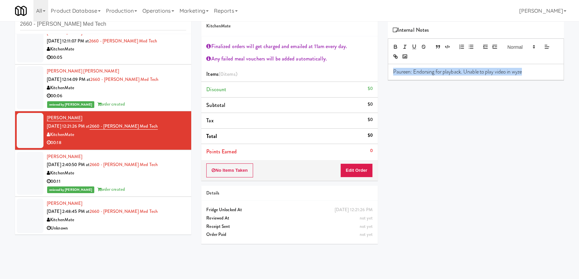
scroll to position [21, 0]
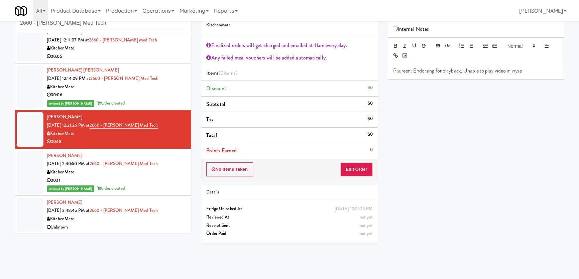
click at [169, 227] on div "Unknown" at bounding box center [116, 227] width 139 height 8
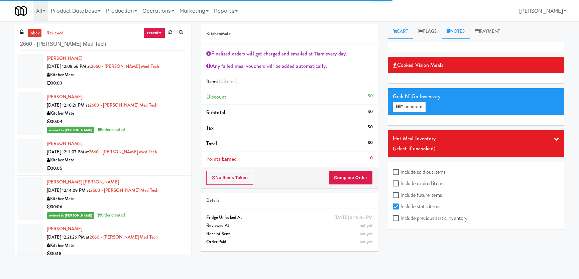
click at [464, 35] on link "Notes" at bounding box center [456, 31] width 28 height 15
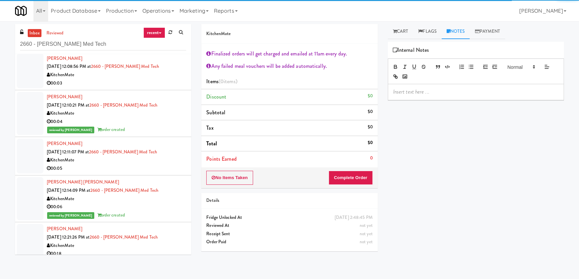
click at [453, 89] on p at bounding box center [475, 91] width 165 height 7
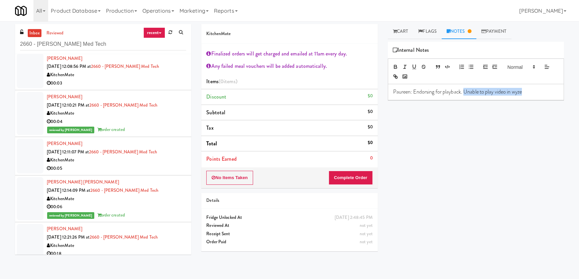
drag, startPoint x: 530, startPoint y: 90, endPoint x: 465, endPoint y: 93, distance: 65.6
click at [464, 93] on p "Paureen: Endorsing for playback. Unable to play video in wyze" at bounding box center [475, 91] width 165 height 7
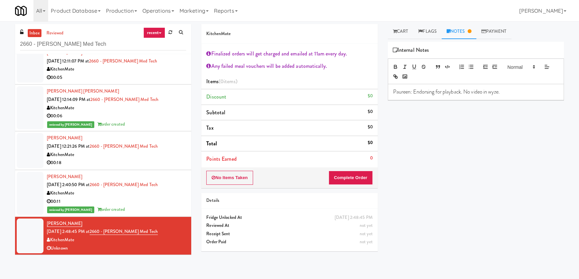
scroll to position [21, 0]
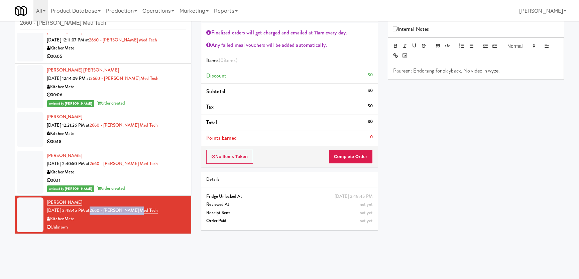
drag, startPoint x: 148, startPoint y: 210, endPoint x: 99, endPoint y: 209, distance: 48.8
click at [99, 209] on div "[PERSON_NAME] [DATE] 2:48:45 PM at 2660 - [PERSON_NAME] Med Tech KitchenMate Un…" at bounding box center [116, 215] width 139 height 33
click at [160, 144] on div "00:18" at bounding box center [116, 142] width 139 height 8
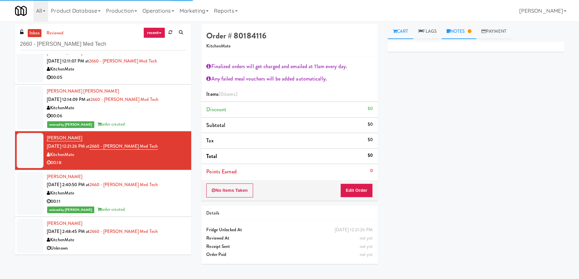
click at [461, 30] on link "Notes" at bounding box center [459, 31] width 35 height 15
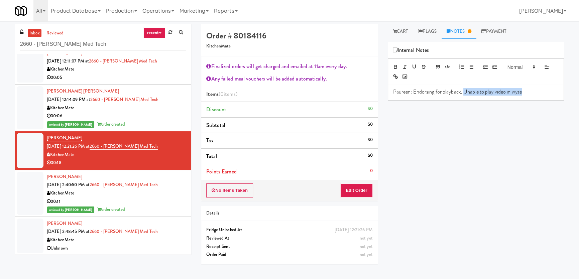
drag, startPoint x: 531, startPoint y: 93, endPoint x: 465, endPoint y: 87, distance: 66.8
click at [465, 87] on div "Paureen: Endorsing for playback. Unable to play video in wyze" at bounding box center [475, 91] width 175 height 15
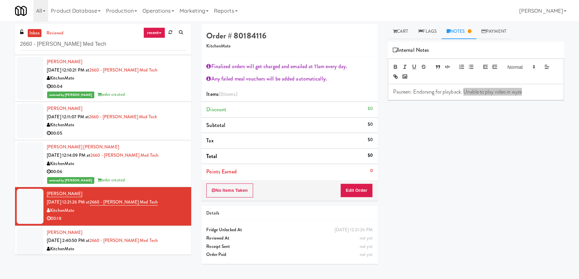
scroll to position [110, 0]
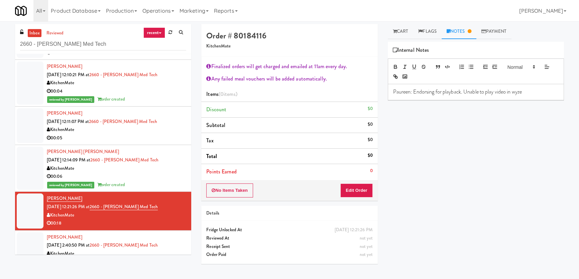
click at [144, 131] on div "KitchenMate" at bounding box center [116, 130] width 139 height 8
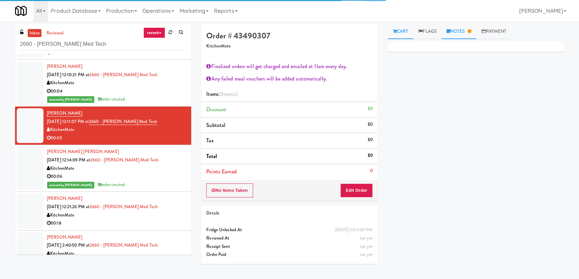
click at [465, 33] on link "Notes" at bounding box center [459, 31] width 35 height 15
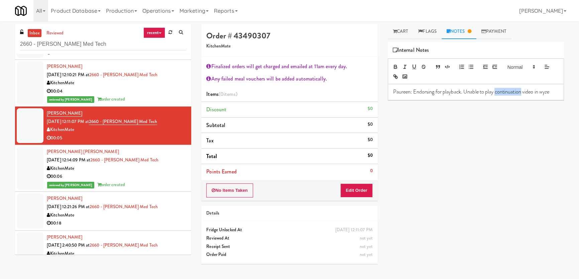
drag, startPoint x: 495, startPoint y: 92, endPoint x: 521, endPoint y: 91, distance: 26.1
click at [521, 91] on p "Paureen: Endorsing for playback. Unable to play continuation video in wyze" at bounding box center [475, 91] width 165 height 7
drag, startPoint x: 500, startPoint y: 90, endPoint x: 531, endPoint y: 84, distance: 32.1
click at [531, 84] on div "Paureen: Endorsing for playback. Unable to play video in wyze" at bounding box center [475, 91] width 175 height 15
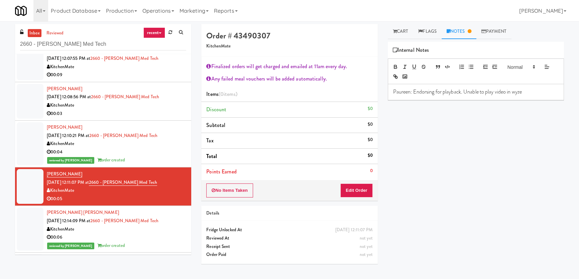
click at [143, 113] on div "00:03" at bounding box center [116, 114] width 139 height 8
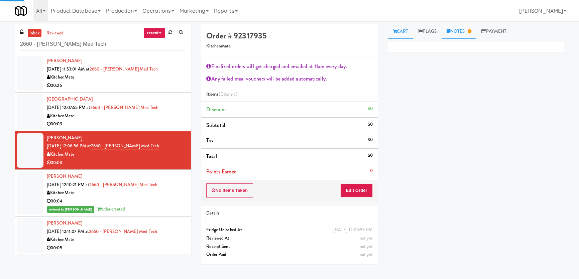
click at [467, 28] on link "Notes" at bounding box center [459, 31] width 35 height 15
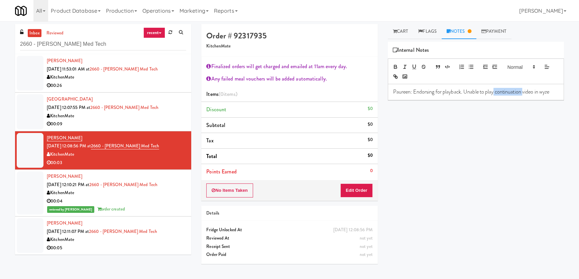
drag, startPoint x: 493, startPoint y: 91, endPoint x: 523, endPoint y: 89, distance: 30.1
click at [523, 89] on p "Paureen: Endorsing for playback. Unable to play continuation video in wyze" at bounding box center [475, 91] width 165 height 7
drag, startPoint x: 525, startPoint y: 91, endPoint x: 524, endPoint y: 101, distance: 10.4
click at [509, 100] on div "Primary Flag Clear Flag if unable to determine what was taken or order not proc…" at bounding box center [476, 167] width 176 height 251
click at [455, 122] on div "Primary Flag Clear Flag if unable to determine what was taken or order not proc…" at bounding box center [476, 167] width 176 height 251
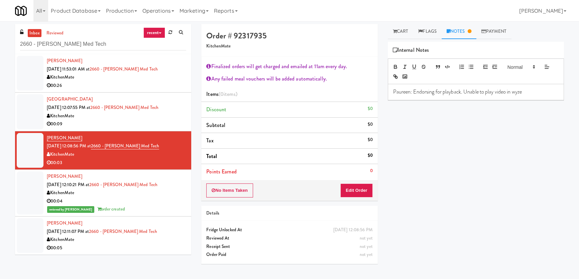
click at [107, 120] on div "00:09" at bounding box center [116, 124] width 139 height 8
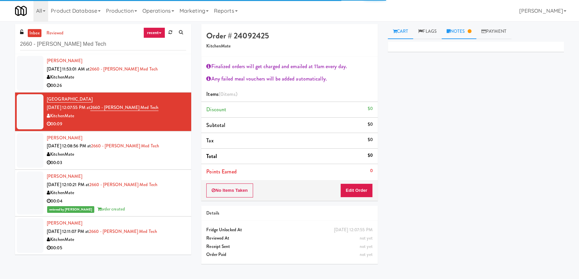
click at [457, 31] on link "Notes" at bounding box center [459, 31] width 35 height 15
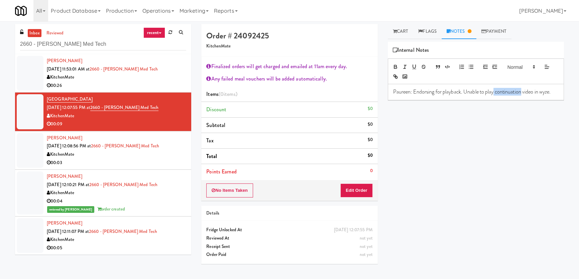
drag, startPoint x: 495, startPoint y: 91, endPoint x: 521, endPoint y: 87, distance: 27.0
click at [521, 87] on div "Paureen: Endorsing for playback. Unable to play continuation video in wyze." at bounding box center [475, 91] width 175 height 15
click at [127, 85] on div "00:26" at bounding box center [116, 86] width 139 height 8
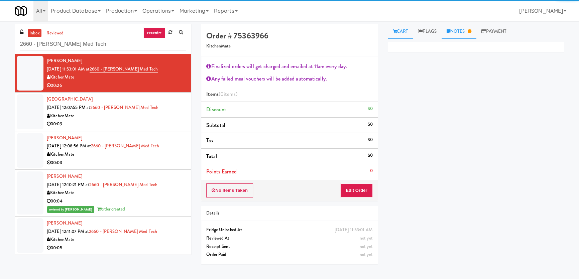
click at [461, 26] on link "Notes" at bounding box center [459, 31] width 35 height 15
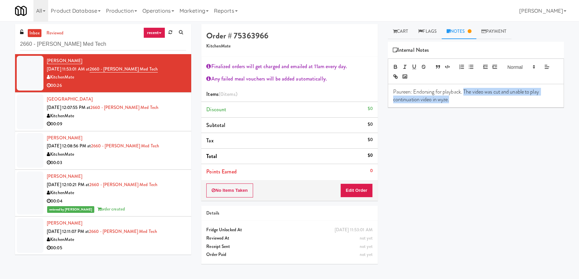
drag, startPoint x: 463, startPoint y: 90, endPoint x: 474, endPoint y: 101, distance: 15.8
click at [474, 101] on p "Paureen: Endorsing for playback. The video was cut and unable to play continuat…" at bounding box center [475, 95] width 165 height 15
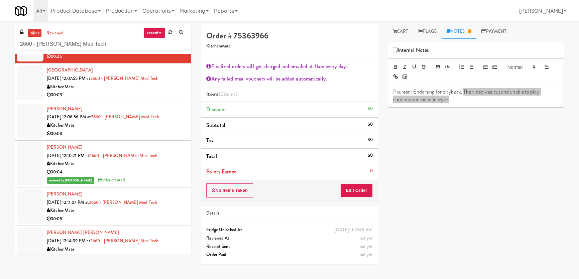
scroll to position [30, 0]
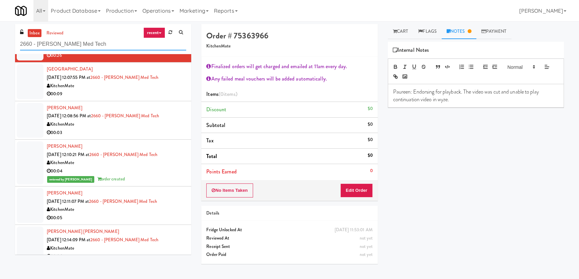
paste input "Commerce Building Combo"
drag, startPoint x: 97, startPoint y: 42, endPoint x: 0, endPoint y: 43, distance: 96.9
click at [0, 44] on div "inbox reviewed recent all unclear take inventory issue suspicious failed recent…" at bounding box center [289, 150] width 579 height 252
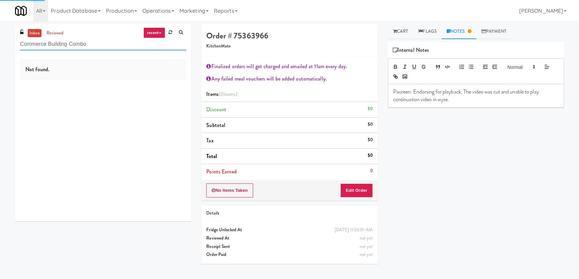
type input "Commerce Building Combo"
